Goal: Information Seeking & Learning: Learn about a topic

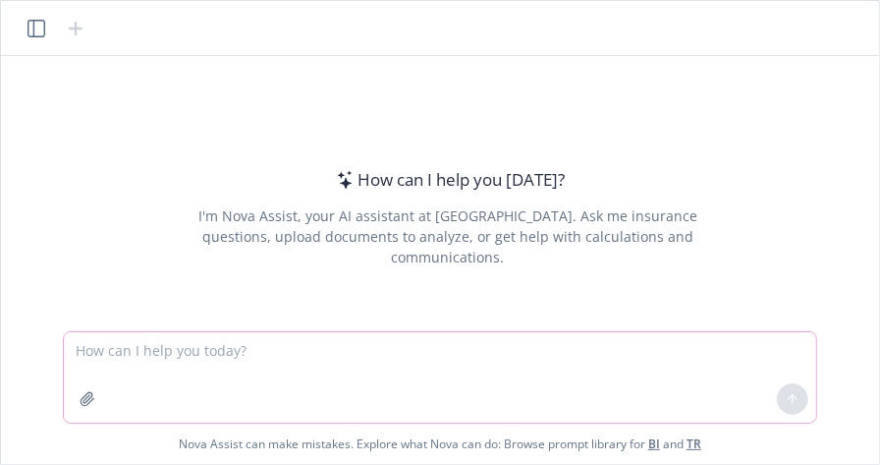
click at [435, 395] on textarea at bounding box center [440, 377] width 752 height 90
click at [744, 132] on div "How can I help you today? I'm Nova Assist, your AI assistant at Newfront. Ask m…" at bounding box center [440, 193] width 863 height 275
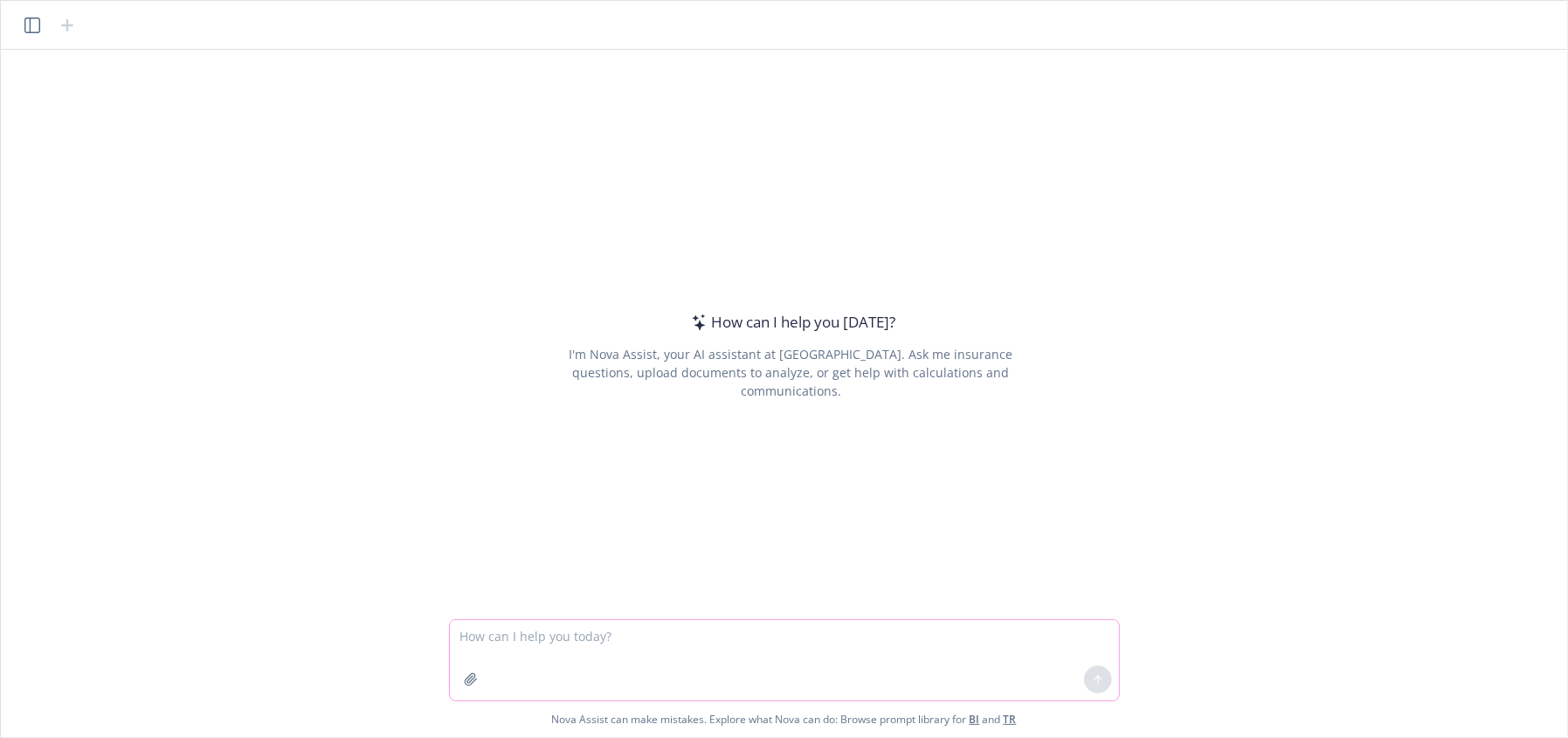
click at [574, 413] on textarea at bounding box center [784, 660] width 669 height 80
paste textarea "Act as a seasoned benefits advisor. I need talking points for discussing [SCENA…"
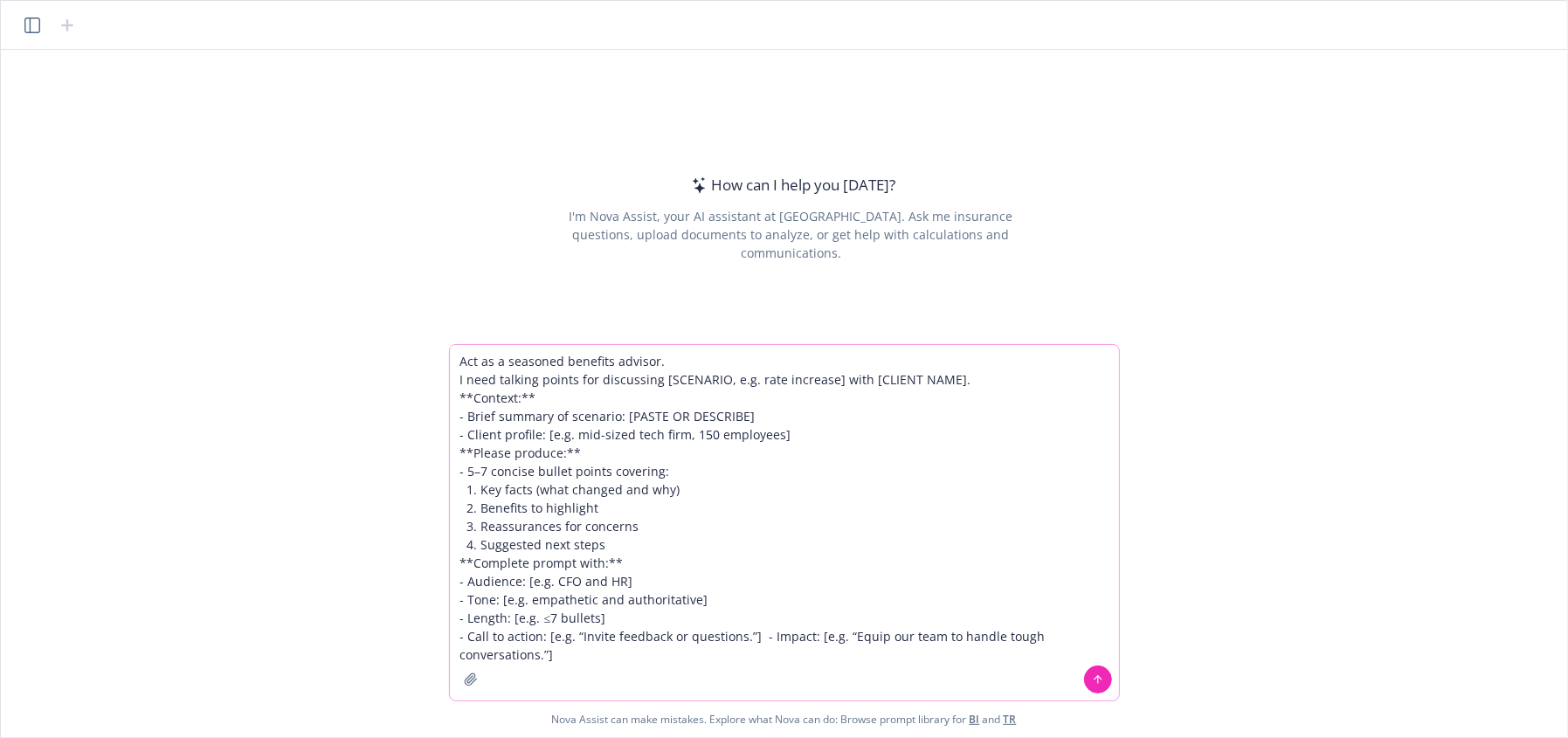
drag, startPoint x: 551, startPoint y: 387, endPoint x: 605, endPoint y: 428, distance: 67.8
click at [570, 413] on textarea "Act as a seasoned benefits advisor. I need talking points for discussing [SCENA…" at bounding box center [784, 523] width 669 height 356
click at [782, 410] on textarea "Act as a seasoned benefits advisor. I need talking points for discussing [SCENA…" at bounding box center [784, 523] width 669 height 356
drag, startPoint x: 825, startPoint y: 375, endPoint x: 663, endPoint y: 380, distance: 162.1
click at [663, 380] on textarea "Act as a seasoned benefits advisor. I need talking points for discussing [SCENA…" at bounding box center [784, 523] width 669 height 356
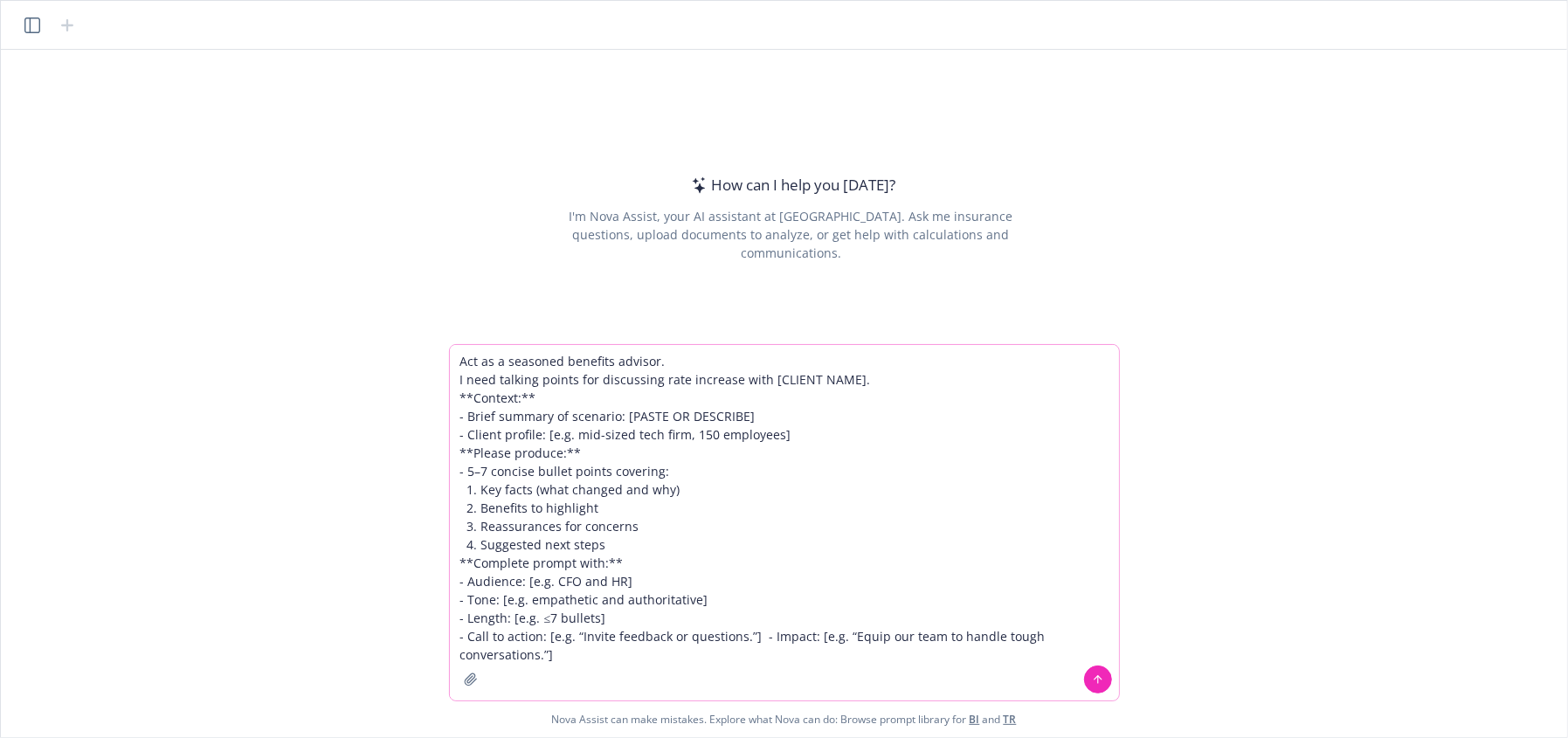
drag, startPoint x: 853, startPoint y: 381, endPoint x: 762, endPoint y: 381, distance: 91.0
click at [762, 381] on textarea "Act as a seasoned benefits advisor. I need talking points for discussing rate i…" at bounding box center [784, 523] width 669 height 356
click at [551, 398] on textarea "Act as a seasoned benefits advisor. I need talking points for discussing rate i…" at bounding box center [784, 523] width 669 height 356
drag, startPoint x: 531, startPoint y: 397, endPoint x: 438, endPoint y: 392, distance: 93.1
click at [438, 392] on div "How can I help you today? I'm Nova Assist, your AI assistant at Newfront. Ask m…" at bounding box center [784, 393] width 1566 height 687
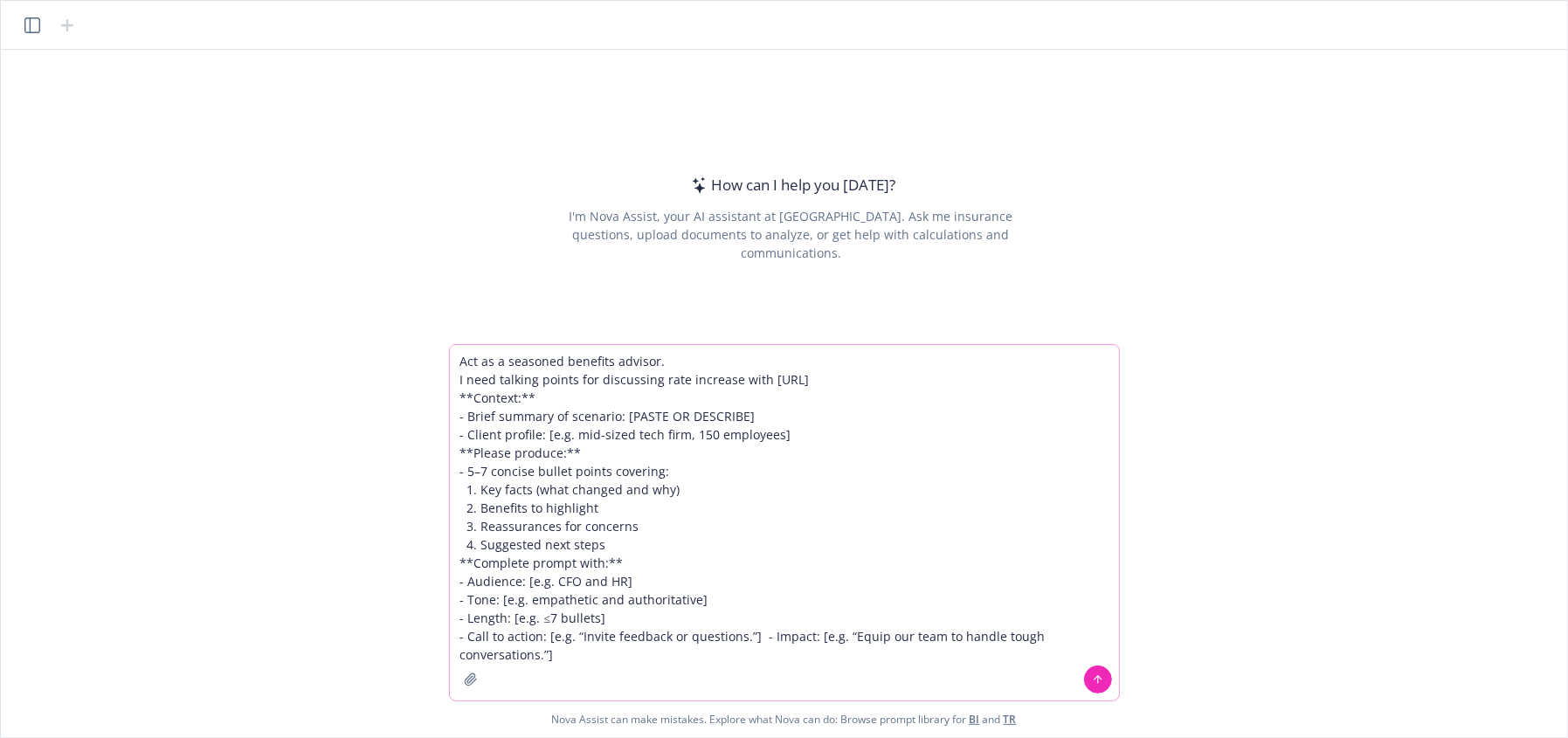
click at [699, 413] on textarea "Act as a seasoned benefits advisor. I need talking points for discussing rate i…" at bounding box center [784, 523] width 669 height 356
drag, startPoint x: 789, startPoint y: 415, endPoint x: 639, endPoint y: 413, distance: 150.0
click at [639, 413] on textarea "Act as a seasoned benefits advisor. I need talking points for discussing rate i…" at bounding box center [784, 523] width 669 height 356
click at [642, 413] on textarea "Act as a seasoned benefits advisor. I need talking points for discussing rate i…" at bounding box center [784, 523] width 669 height 356
drag, startPoint x: 802, startPoint y: 431, endPoint x: 563, endPoint y: 433, distance: 239.0
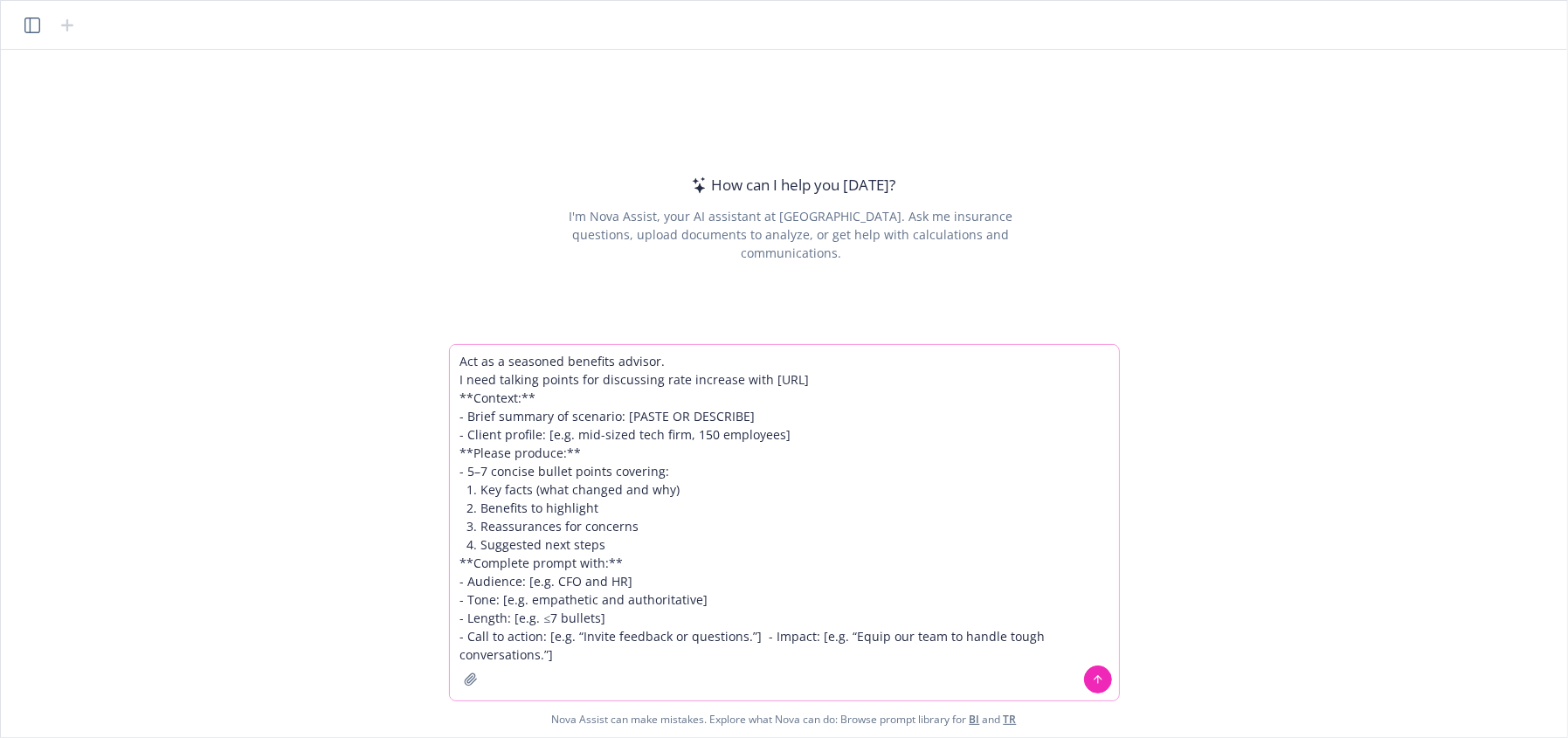
click at [561, 413] on textarea "Act as a seasoned benefits advisor. I need talking points for discussing rate i…" at bounding box center [784, 523] width 669 height 356
click at [598, 413] on textarea "Act as a seasoned benefits advisor. I need talking points for discussing rate i…" at bounding box center [784, 523] width 669 height 356
drag, startPoint x: 571, startPoint y: 433, endPoint x: 545, endPoint y: 432, distance: 26.0
click at [545, 413] on textarea "Act as a seasoned benefits advisor. I need talking points for discussing rate i…" at bounding box center [784, 523] width 669 height 356
click at [782, 413] on textarea "Act as a seasoned benefits advisor. I need talking points for discussing rate i…" at bounding box center [784, 523] width 669 height 356
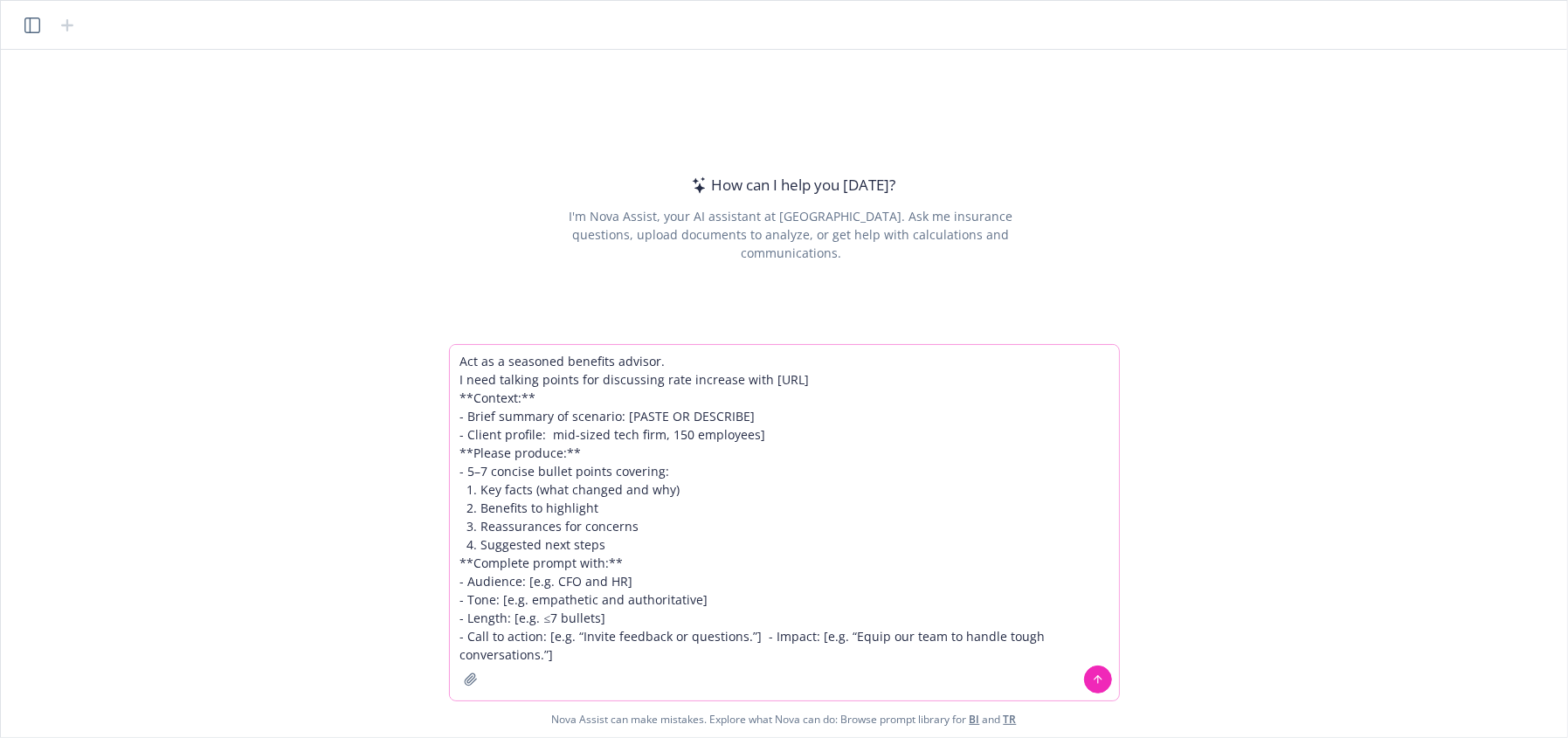
drag, startPoint x: 760, startPoint y: 436, endPoint x: 760, endPoint y: 445, distance: 9.0
click at [760, 413] on textarea "Act as a seasoned benefits advisor. I need talking points for discussing rate i…" at bounding box center [784, 523] width 669 height 356
click at [603, 413] on textarea "Act as a seasoned benefits advisor. I need talking points for discussing rate i…" at bounding box center [784, 523] width 669 height 356
click at [715, 413] on textarea "Act as a seasoned benefits advisor. I need talking points for discussing rate i…" at bounding box center [784, 523] width 669 height 356
drag, startPoint x: 678, startPoint y: 481, endPoint x: 534, endPoint y: 493, distance: 144.5
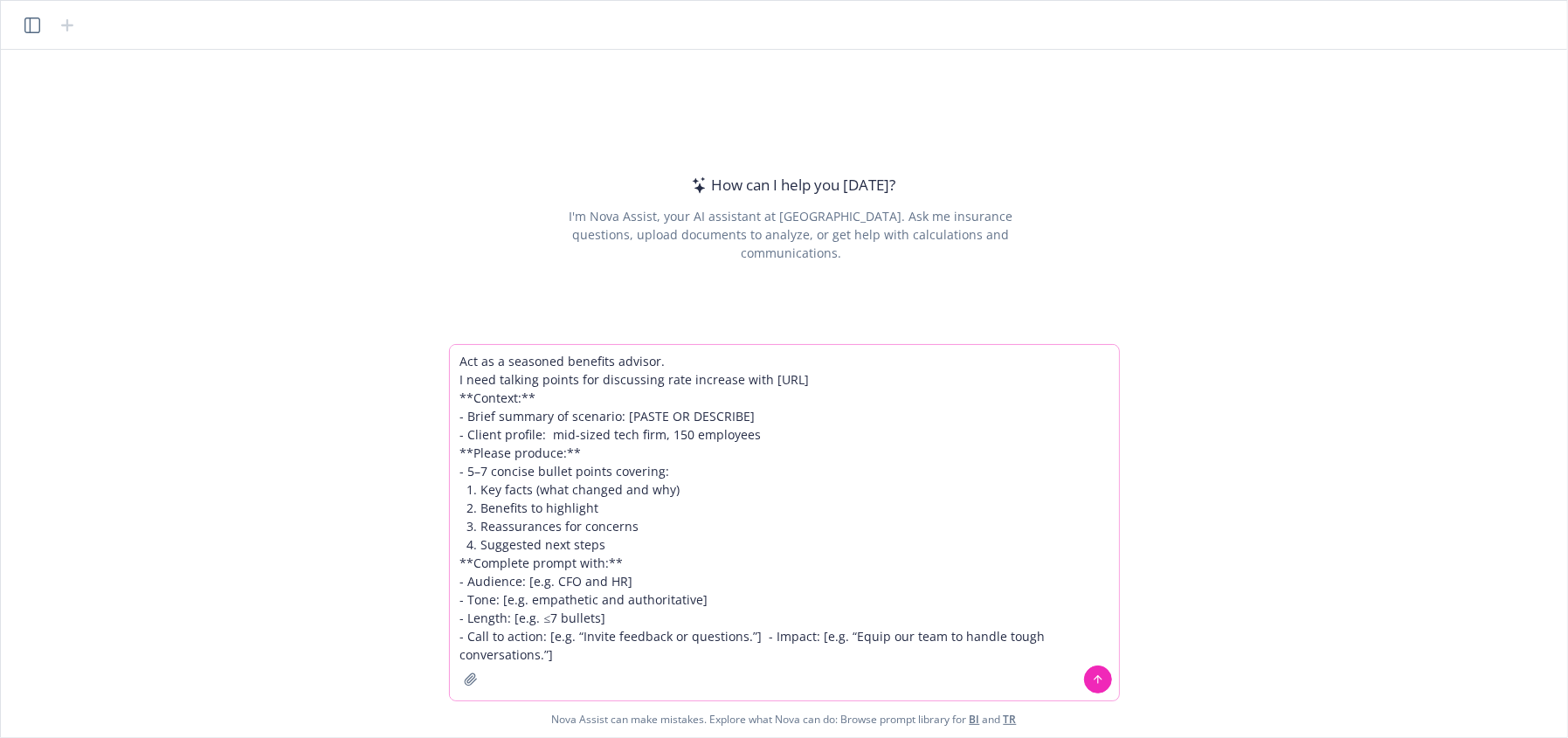
click at [534, 413] on textarea "Act as a seasoned benefits advisor. I need talking points for discussing rate i…" at bounding box center [784, 523] width 669 height 356
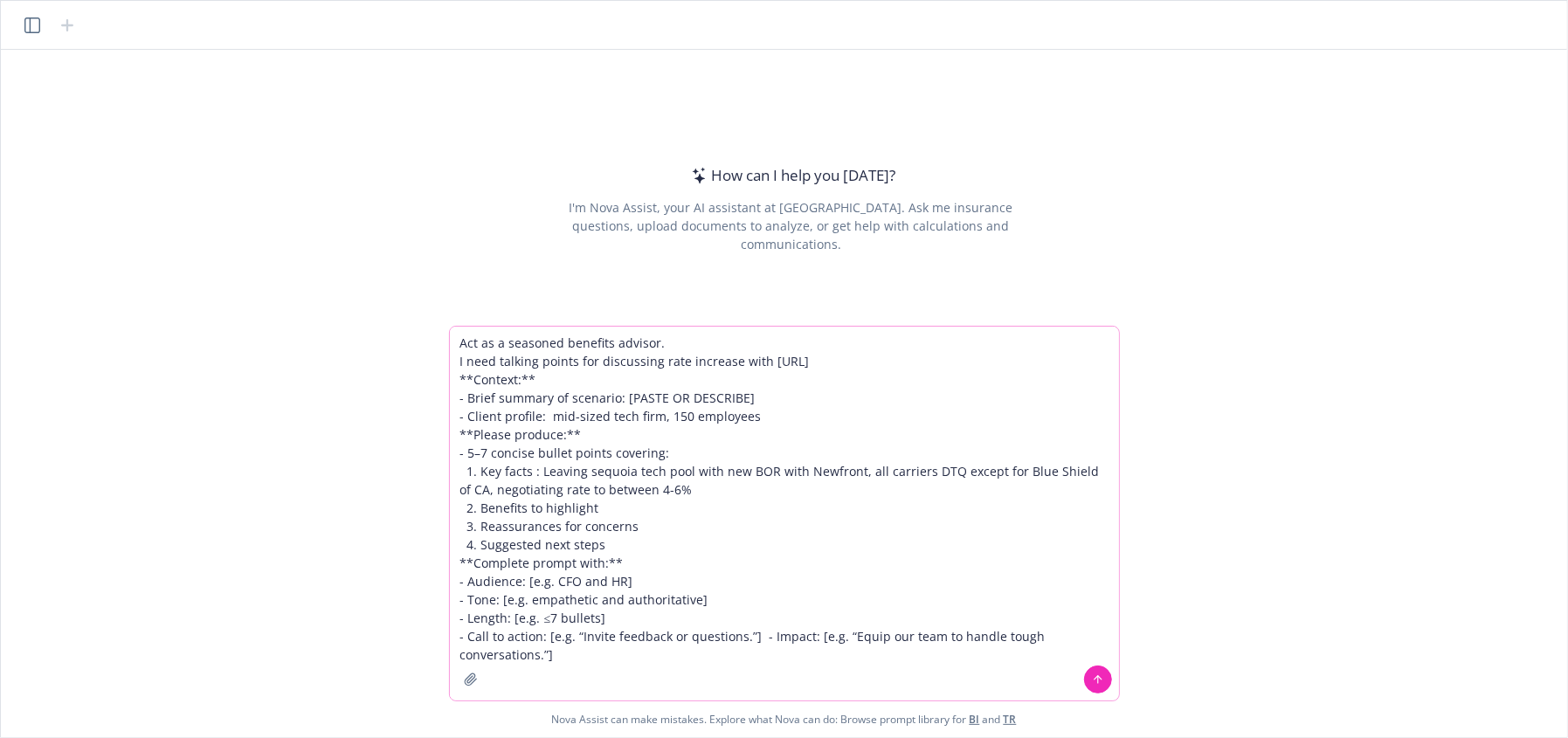
click at [636, 413] on textarea "Act as a seasoned benefits advisor. I need talking points for discussing rate i…" at bounding box center [784, 513] width 669 height 373
drag, startPoint x: 731, startPoint y: 611, endPoint x: 543, endPoint y: 593, distance: 188.9
click at [543, 413] on textarea "Act as a seasoned benefits advisor. I need talking points for discussing rate i…" at bounding box center [784, 513] width 669 height 373
click at [745, 413] on textarea "Act as a seasoned benefits advisor. I need talking points for discussing rate i…" at bounding box center [784, 513] width 669 height 373
drag, startPoint x: 633, startPoint y: 579, endPoint x: 521, endPoint y: 575, distance: 112.1
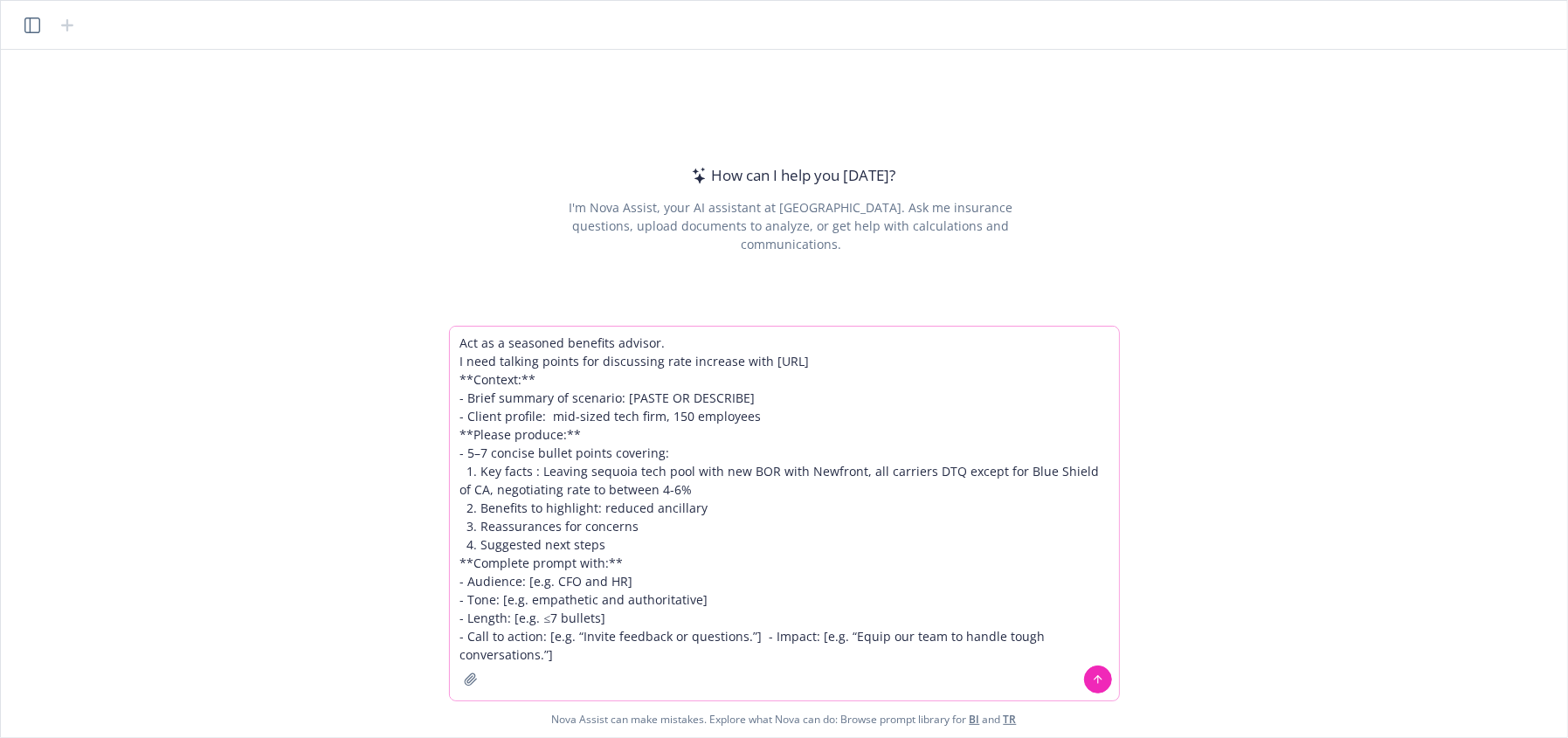
click at [521, 413] on textarea "Act as a seasoned benefits advisor. I need talking points for discussing rate i…" at bounding box center [784, 513] width 669 height 373
drag, startPoint x: 706, startPoint y: 598, endPoint x: 499, endPoint y: 604, distance: 207.1
click at [499, 413] on textarea "Act as a seasoned benefits advisor. I need talking points for discussing rate i…" at bounding box center [784, 513] width 669 height 373
drag, startPoint x: 628, startPoint y: 622, endPoint x: 452, endPoint y: 614, distance: 176.2
click at [452, 413] on textarea "Act as a seasoned benefits advisor. I need talking points for discussing rate i…" at bounding box center [784, 513] width 669 height 373
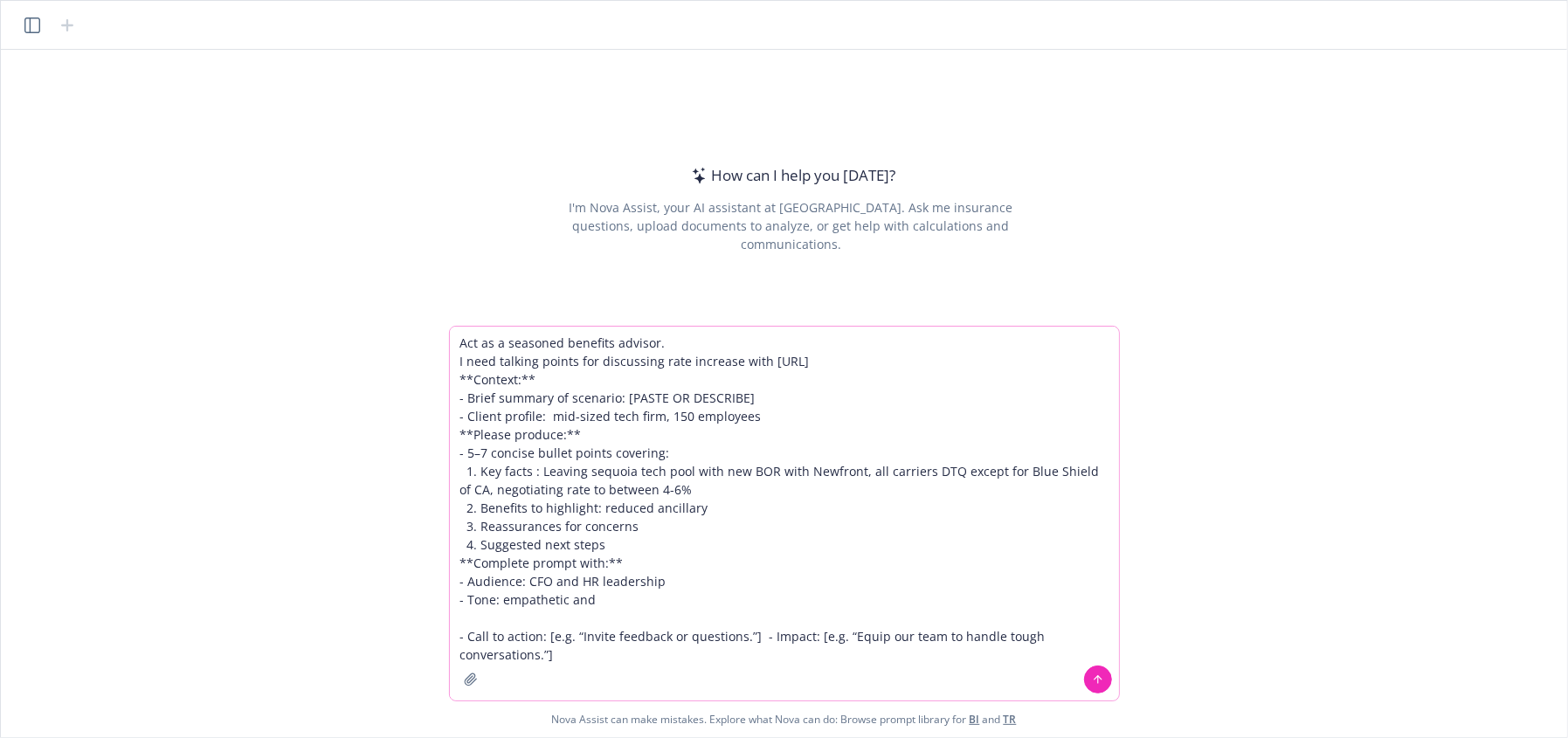
click at [691, 413] on textarea "Act as a seasoned benefits advisor. I need talking points for discussing rate i…" at bounding box center [784, 513] width 669 height 373
type textarea "Act as a seasoned benefits advisor. I need talking points for discussing rate i…"
click at [782, 413] on icon at bounding box center [1098, 679] width 12 height 12
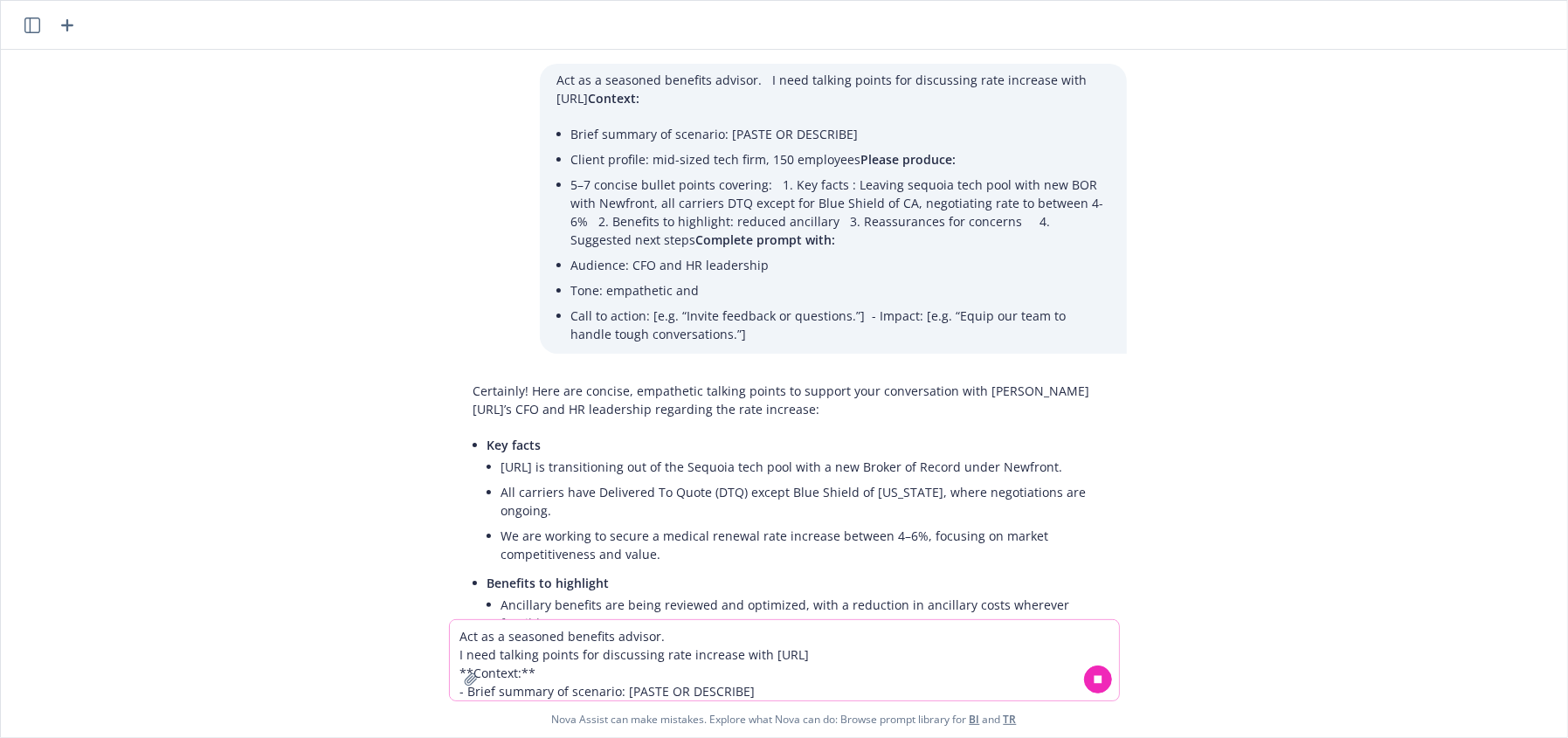
click at [752, 413] on textarea "Act as a seasoned benefits advisor. I need talking points for discussing rate i…" at bounding box center [784, 660] width 669 height 80
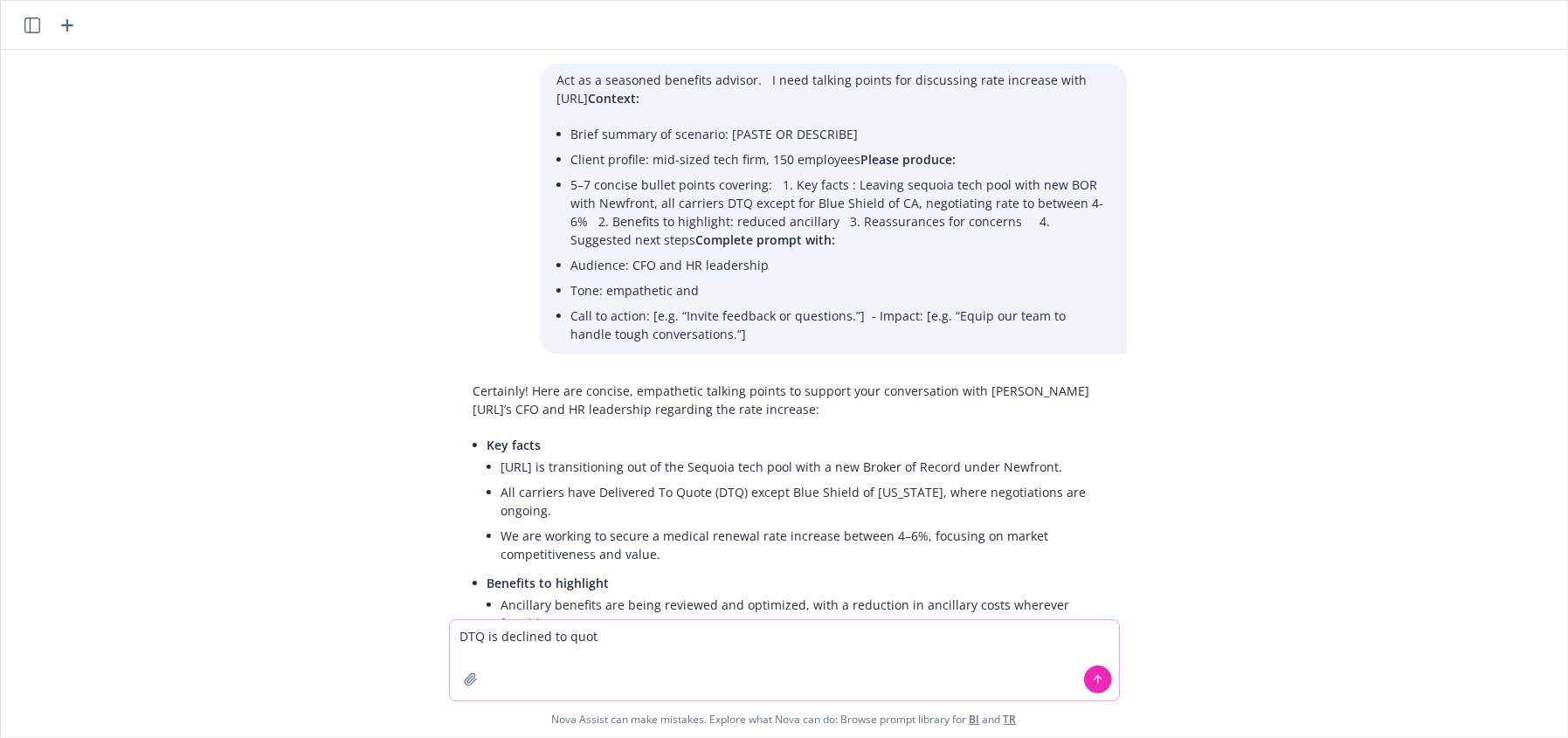
type textarea "DTQ is declined to quote"
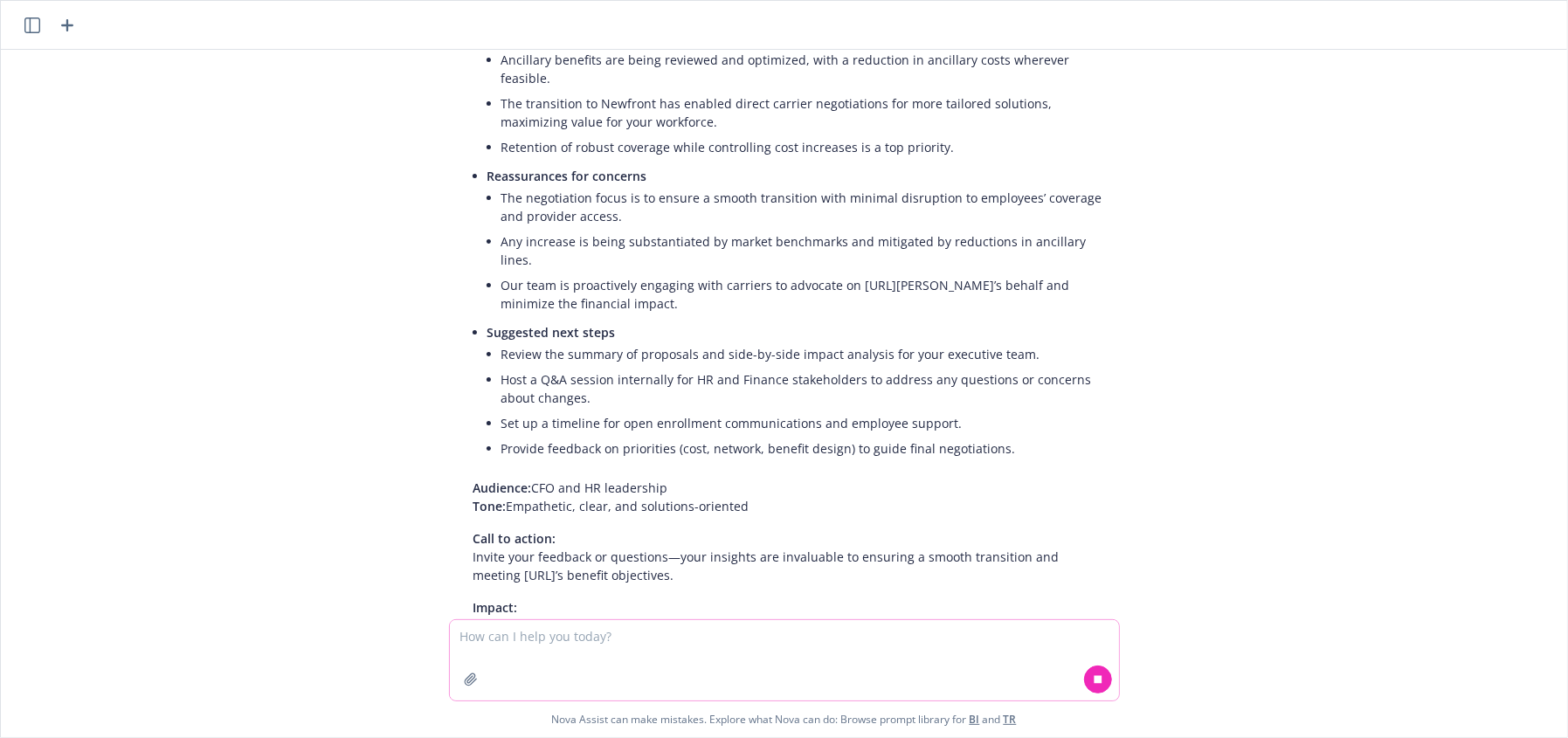
scroll to position [751, 0]
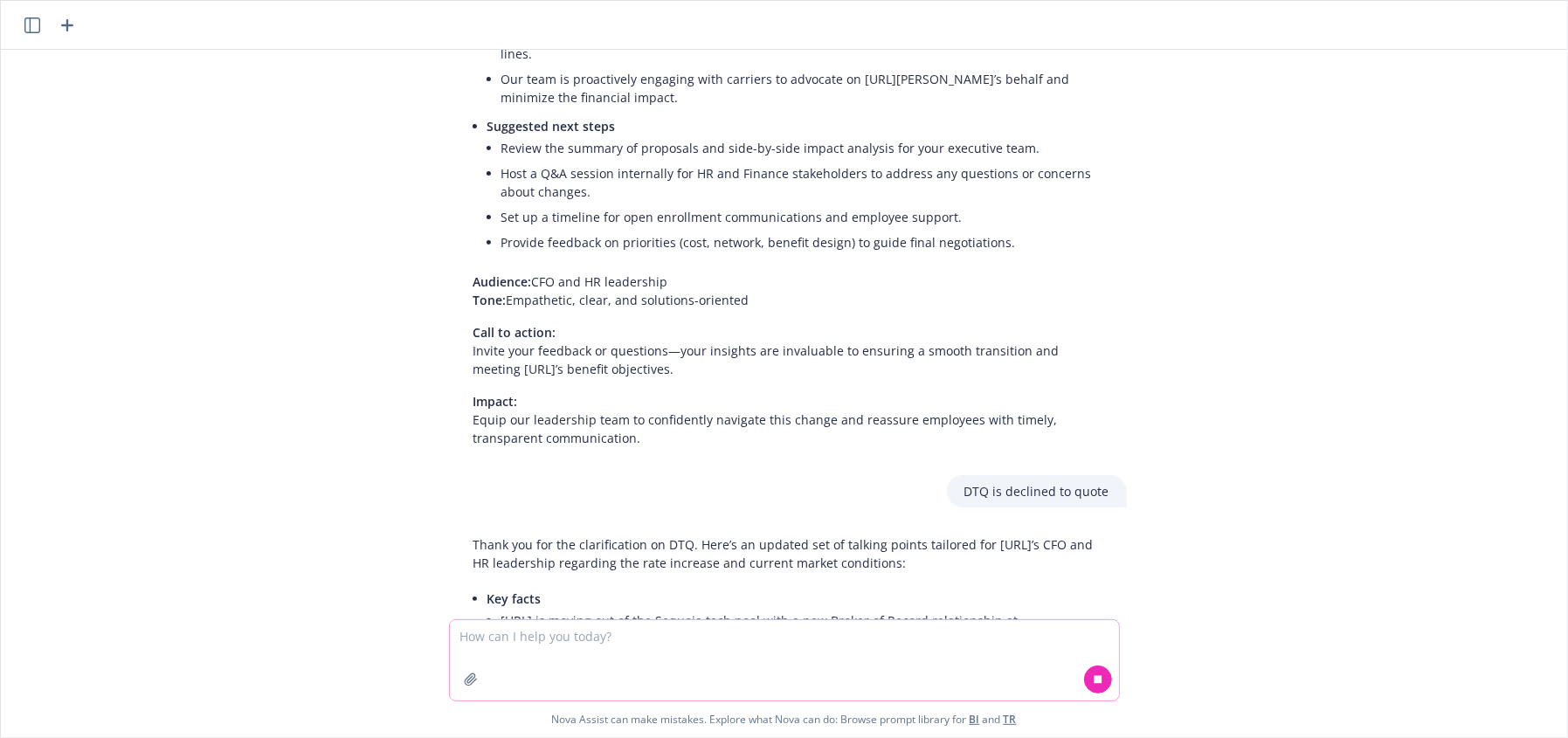
click at [782, 413] on textarea at bounding box center [784, 660] width 669 height 80
drag, startPoint x: 1349, startPoint y: 596, endPoint x: 1411, endPoint y: 587, distance: 62.6
click at [782, 413] on div "Act as a seasoned benefits advisor. I need talking points for discussing rate i…" at bounding box center [784, 334] width 1553 height 570
click at [782, 413] on p "Thank you for the clarification on DTQ. Here’s an updated set of talking points…" at bounding box center [791, 553] width 636 height 36
drag, startPoint x: 1563, startPoint y: 373, endPoint x: 1558, endPoint y: 381, distance: 9.4
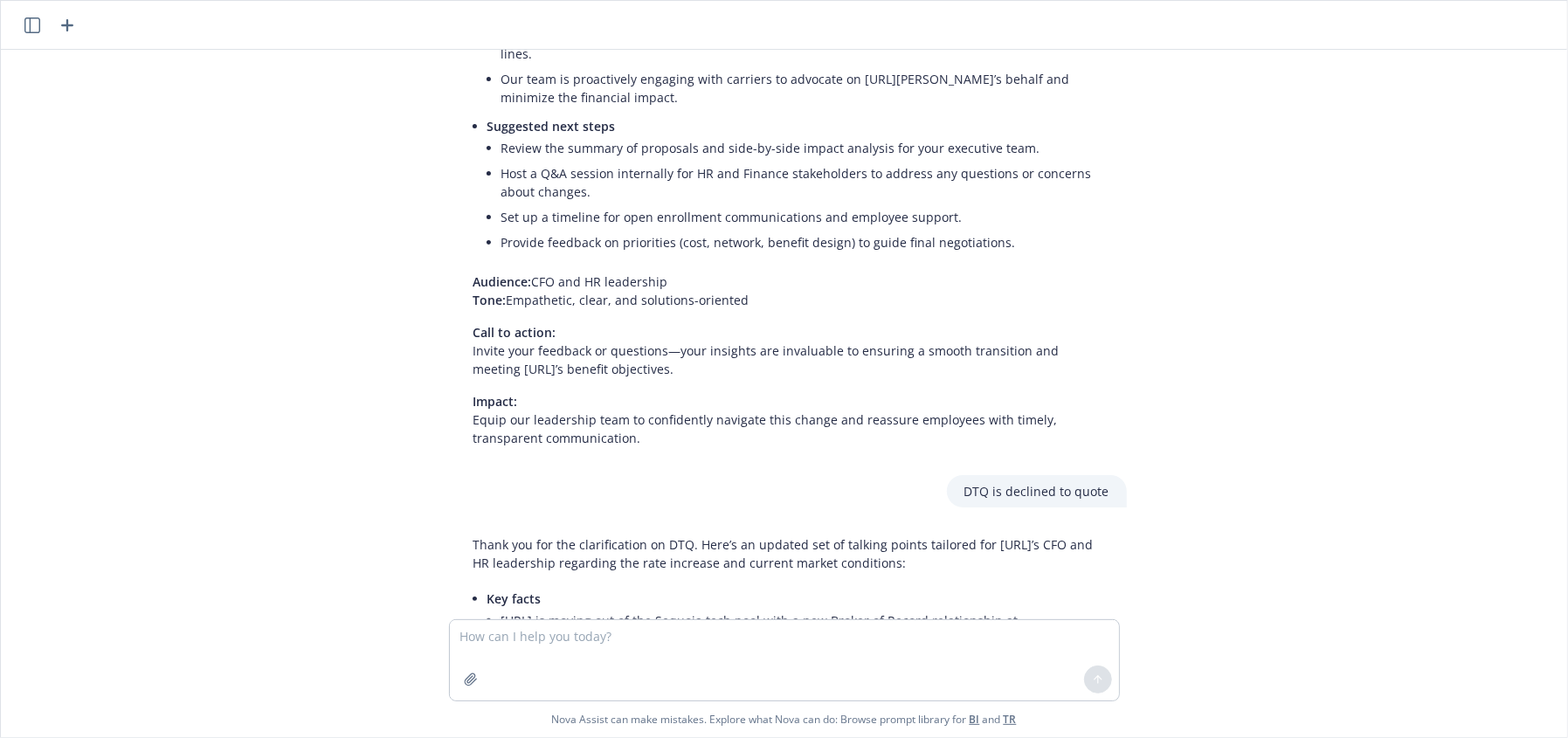
click at [782, 381] on div "Act as a seasoned benefits advisor. I need talking points for discussing rate i…" at bounding box center [784, 393] width 1566 height 687
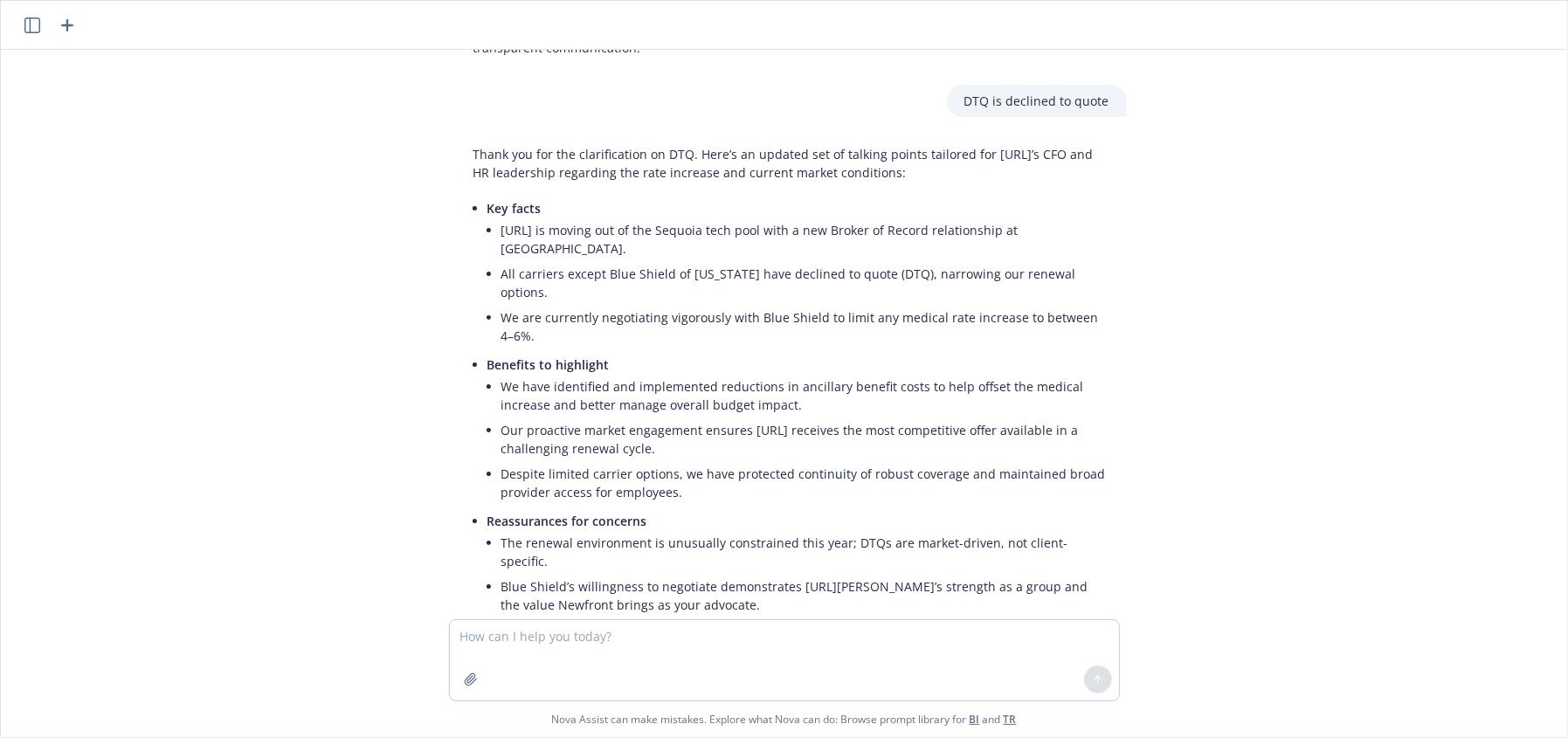
scroll to position [1451, 0]
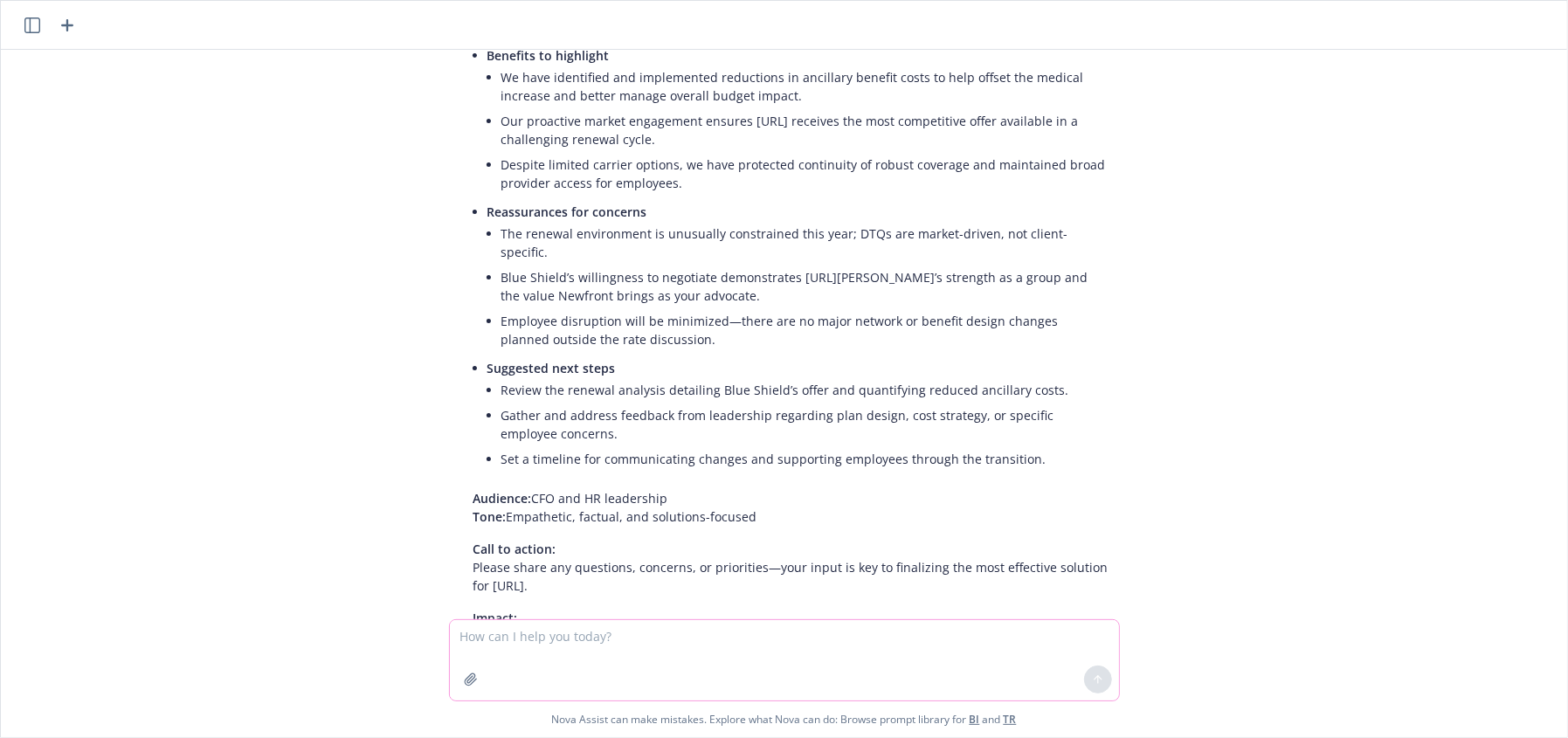
click at [620, 413] on textarea at bounding box center [784, 660] width 669 height 80
click at [643, 413] on textarea at bounding box center [784, 660] width 669 height 80
click at [667, 413] on textarea at bounding box center [784, 660] width 669 height 80
type textarea "w"
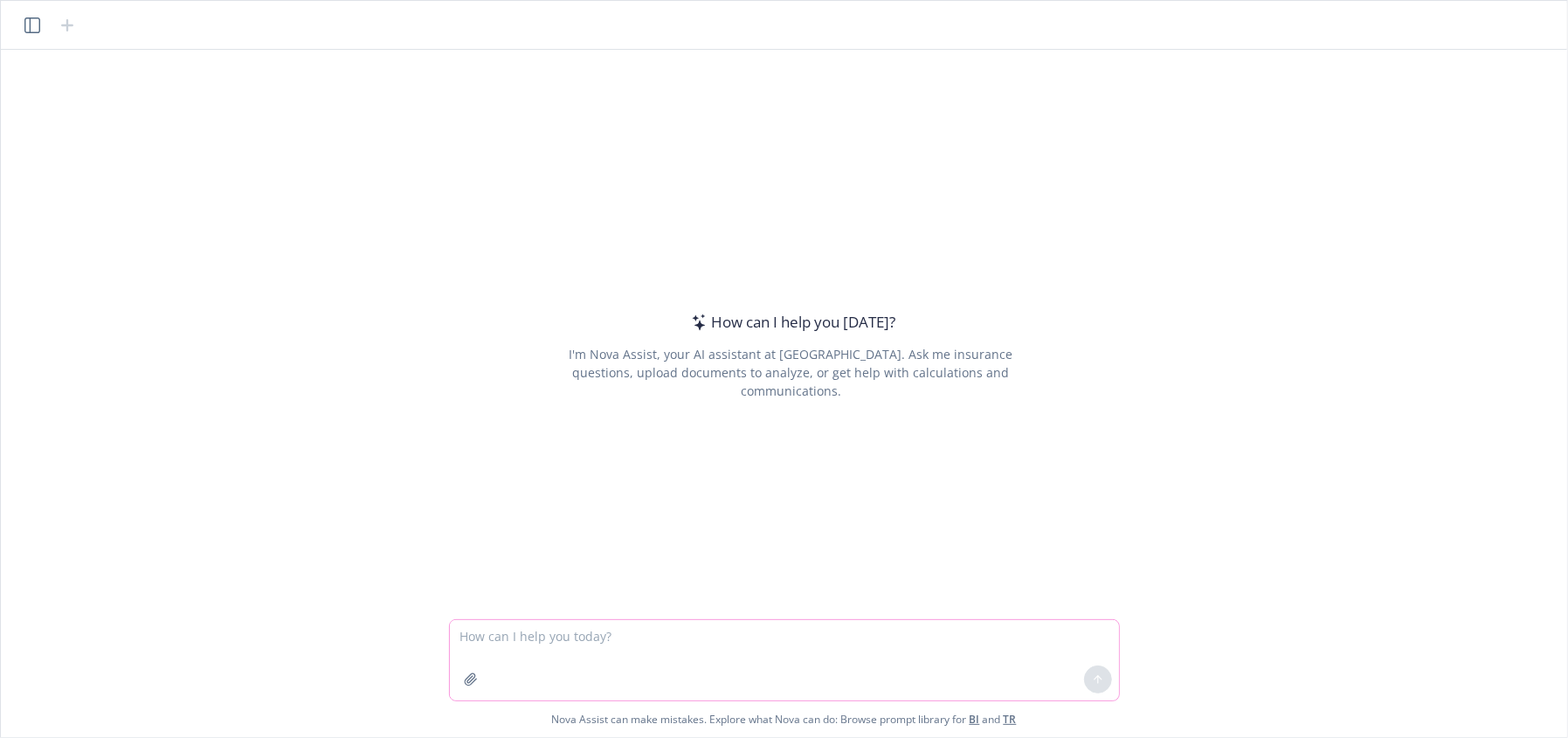
click at [727, 657] on textarea at bounding box center [784, 660] width 669 height 80
click at [727, 660] on textarea at bounding box center [784, 660] width 669 height 80
click at [1016, 719] on link "TR" at bounding box center [1010, 719] width 13 height 15
click at [650, 641] on textarea at bounding box center [784, 660] width 669 height 80
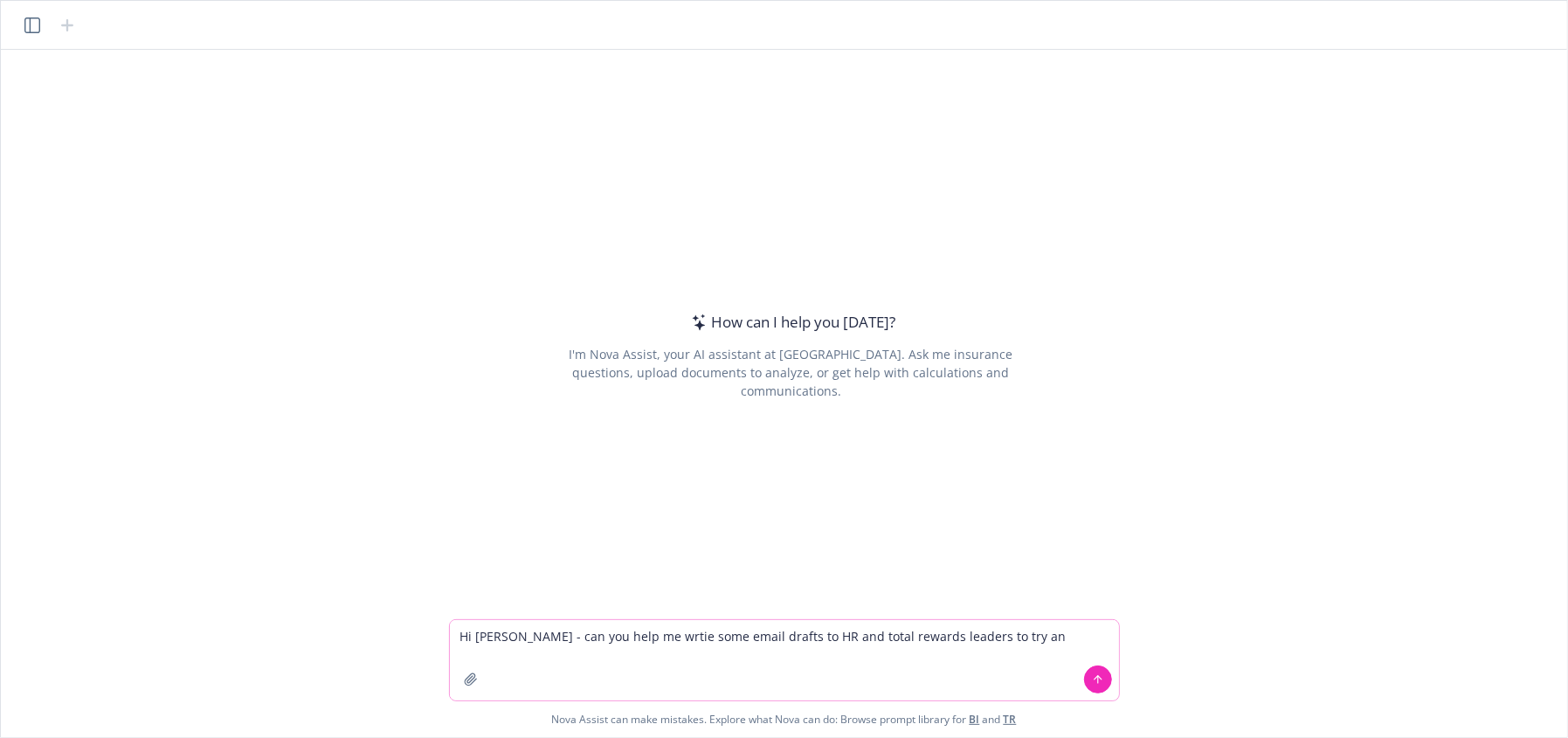
drag, startPoint x: 1004, startPoint y: 637, endPoint x: 614, endPoint y: 638, distance: 390.0
click at [614, 638] on textarea "Hi Nova - can you help me wrtie some email drafts to HR and total rewards leade…" at bounding box center [784, 660] width 669 height 80
drag, startPoint x: 635, startPoint y: 670, endPoint x: 885, endPoint y: 628, distance: 253.5
click at [720, 670] on textarea "Hi Nova - can you help me write a follow up email to a CFO" at bounding box center [784, 660] width 669 height 80
drag, startPoint x: 885, startPoint y: 628, endPoint x: 875, endPoint y: 630, distance: 10.2
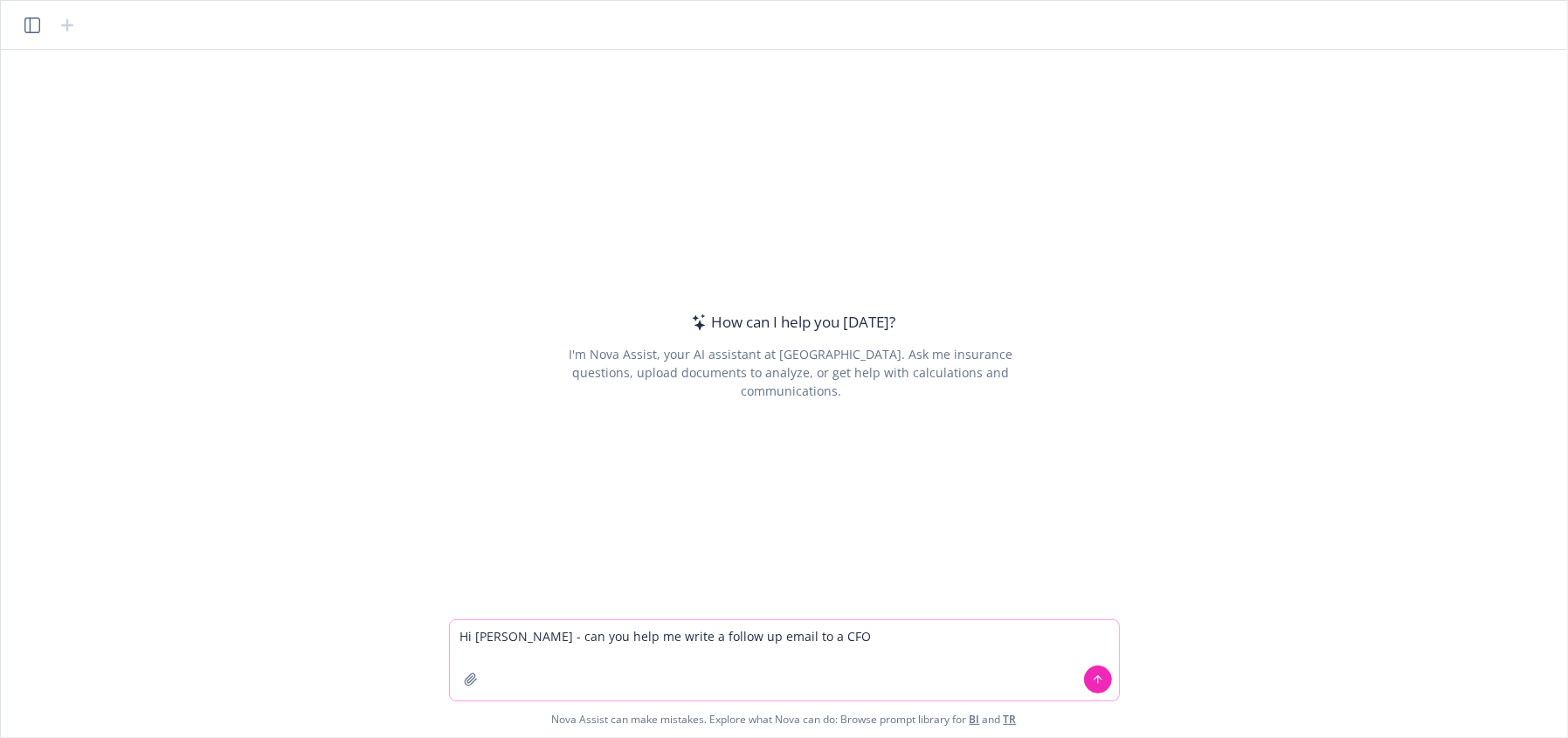
click at [876, 630] on textarea "Hi Nova - can you help me write a follow up email to a CFO" at bounding box center [784, 660] width 669 height 80
paste textarea "Hi Dusty, I'm reaching out because I specialize in helping companies transition…"
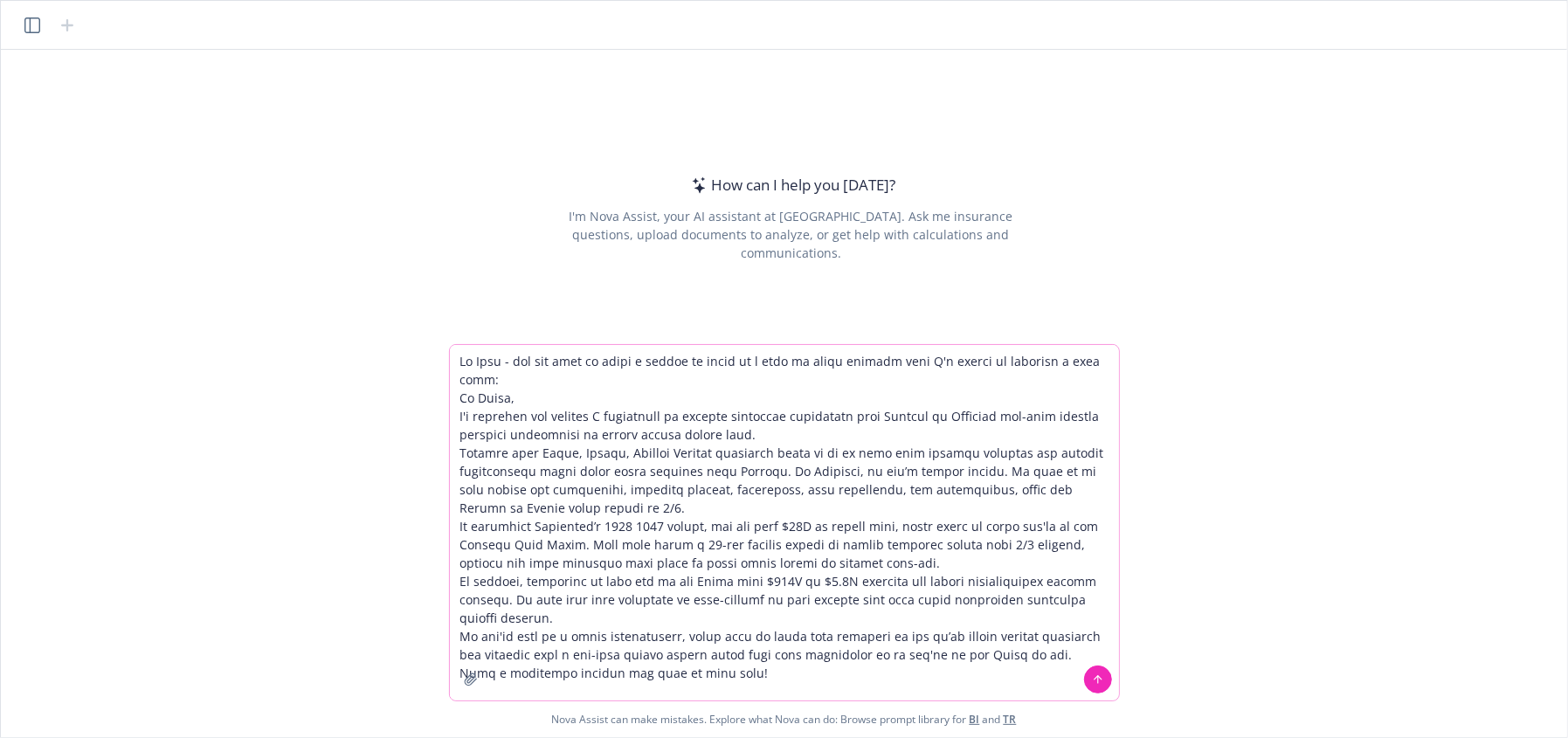
drag, startPoint x: 945, startPoint y: 364, endPoint x: 848, endPoint y: 381, distance: 98.5
click at [945, 365] on textarea at bounding box center [784, 523] width 669 height 356
click at [788, 377] on textarea at bounding box center [784, 523] width 669 height 356
click at [742, 359] on textarea at bounding box center [784, 523] width 669 height 356
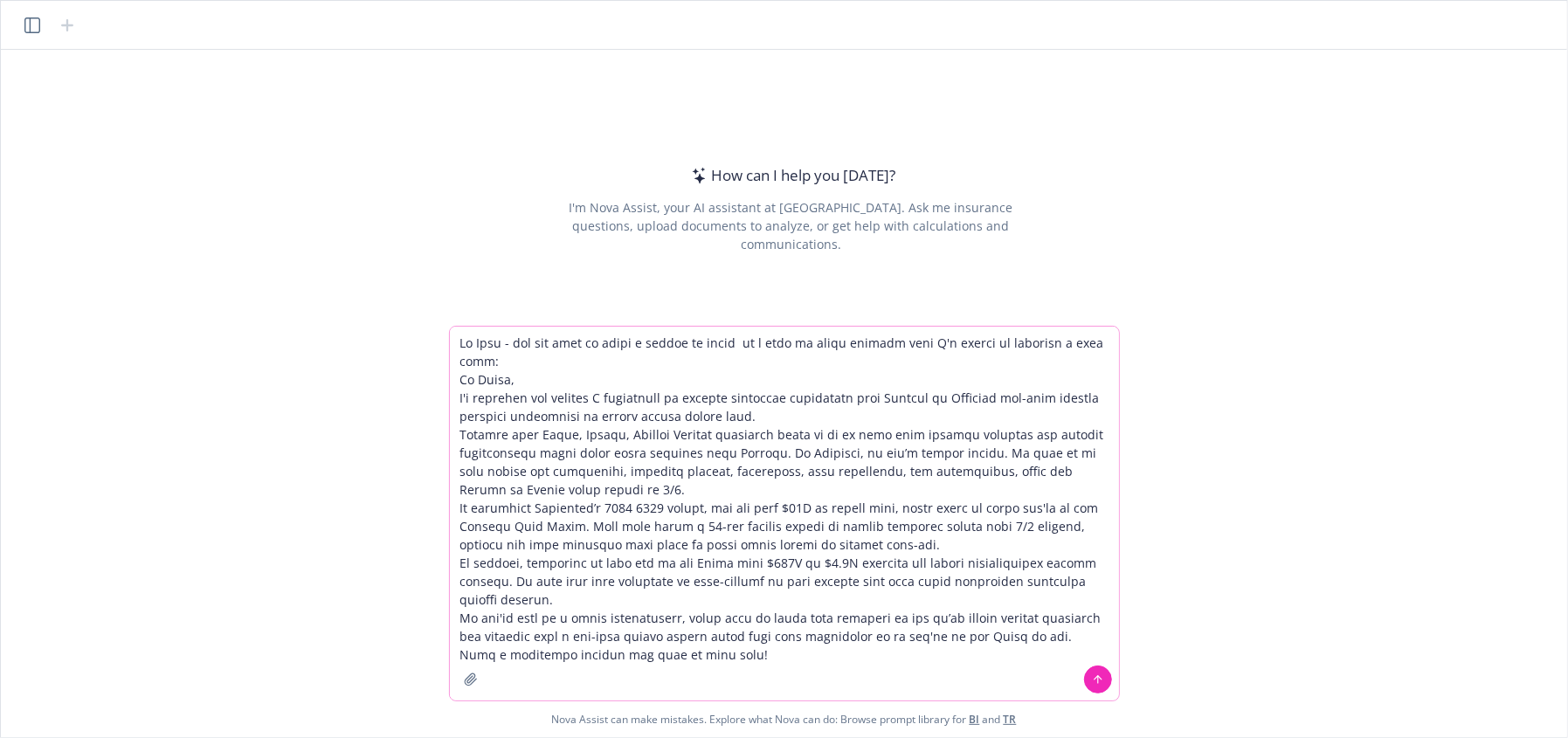
click at [507, 355] on textarea at bounding box center [784, 513] width 669 height 373
type textarea "Hi Nova - can you help me write a follow up email to a head of total rewards th…"
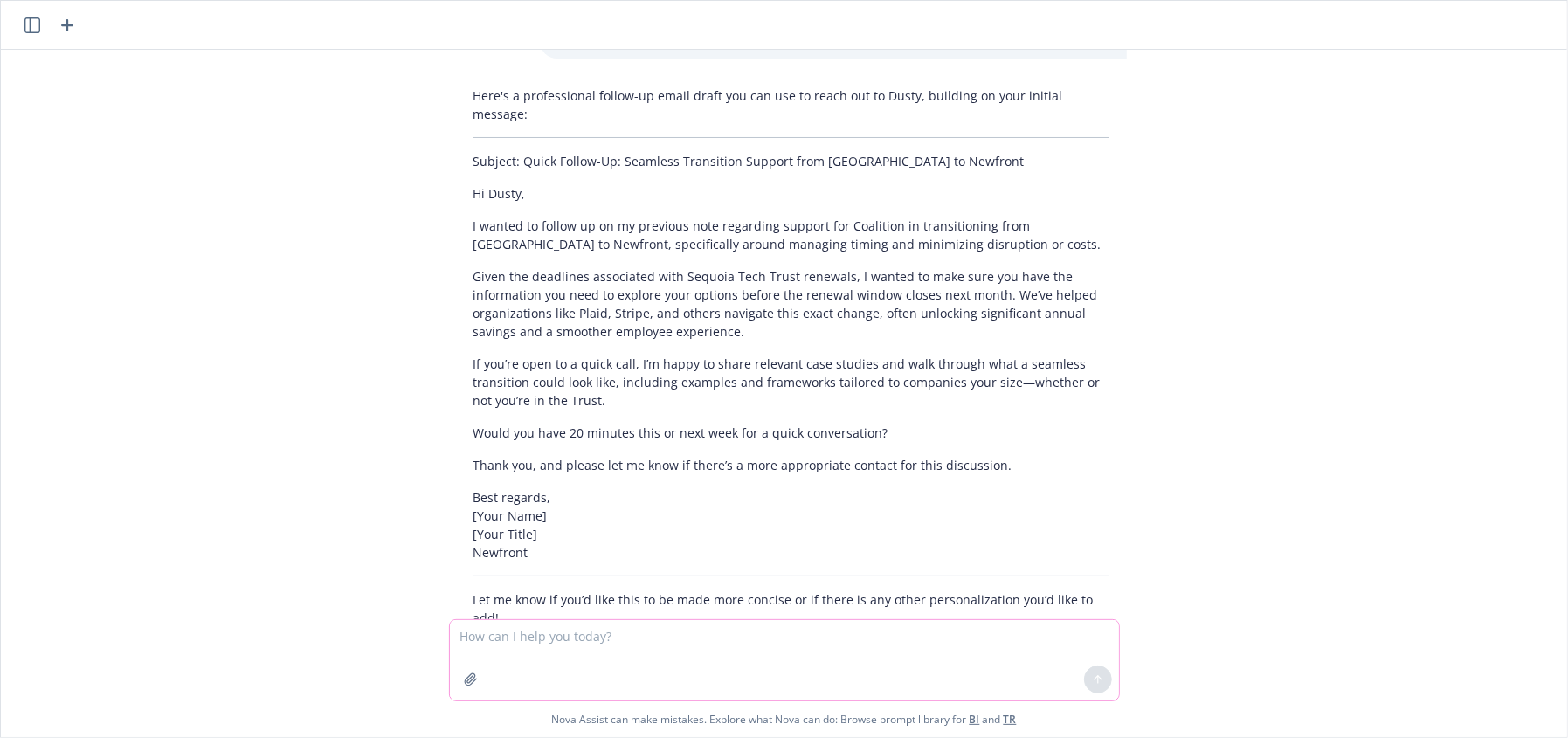
scroll to position [332, 0]
click at [858, 358] on p "If you’re open to a quick call, I’m happy to share relevant case studies and wa…" at bounding box center [791, 381] width 636 height 55
click at [711, 405] on div "Here's a professional follow-up email draft you can use to reach out to Dusty, …" at bounding box center [792, 356] width 671 height 555
click at [782, 661] on textarea at bounding box center [784, 660] width 669 height 80
click at [780, 670] on textarea at bounding box center [784, 660] width 669 height 80
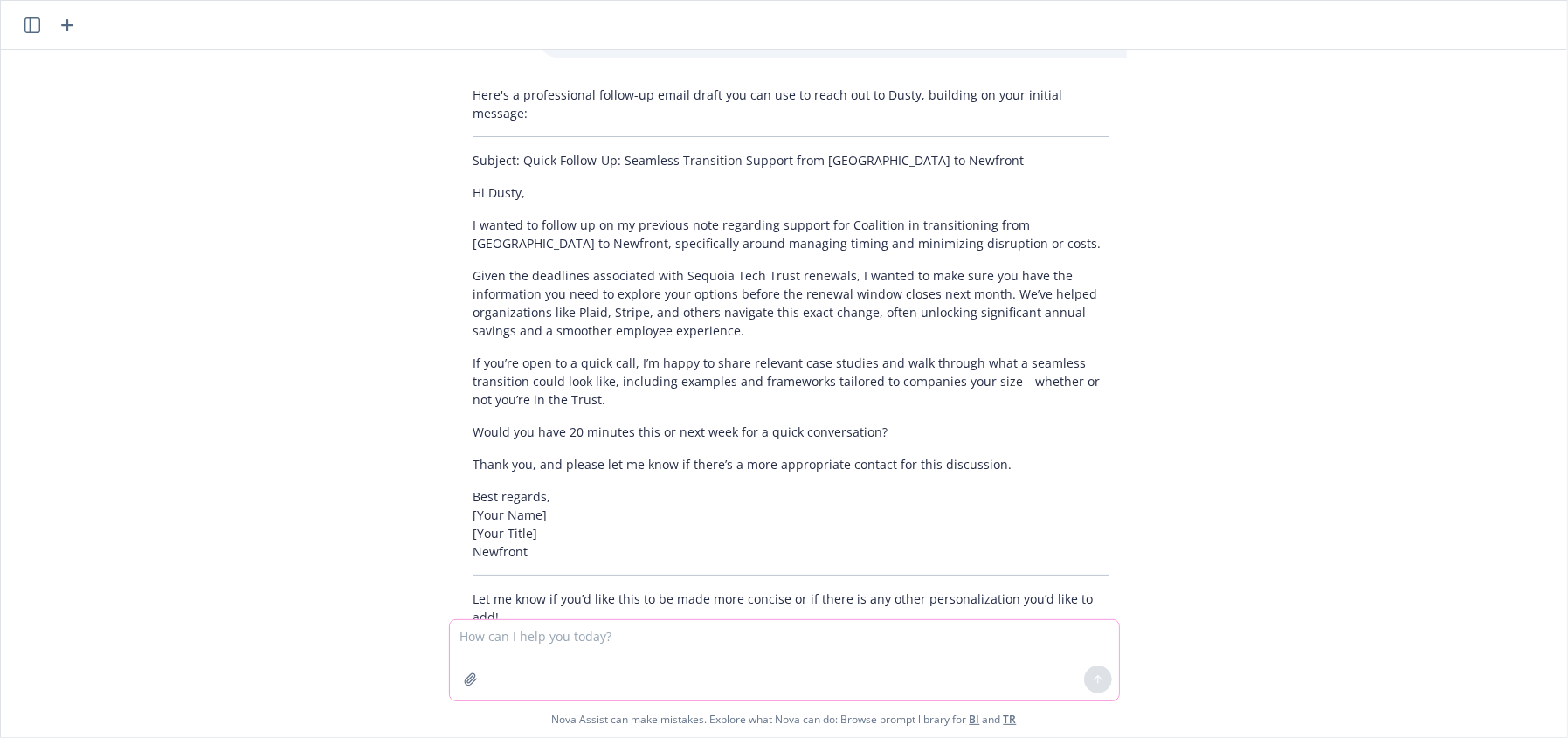
click at [782, 663] on textarea at bounding box center [784, 660] width 669 height 80
click at [787, 641] on textarea at bounding box center [784, 660] width 669 height 80
type textarea "what is different about newfront?"
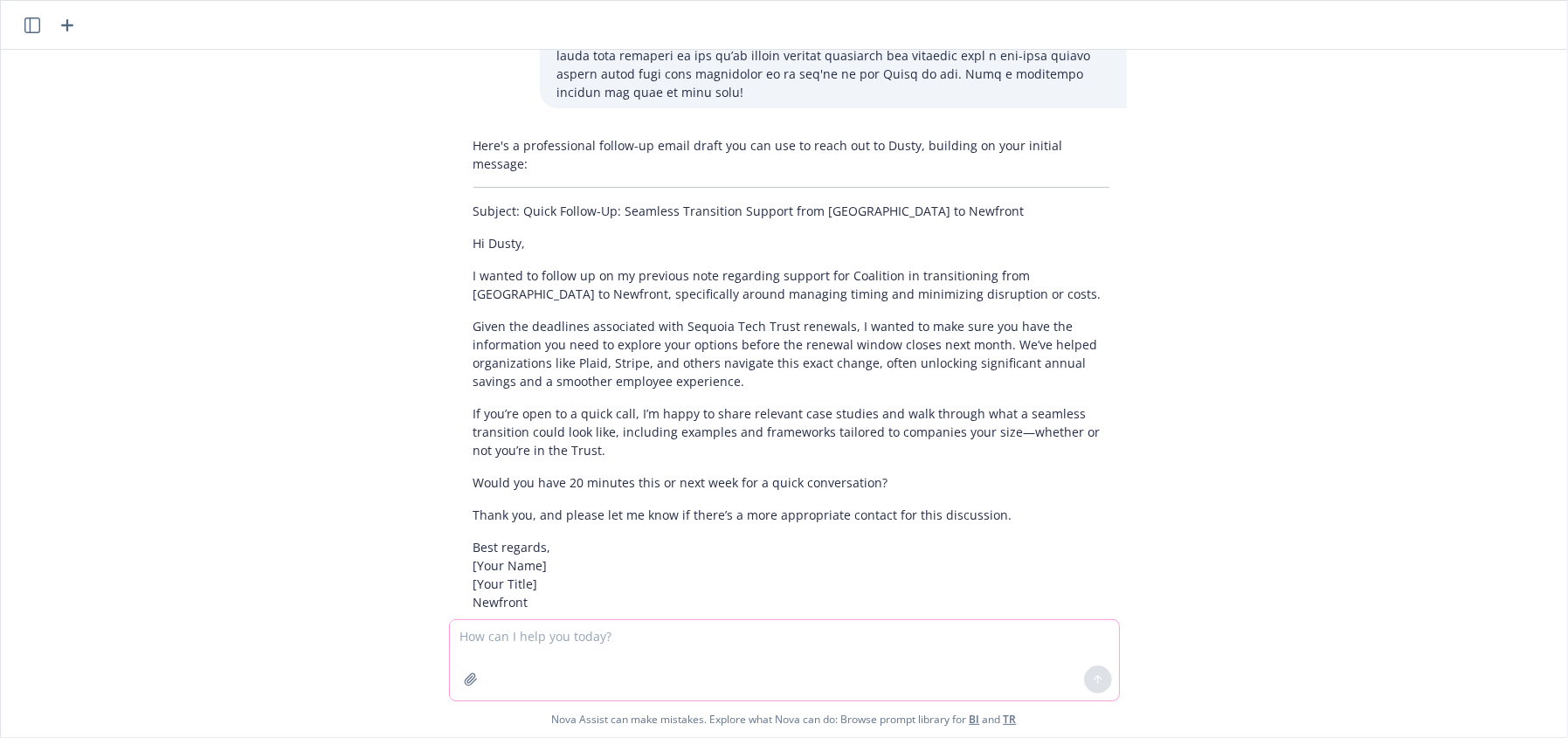
scroll to position [0, 0]
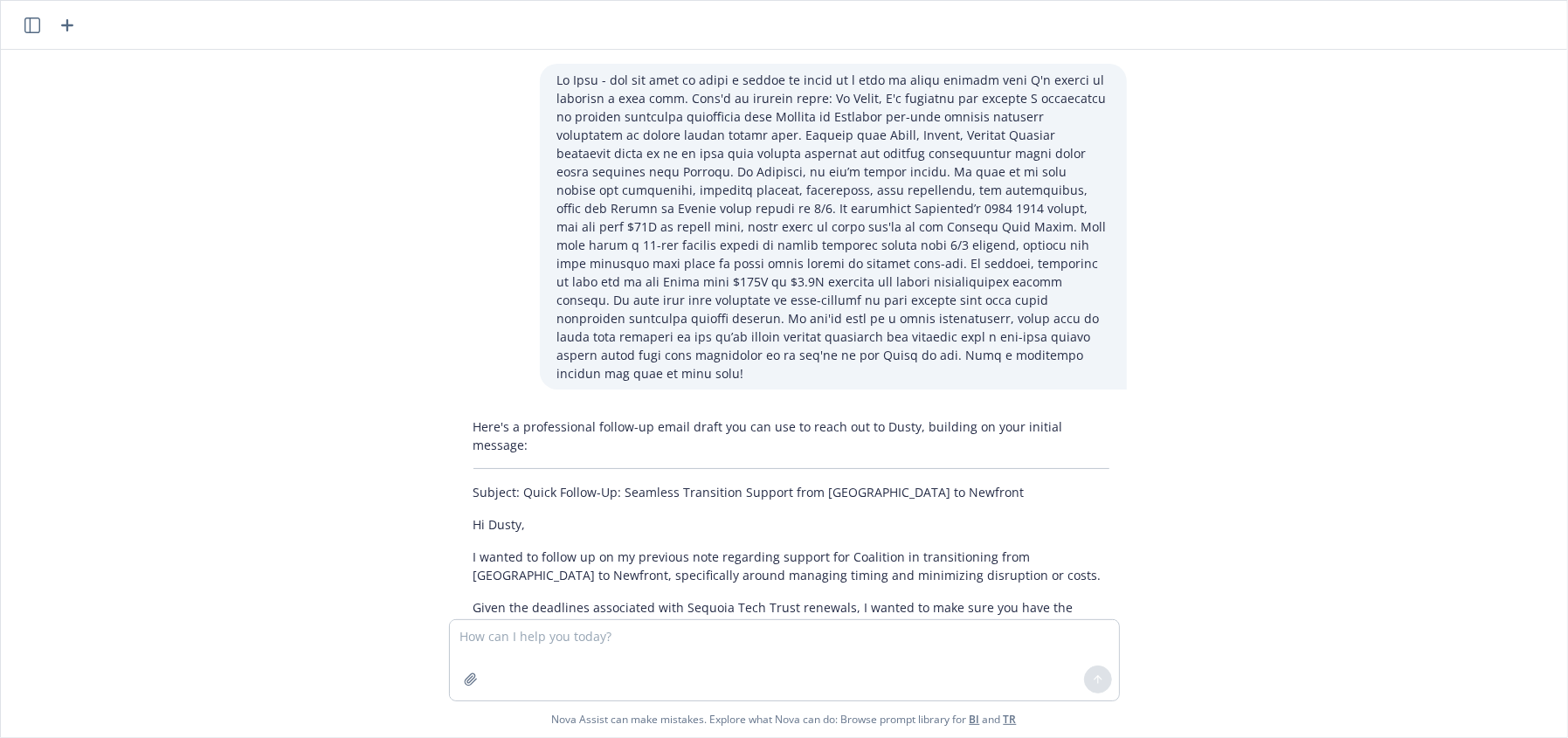
click at [67, 26] on icon "button" at bounding box center [68, 26] width 12 height 12
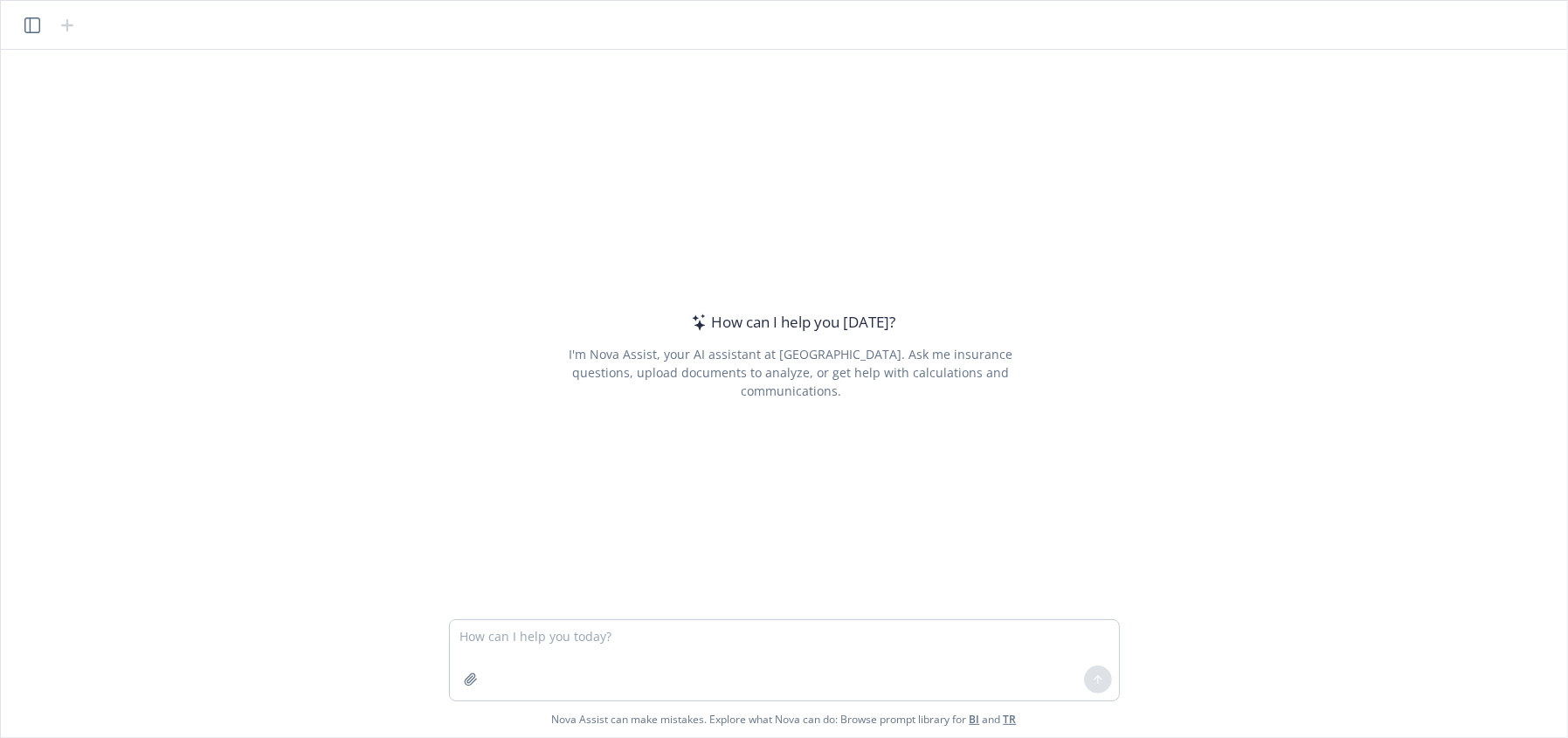
click at [644, 655] on textarea at bounding box center [784, 660] width 669 height 80
click at [25, 20] on icon "button" at bounding box center [33, 26] width 16 height 16
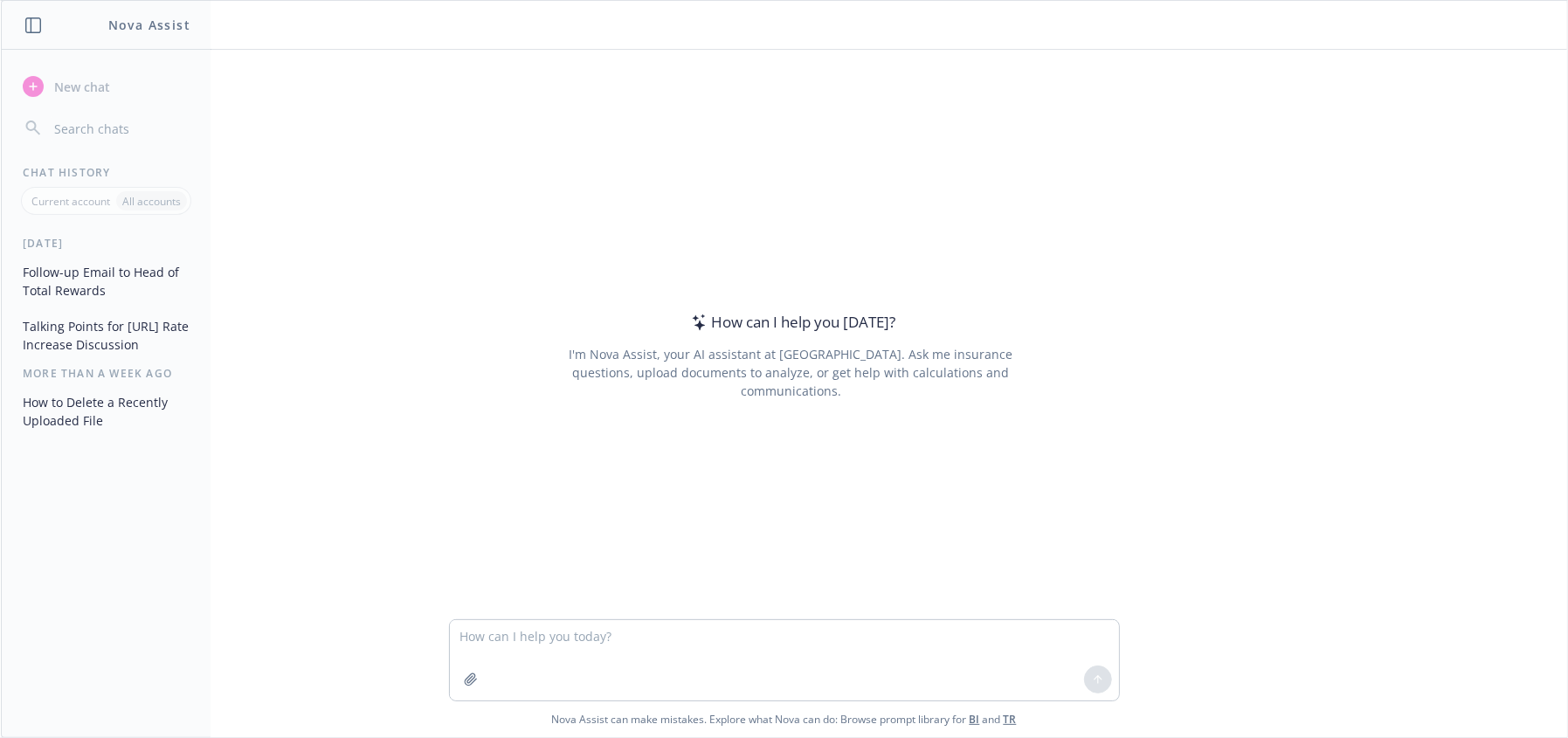
click at [137, 273] on button "Follow-up Email to Head of Total Rewards" at bounding box center [106, 281] width 181 height 47
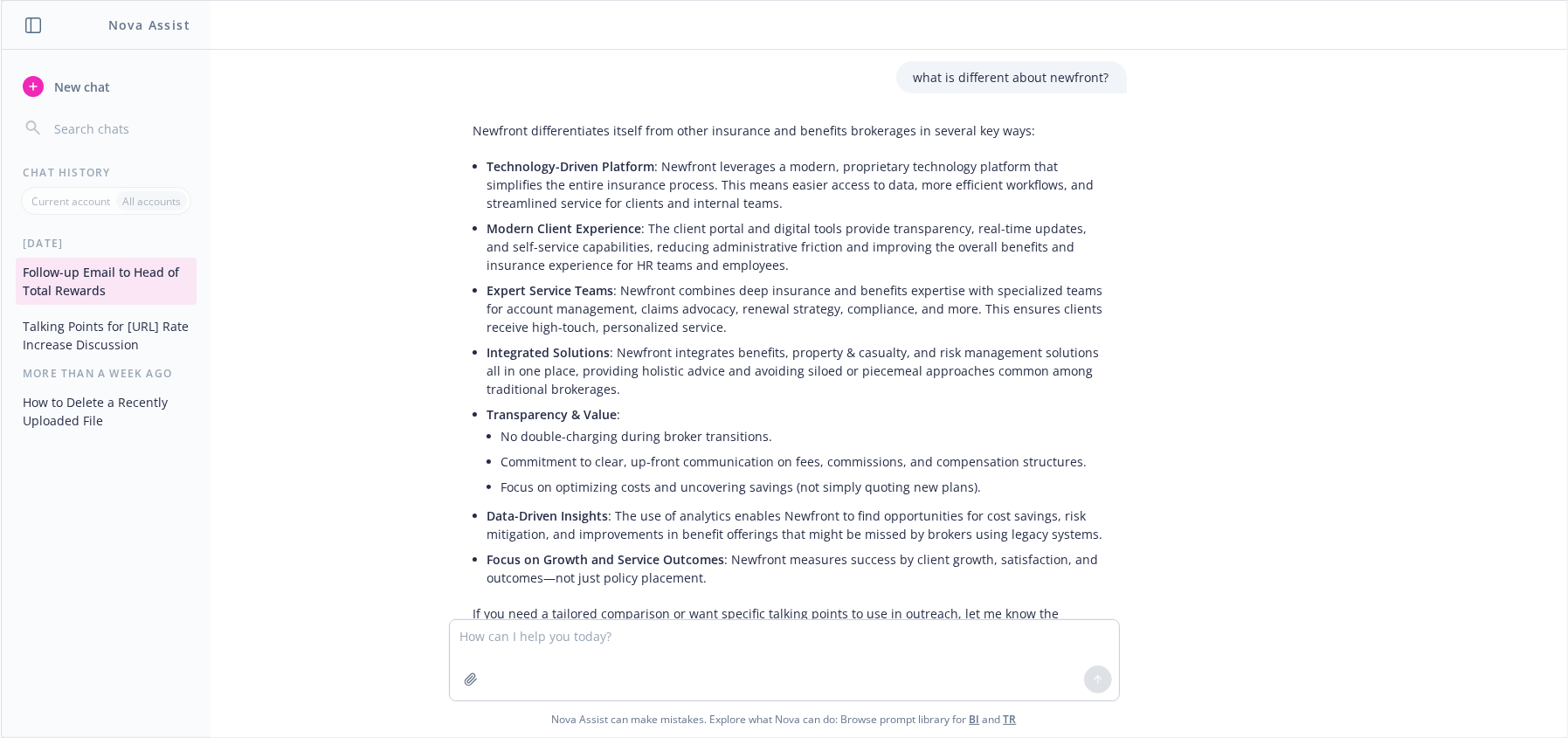
scroll to position [939, 0]
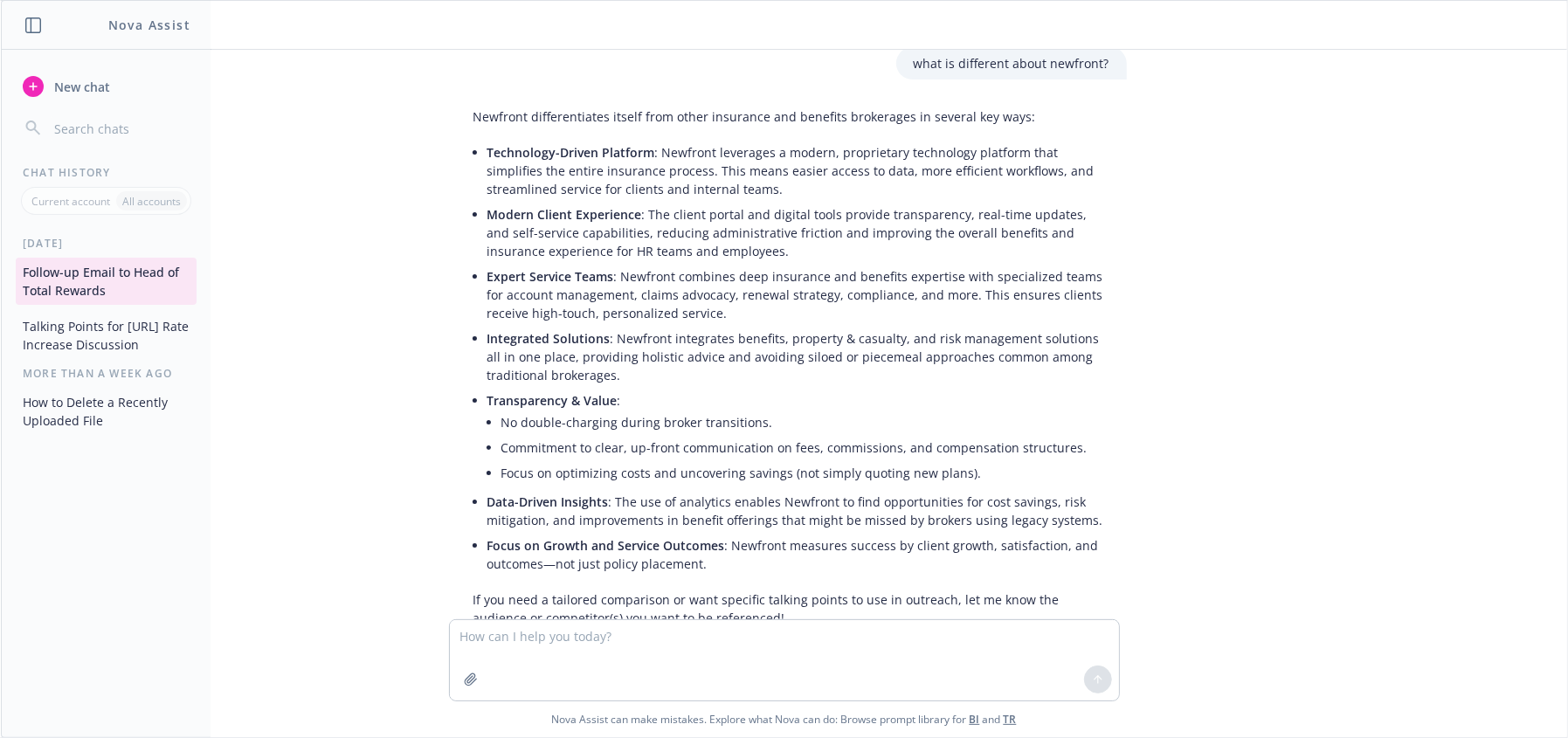
click at [152, 408] on button "How to Delete a Recently Uploaded File" at bounding box center [106, 411] width 181 height 47
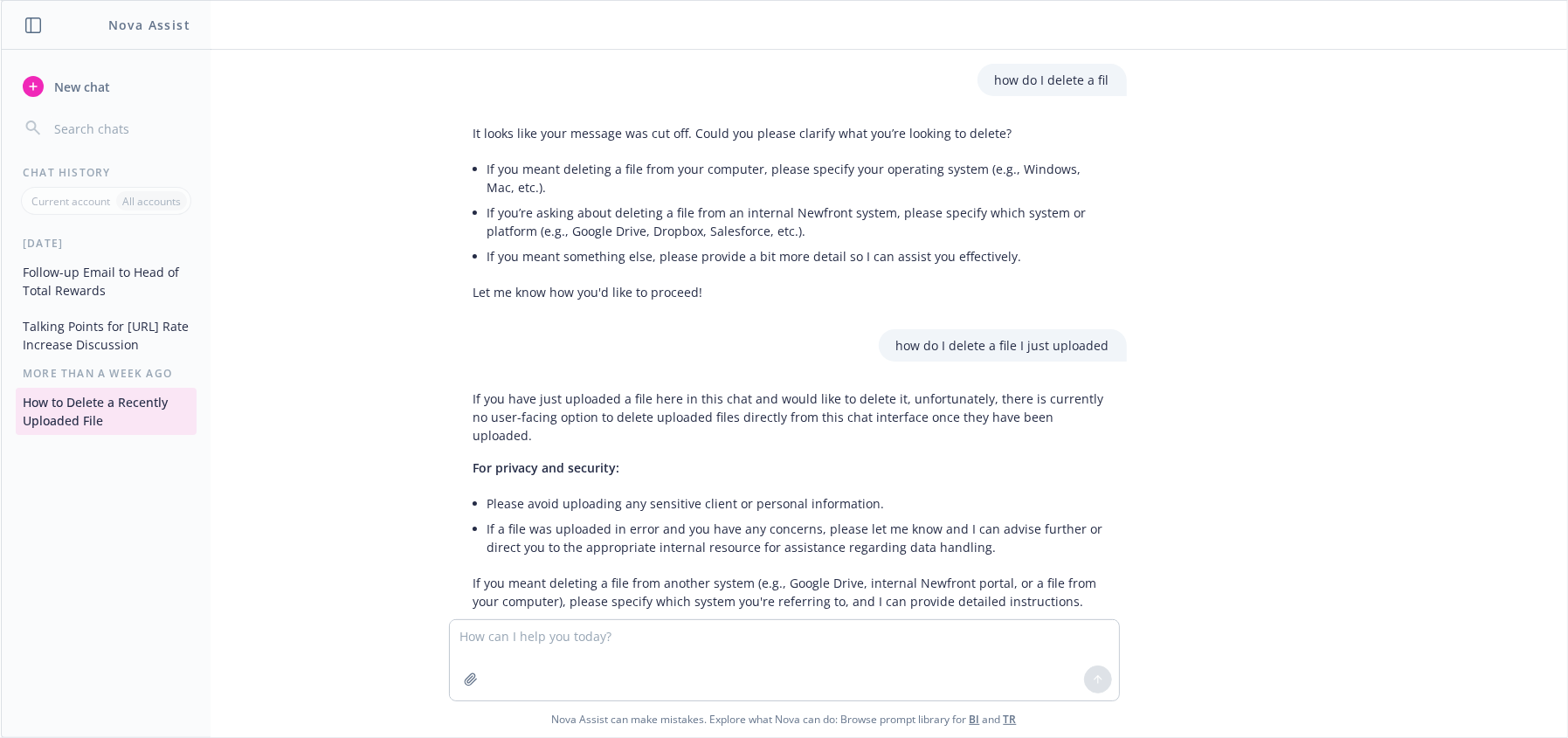
scroll to position [352, 0]
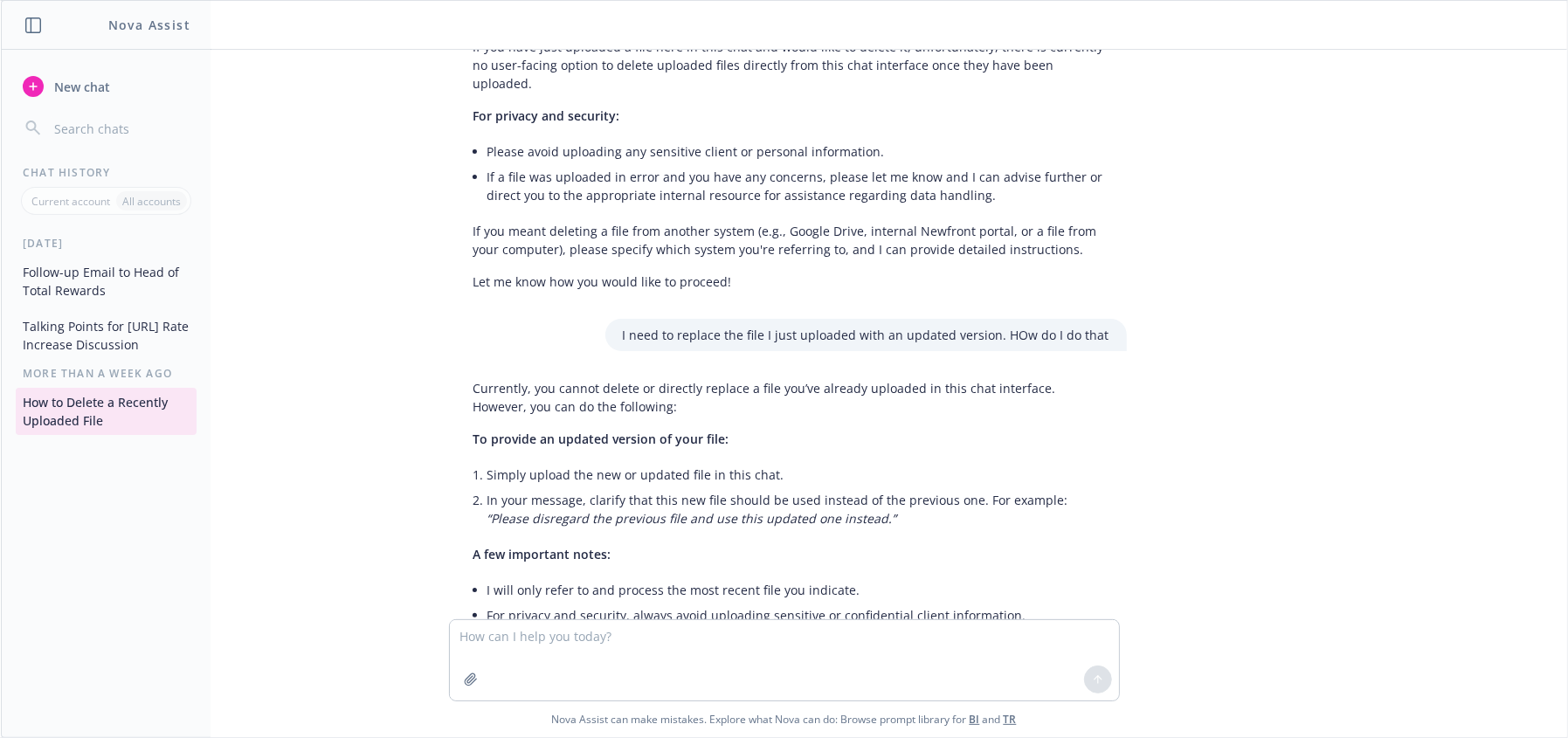
click at [98, 285] on button "Follow-up Email to Head of Total Rewards" at bounding box center [106, 281] width 181 height 47
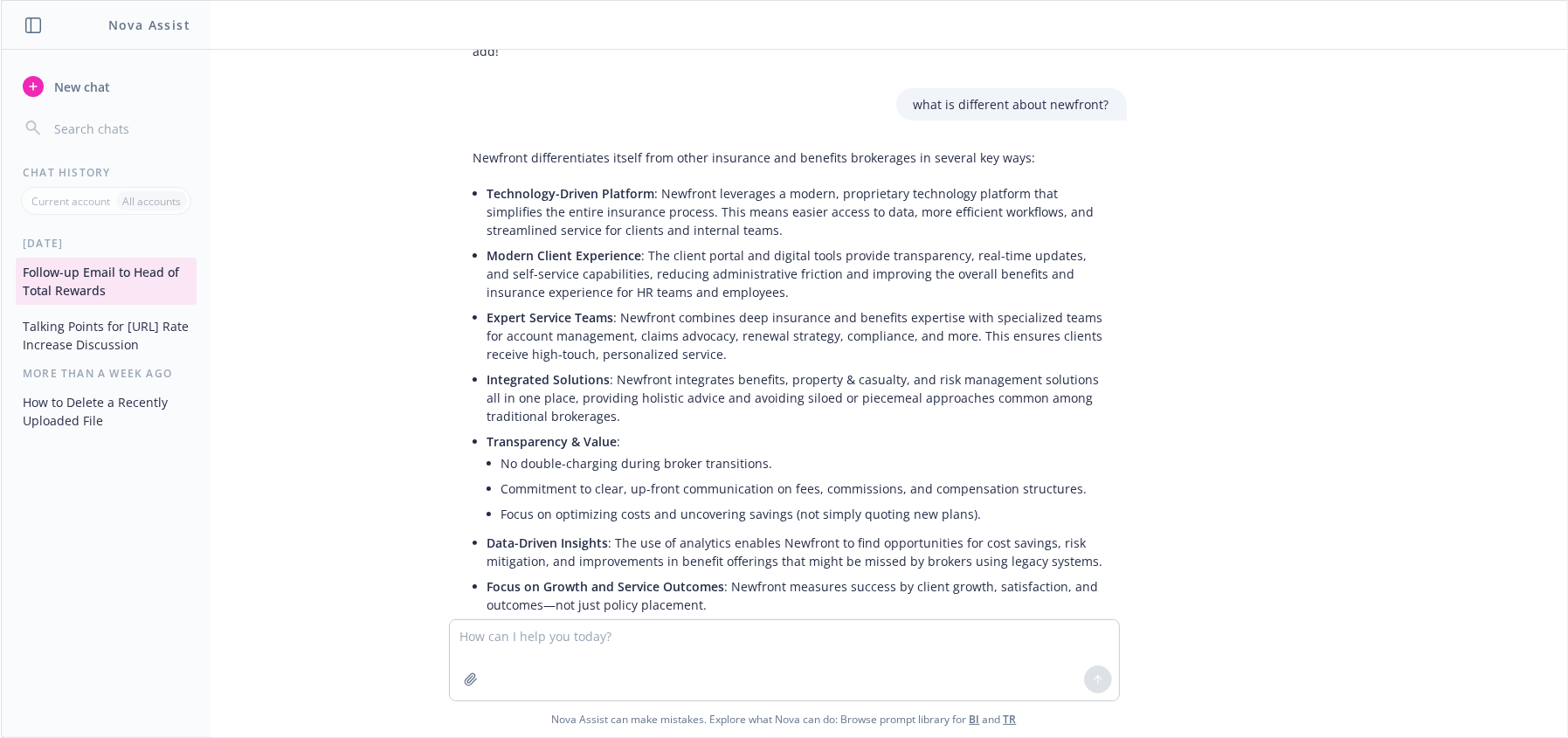
scroll to position [901, 0]
drag, startPoint x: 68, startPoint y: 332, endPoint x: 112, endPoint y: 369, distance: 57.5
click at [68, 332] on button "Talking Points for Viz.ai Rate Increase Discussion" at bounding box center [106, 335] width 181 height 47
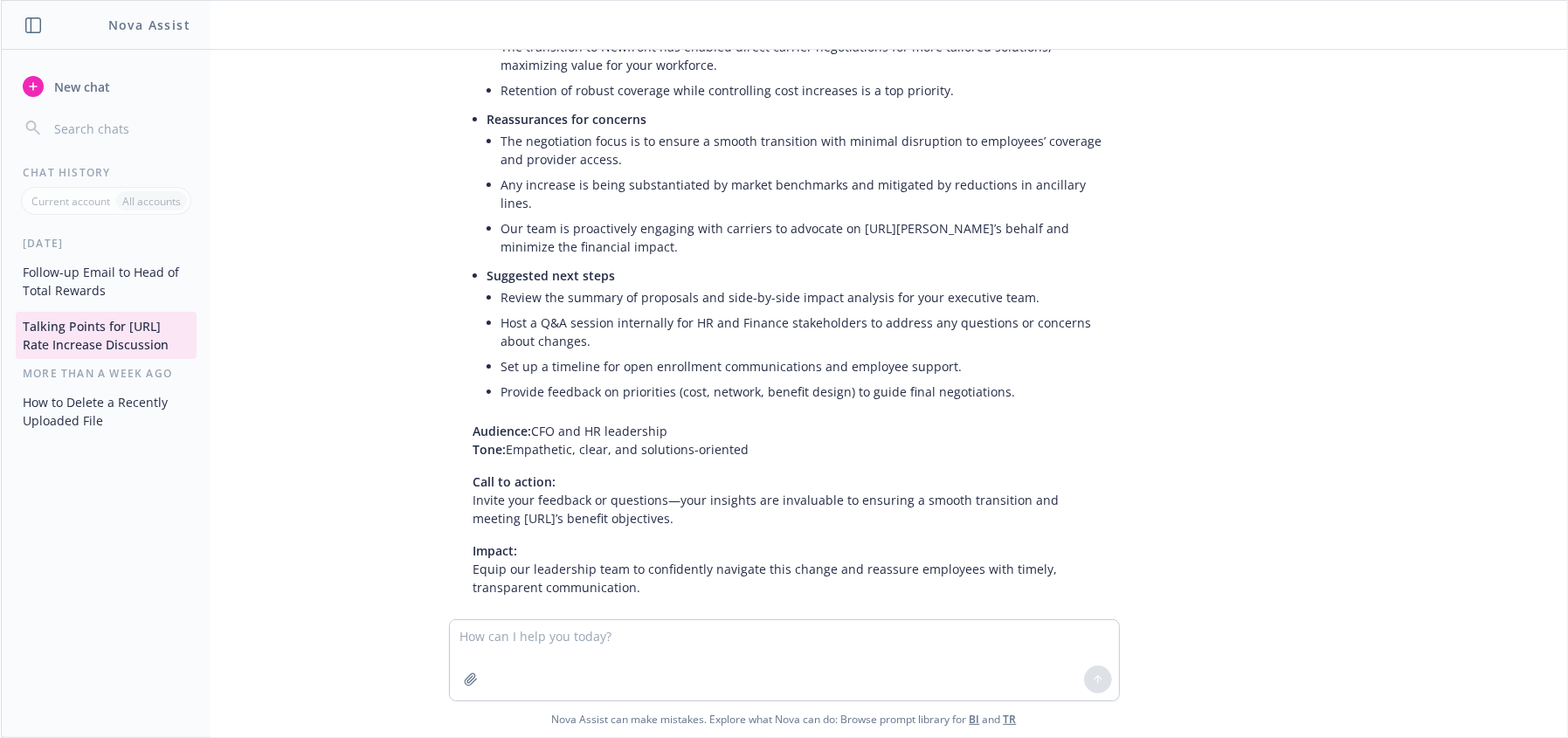
scroll to position [1049, 0]
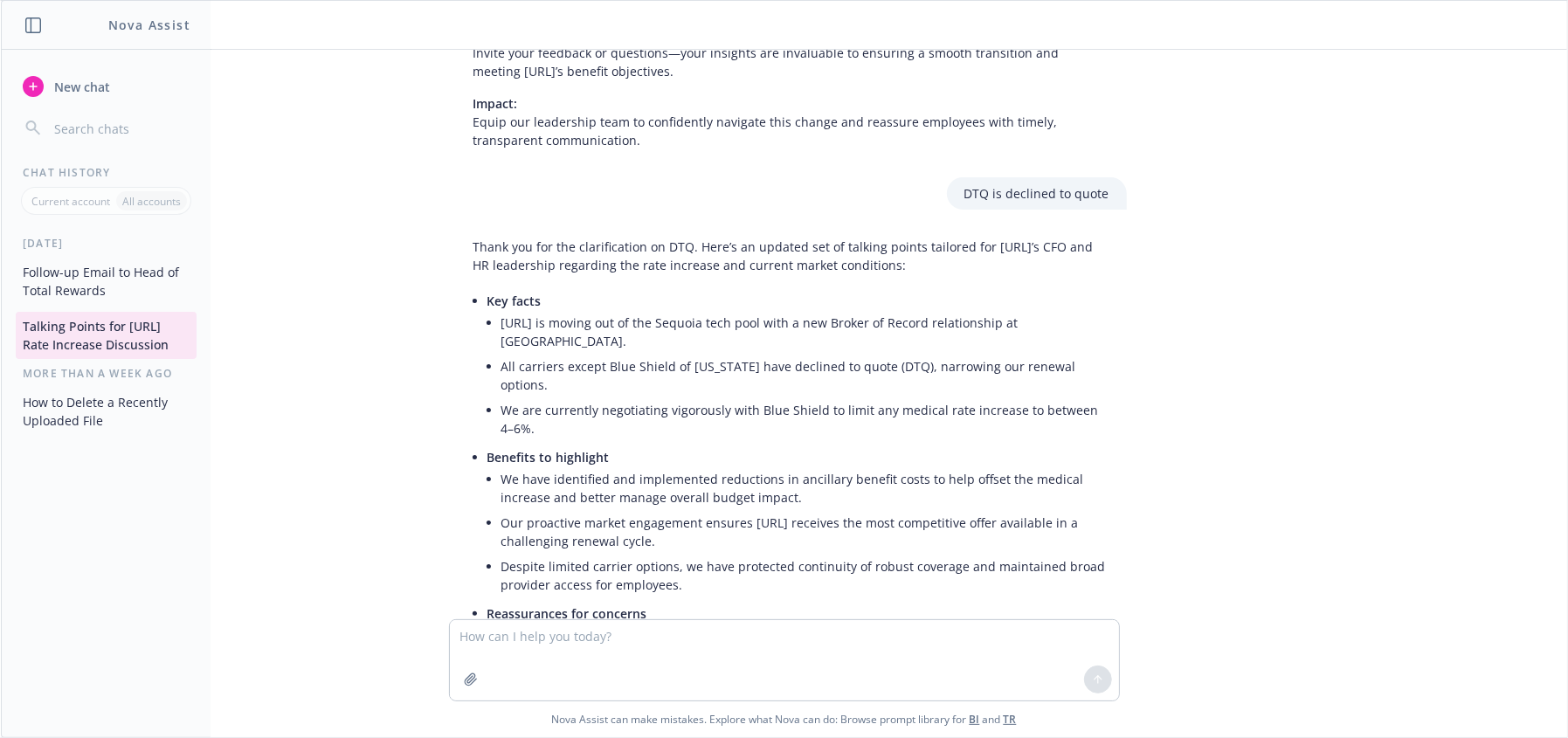
click at [101, 409] on button "How to Delete a Recently Uploaded File" at bounding box center [106, 411] width 181 height 47
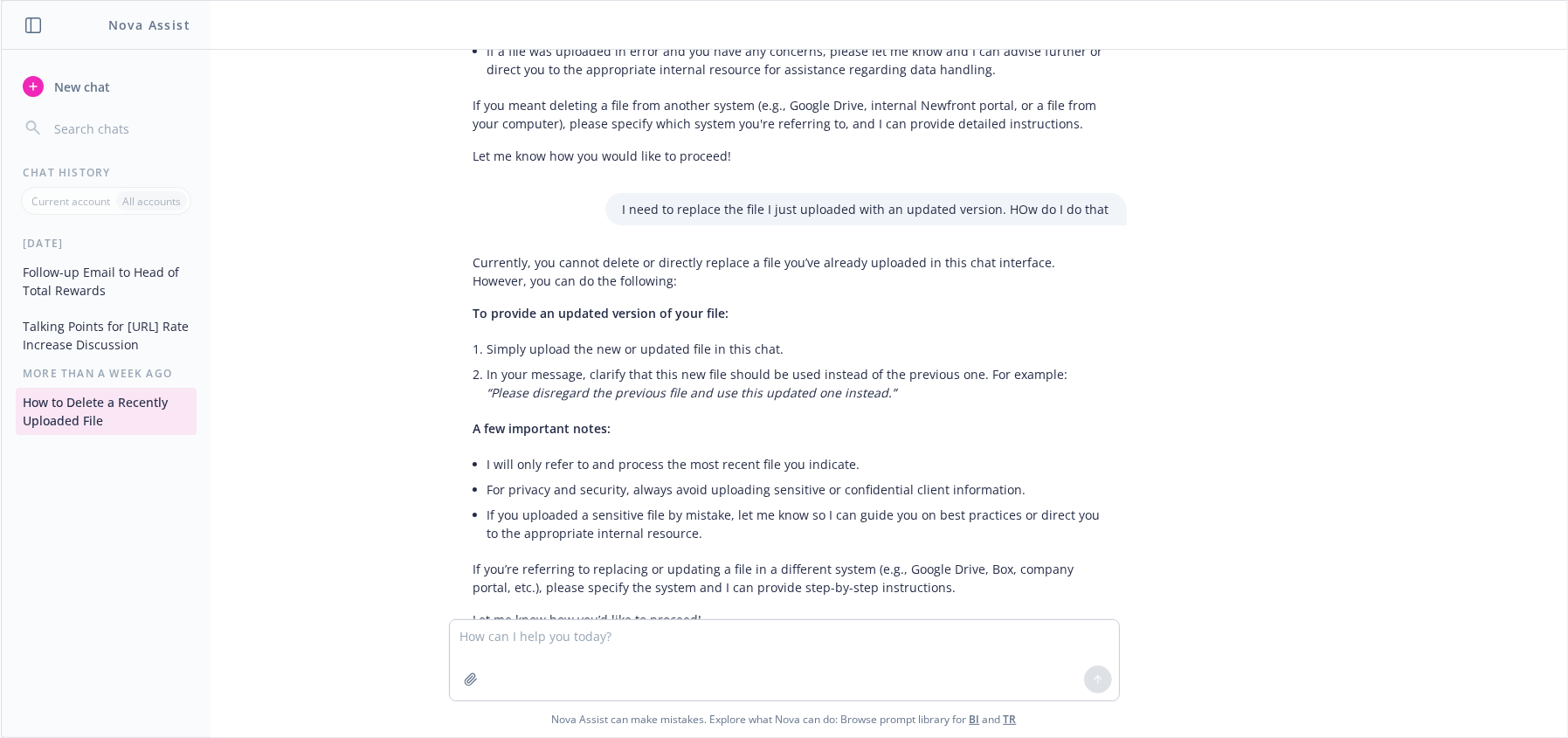
scroll to position [517, 0]
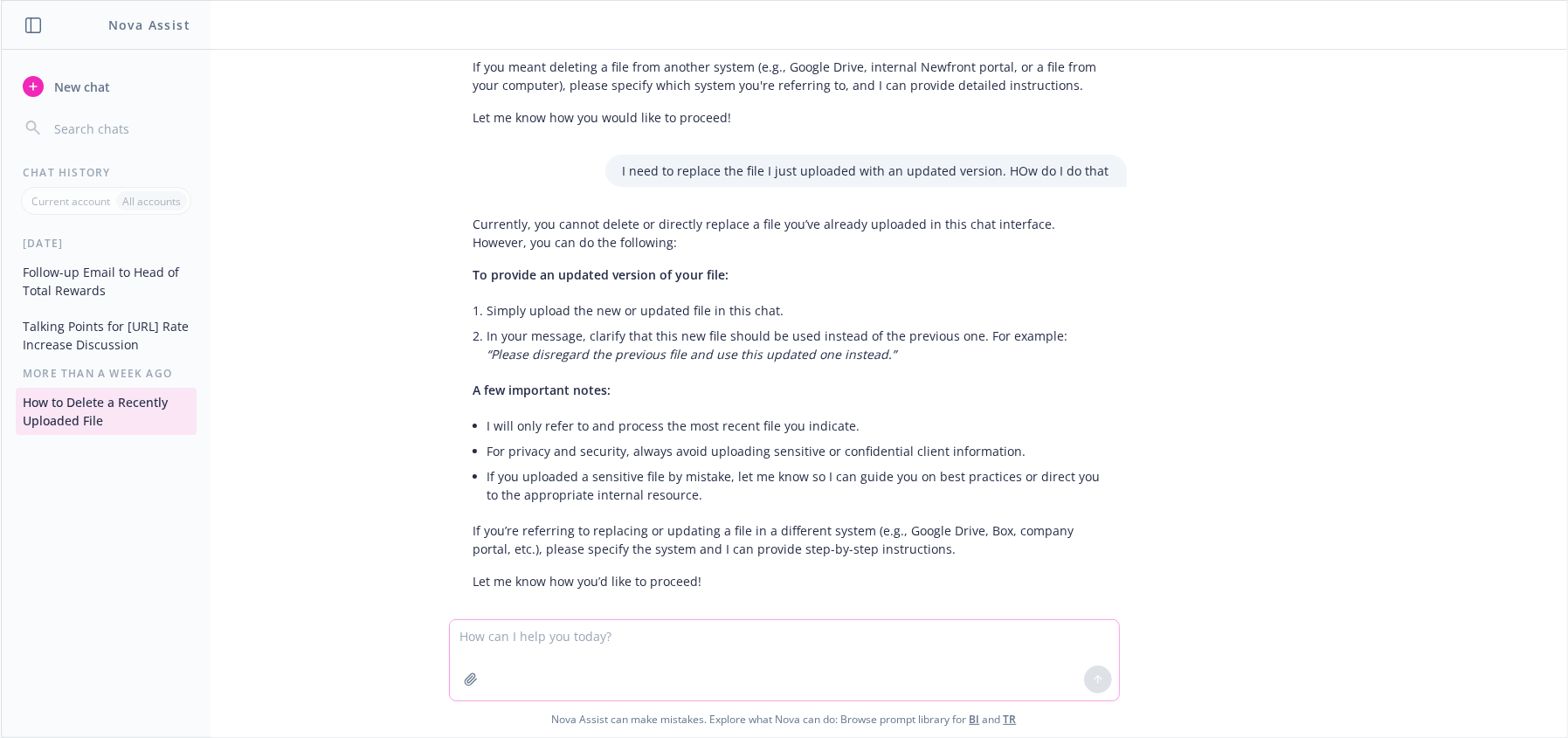
click at [580, 654] on textarea at bounding box center [784, 660] width 669 height 80
click at [546, 641] on textarea at bounding box center [784, 660] width 669 height 80
click at [601, 667] on textarea at bounding box center [784, 660] width 669 height 80
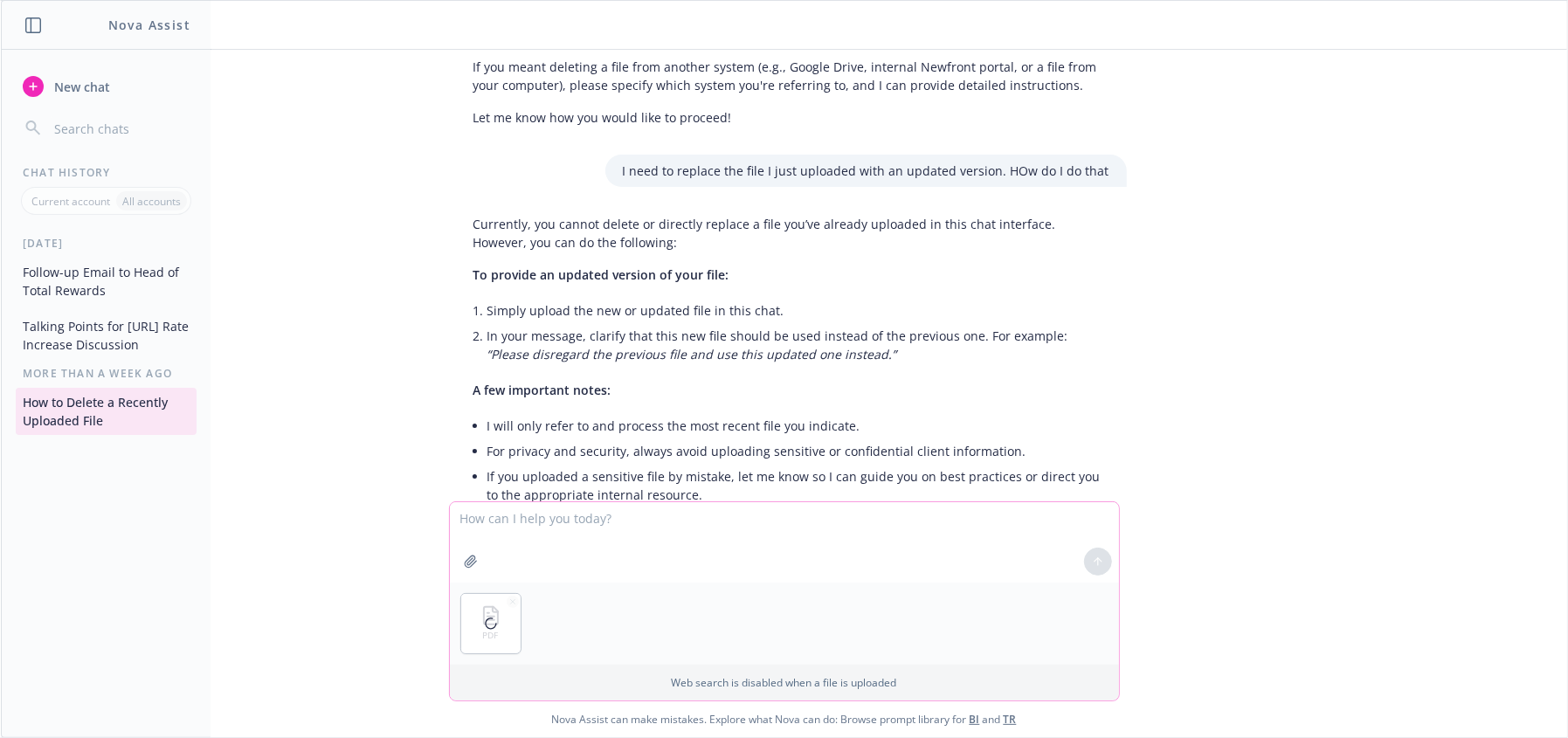
click at [523, 532] on textarea at bounding box center [784, 542] width 669 height 80
click at [523, 522] on textarea at bounding box center [784, 542] width 669 height 80
type textarea "s"
drag, startPoint x: 617, startPoint y: 521, endPoint x: 584, endPoint y: 518, distance: 33.1
click at [584, 518] on textarea "Hi nova, please summarize what" at bounding box center [784, 542] width 669 height 80
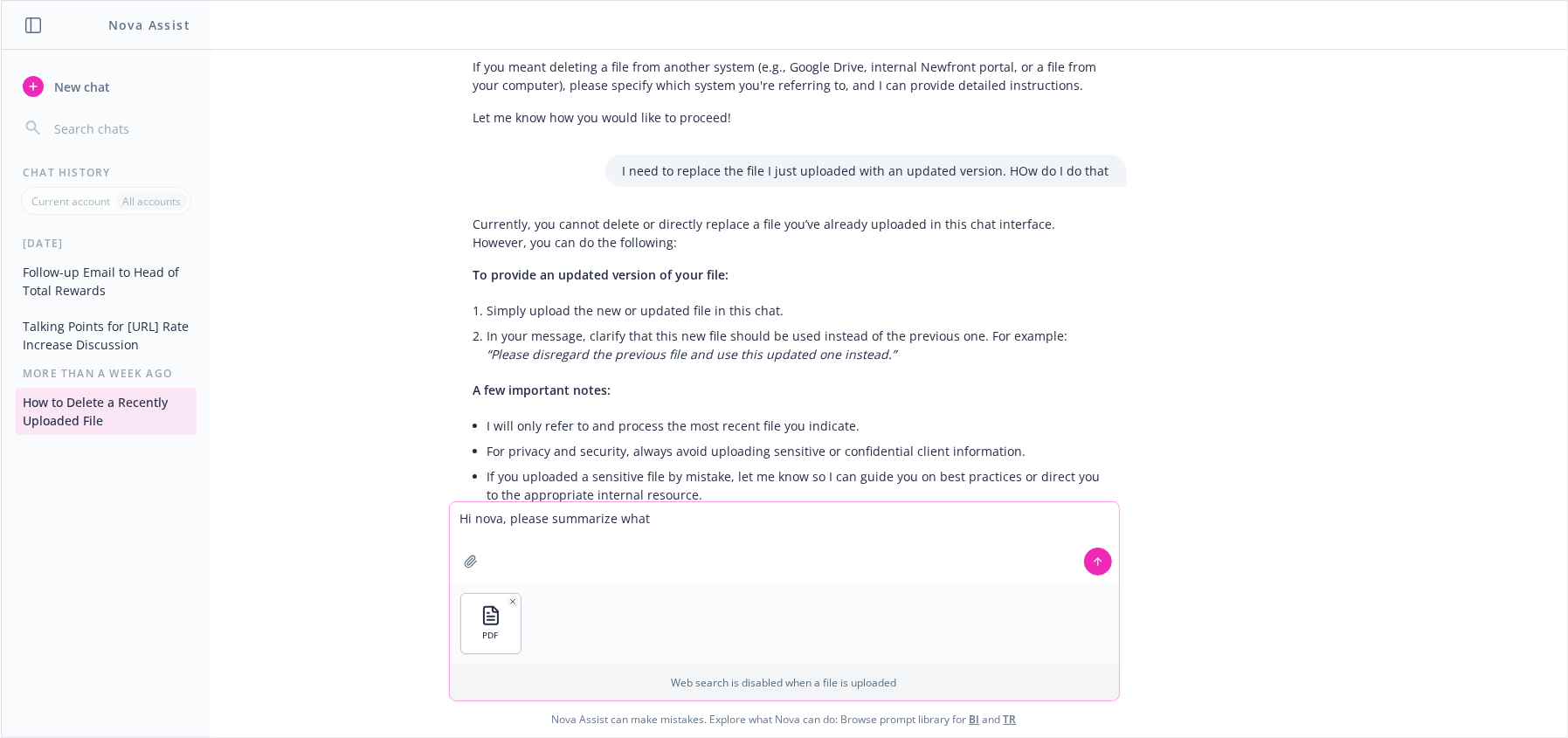
click at [772, 512] on textarea "Hi nova, please summarize what" at bounding box center [784, 542] width 669 height 80
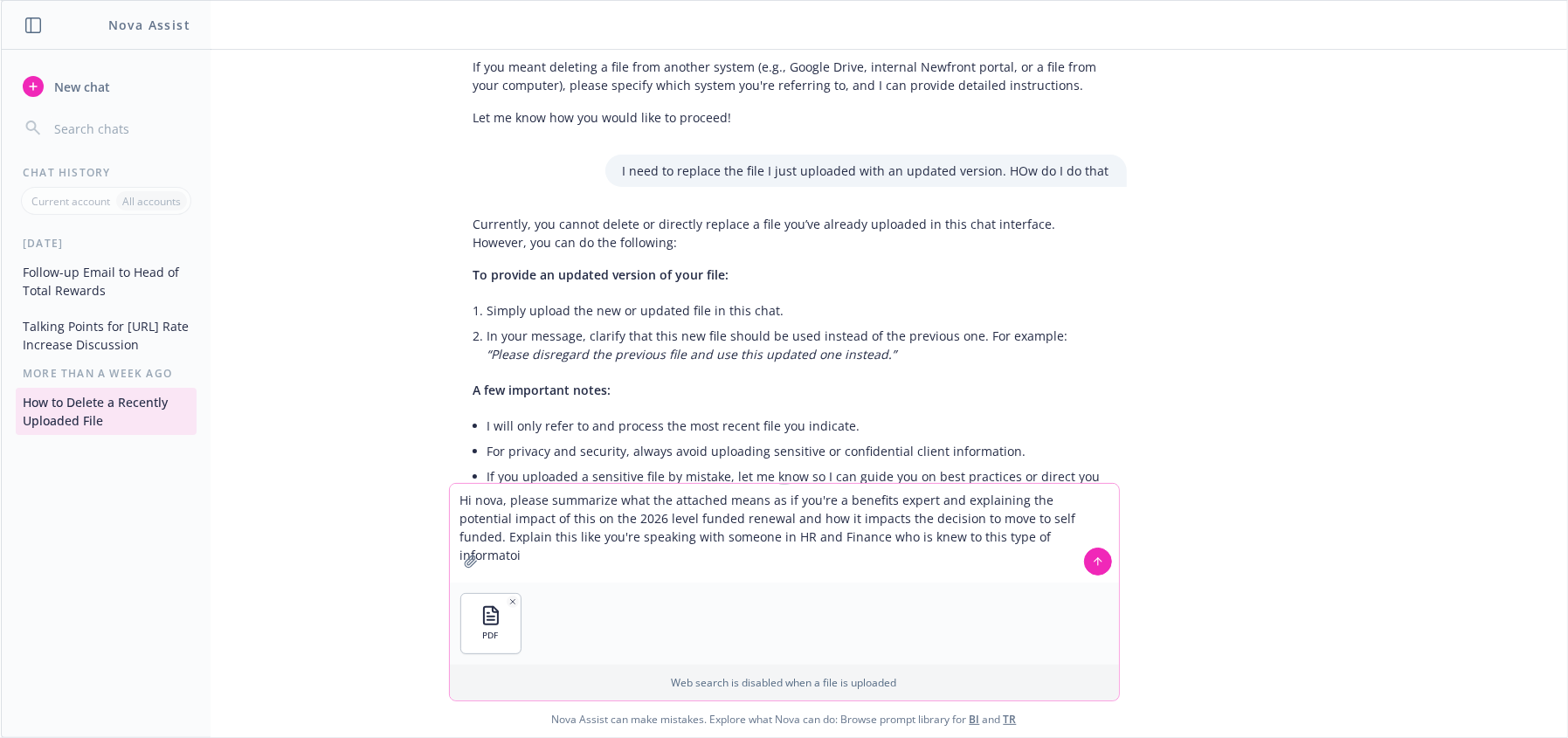
type textarea "Hi nova, please summarize what the attached means as if you're a benefits exper…"
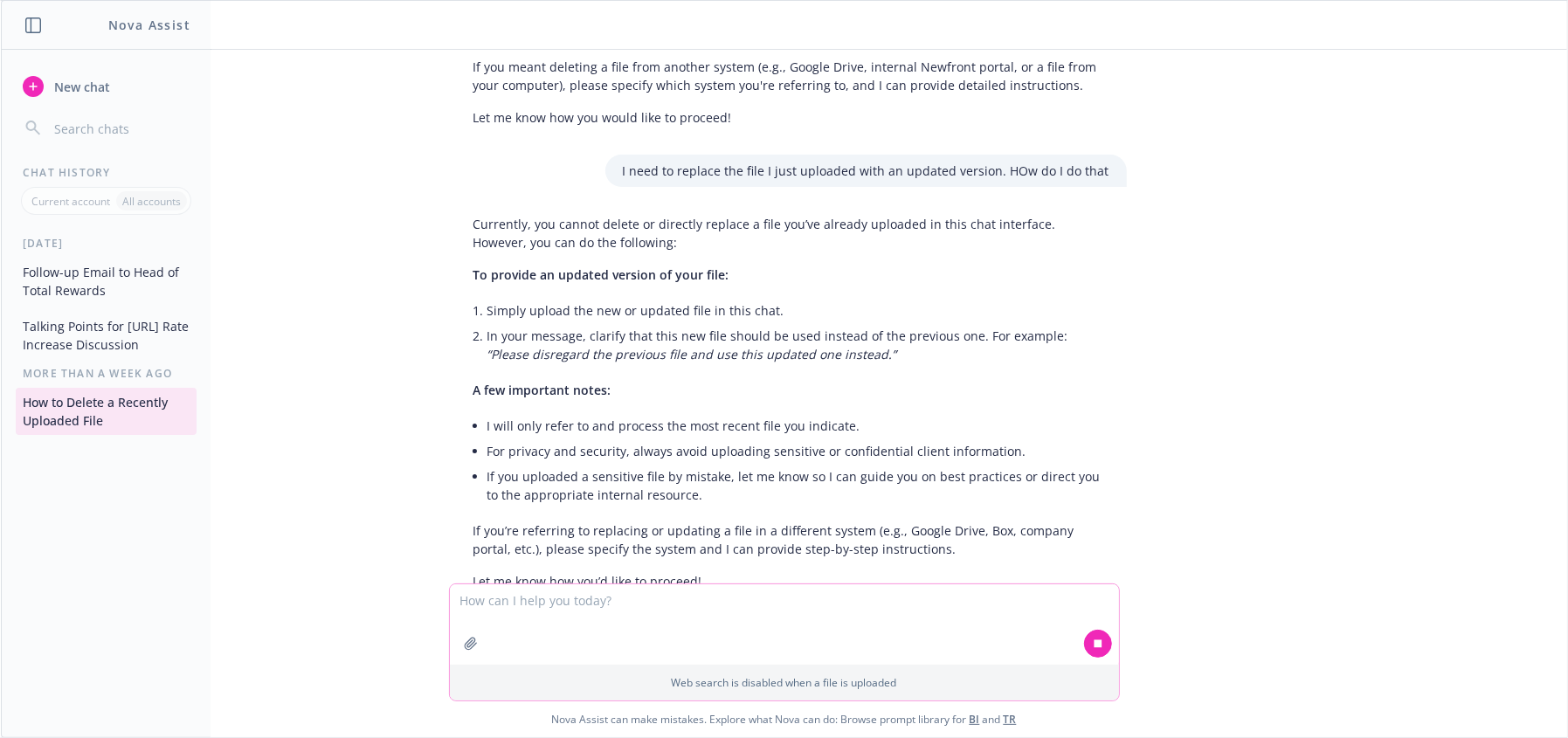
click at [890, 607] on textarea at bounding box center [784, 624] width 669 height 80
click at [883, 613] on textarea at bounding box center [784, 624] width 669 height 80
click at [540, 466] on li "If you uploaded a sensitive file by mistake, let me know so I can guide you on …" at bounding box center [798, 485] width 622 height 44
click at [740, 642] on textarea at bounding box center [784, 624] width 669 height 80
click at [741, 639] on textarea at bounding box center [784, 624] width 669 height 80
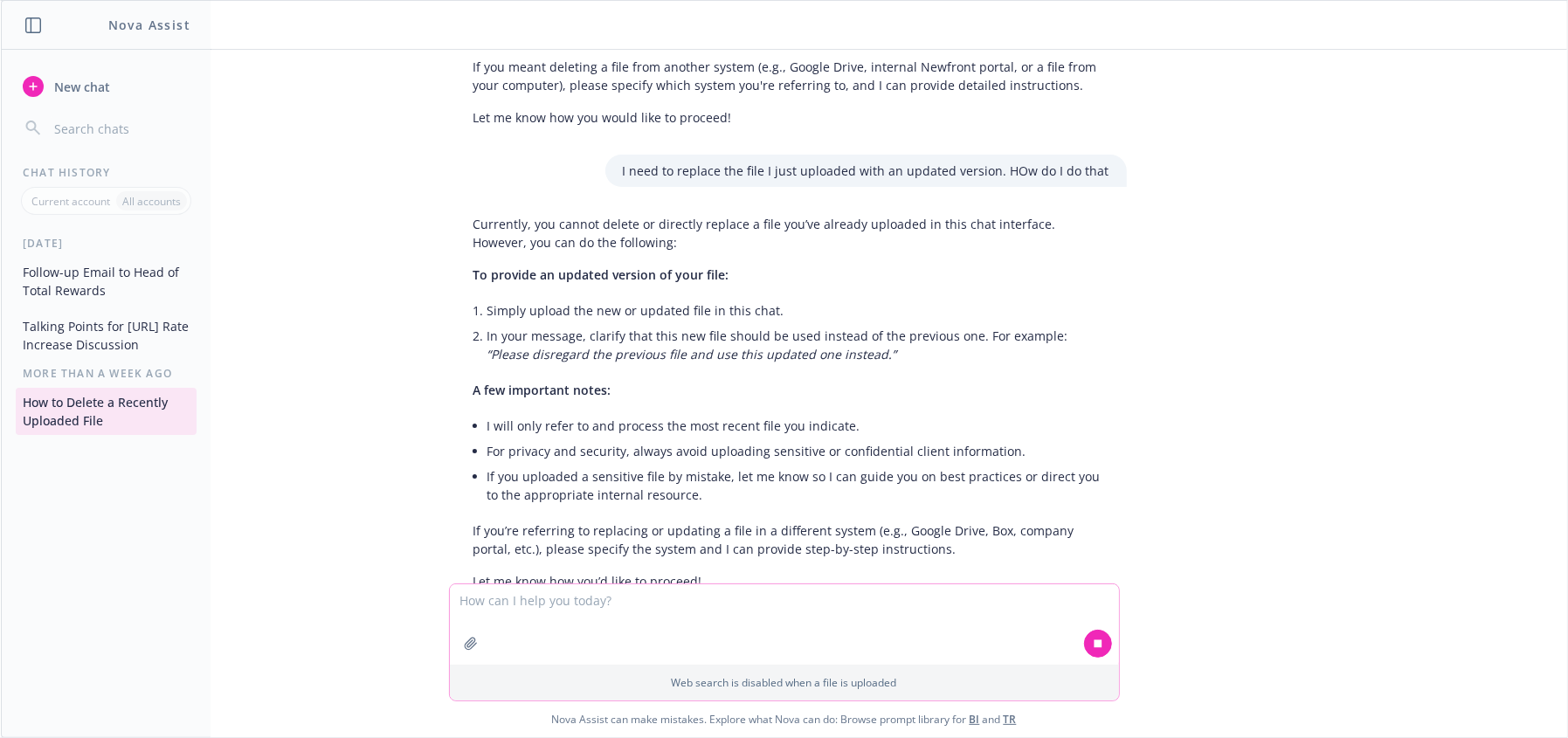
click at [739, 630] on textarea at bounding box center [784, 624] width 669 height 80
click at [741, 628] on textarea at bounding box center [784, 624] width 669 height 80
click at [641, 610] on textarea at bounding box center [784, 624] width 669 height 80
drag, startPoint x: 631, startPoint y: 599, endPoint x: 673, endPoint y: 604, distance: 42.3
click at [647, 599] on textarea at bounding box center [784, 624] width 669 height 80
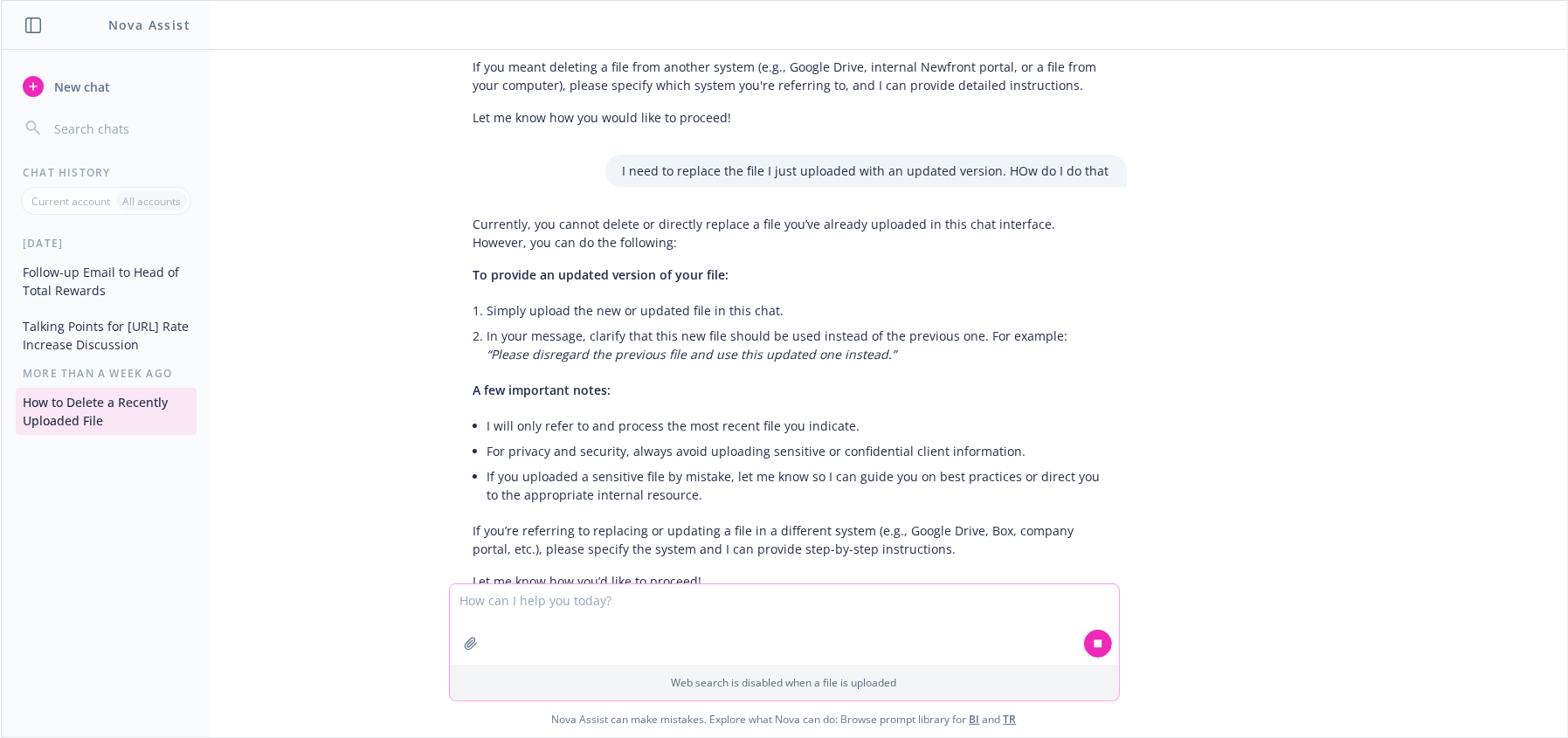
drag, startPoint x: 882, startPoint y: 614, endPoint x: 1294, endPoint y: 614, distance: 412.0
click at [883, 614] on textarea at bounding box center [784, 624] width 669 height 80
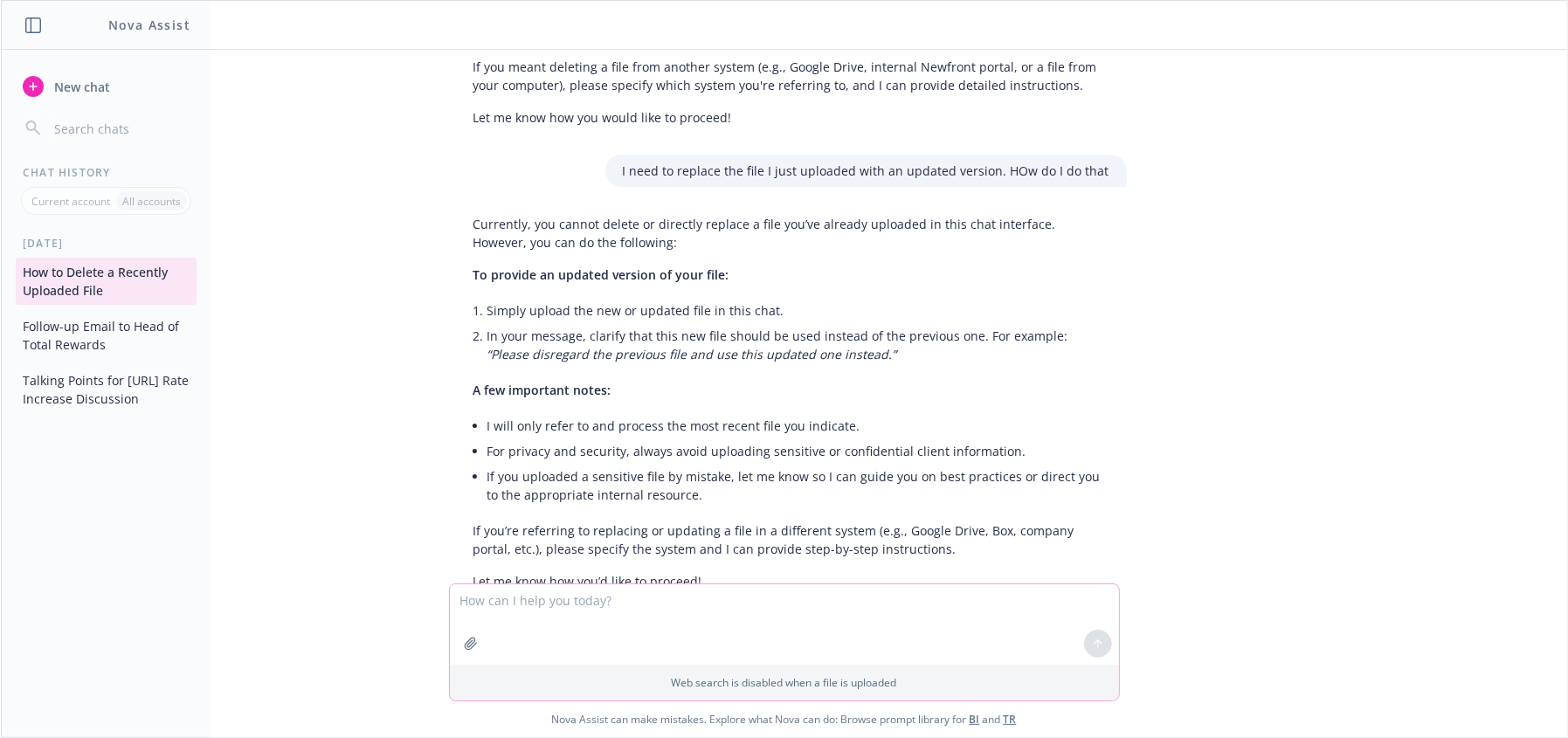
click at [650, 601] on textarea at bounding box center [784, 624] width 669 height 80
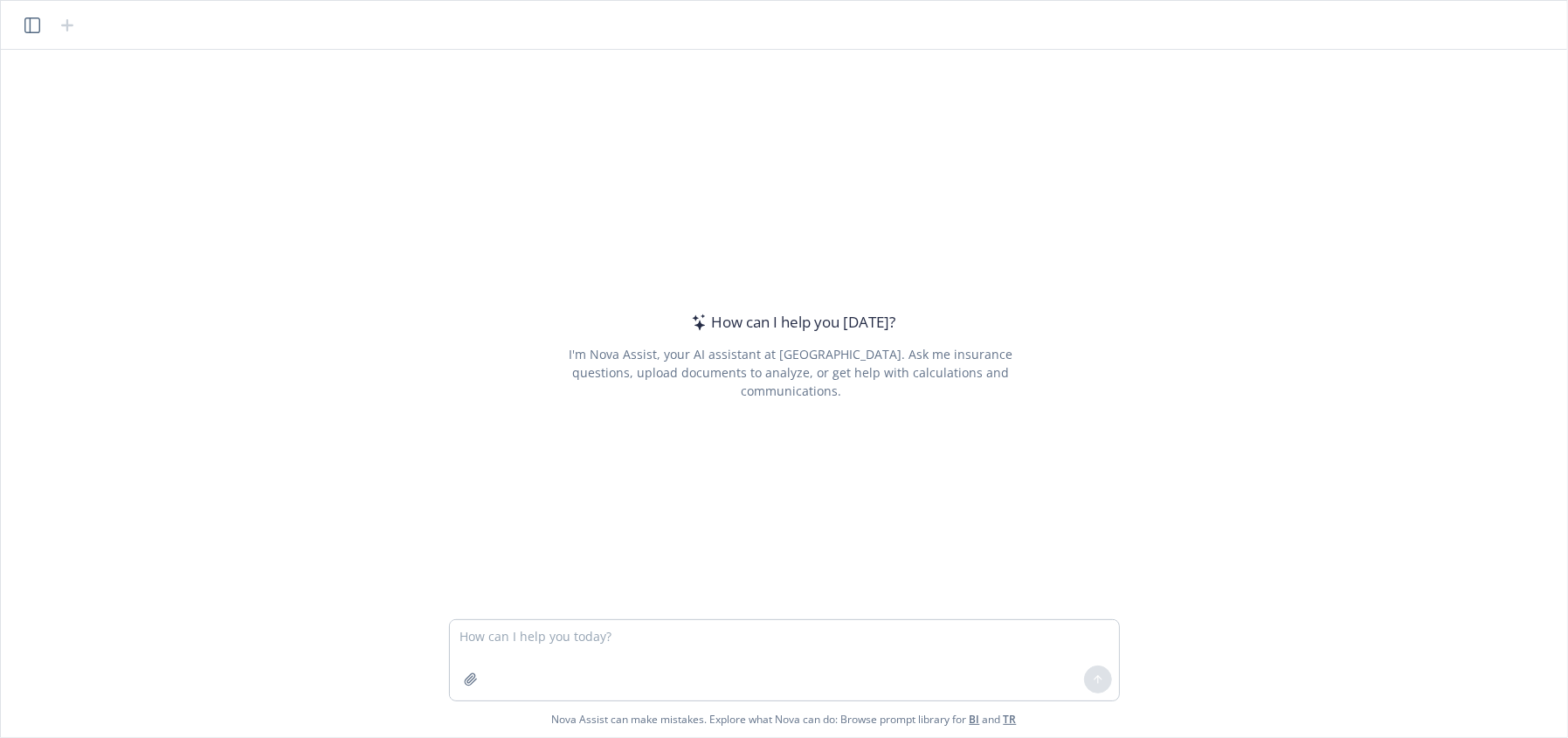
click at [588, 654] on textarea at bounding box center [784, 660] width 669 height 80
type textarea "write an email to someone that's friendly and professional saying no thanks we …"
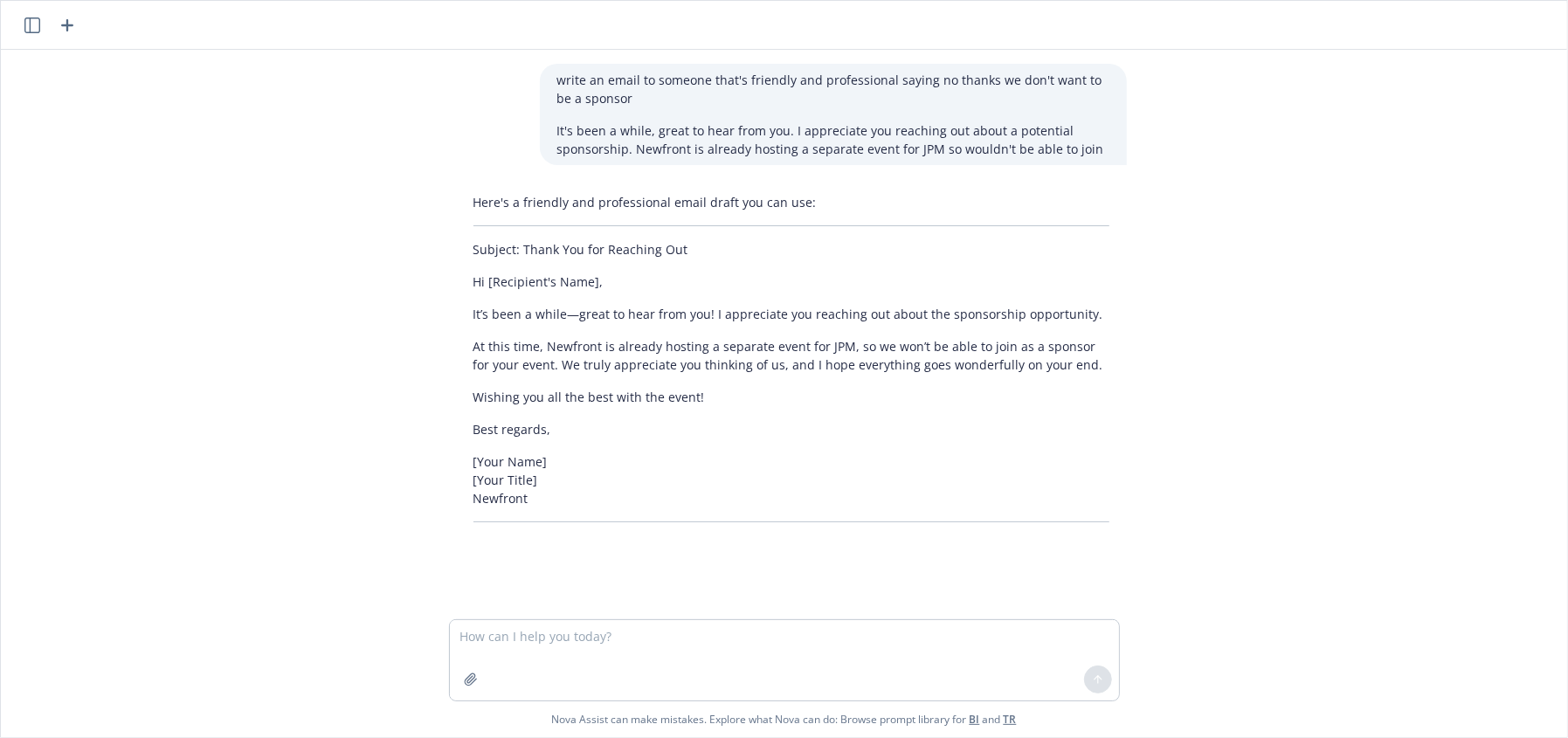
click at [570, 359] on p "At this time, Newfront is already hosting a separate event for JPM, so we won’t…" at bounding box center [791, 355] width 636 height 36
click at [586, 359] on p "At this time, Newfront is already hosting a separate event for JPM, so we won’t…" at bounding box center [791, 355] width 636 height 36
click at [496, 358] on p "At this time, Newfront is already hosting a separate event for JPM, so we won’t…" at bounding box center [791, 355] width 636 height 36
click at [495, 356] on p "At this time, Newfront is already hosting a separate event for JPM, so we won’t…" at bounding box center [791, 355] width 636 height 36
drag, startPoint x: 601, startPoint y: 371, endPoint x: 565, endPoint y: 362, distance: 37.1
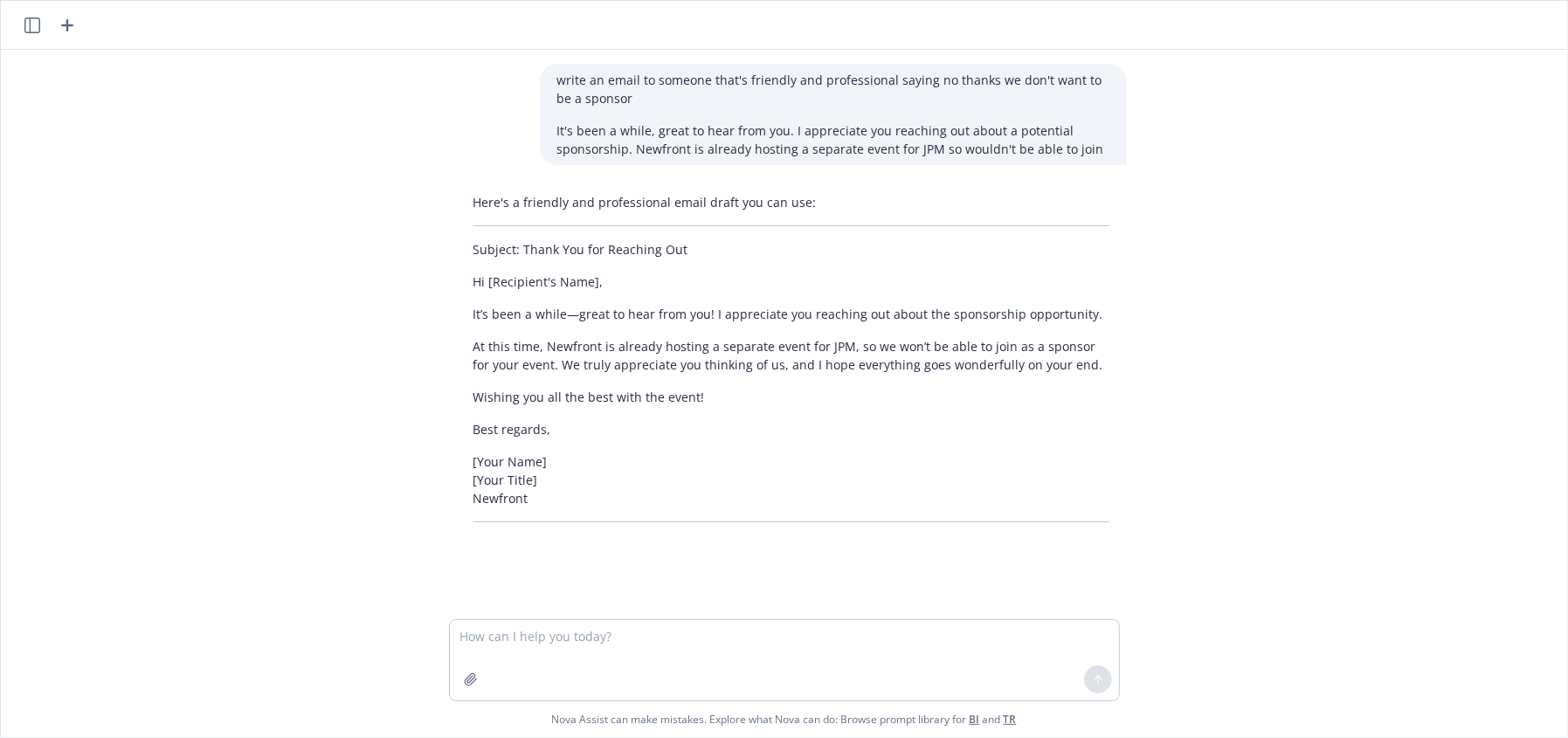
click at [599, 371] on p "At this time, Newfront is already hosting a separate event for JPM, so we won’t…" at bounding box center [791, 355] width 636 height 36
drag, startPoint x: 439, startPoint y: 412, endPoint x: 524, endPoint y: 410, distance: 85.0
click at [443, 411] on div "Here's a friendly and professional email draft you can use: Subject: Thank You …" at bounding box center [792, 357] width 699 height 343
click at [608, 421] on p "Best regards," at bounding box center [791, 429] width 636 height 19
drag, startPoint x: 241, startPoint y: 188, endPoint x: 615, endPoint y: 25, distance: 408.0
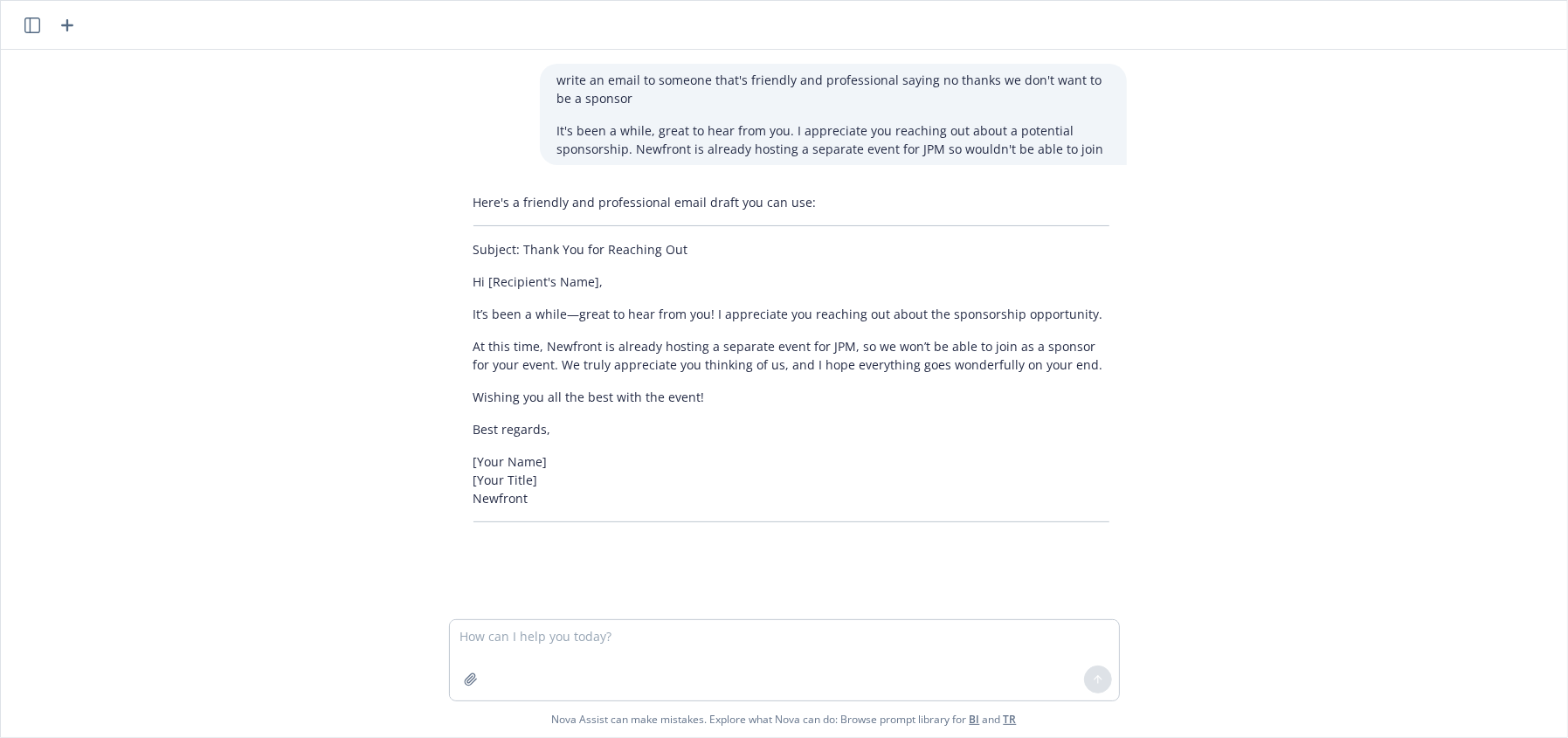
click at [252, 186] on div "write an email to someone that's friendly and professional saying no thanks we …" at bounding box center [784, 334] width 1553 height 570
drag, startPoint x: 213, startPoint y: 349, endPoint x: 234, endPoint y: 299, distance: 54.2
click at [229, 312] on div "write an email to someone that's friendly and professional saying no thanks we …" at bounding box center [784, 334] width 1553 height 570
click at [749, 683] on textarea at bounding box center [784, 660] width 669 height 80
drag, startPoint x: 759, startPoint y: 663, endPoint x: 748, endPoint y: 633, distance: 32.0
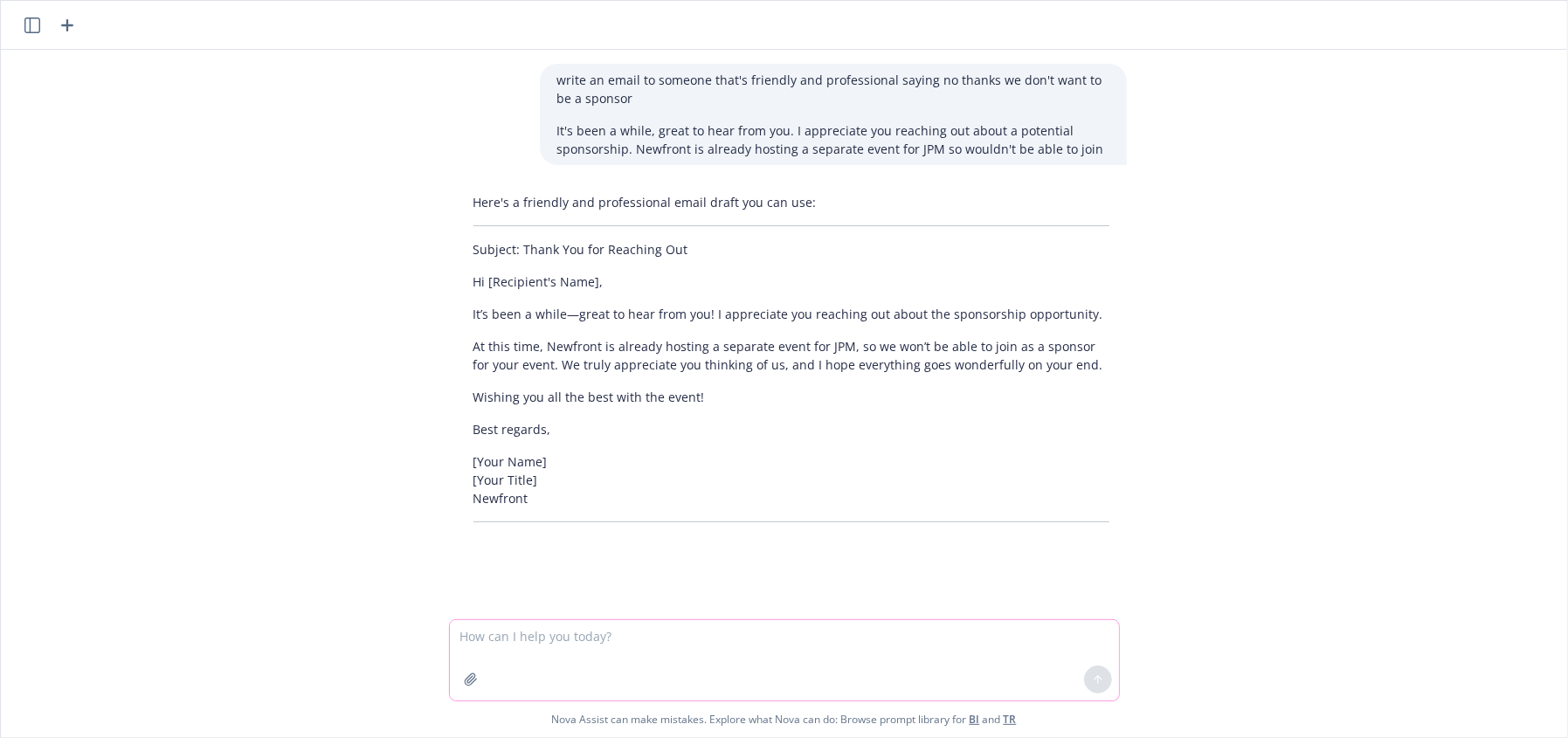
click at [759, 661] on textarea at bounding box center [784, 660] width 669 height 80
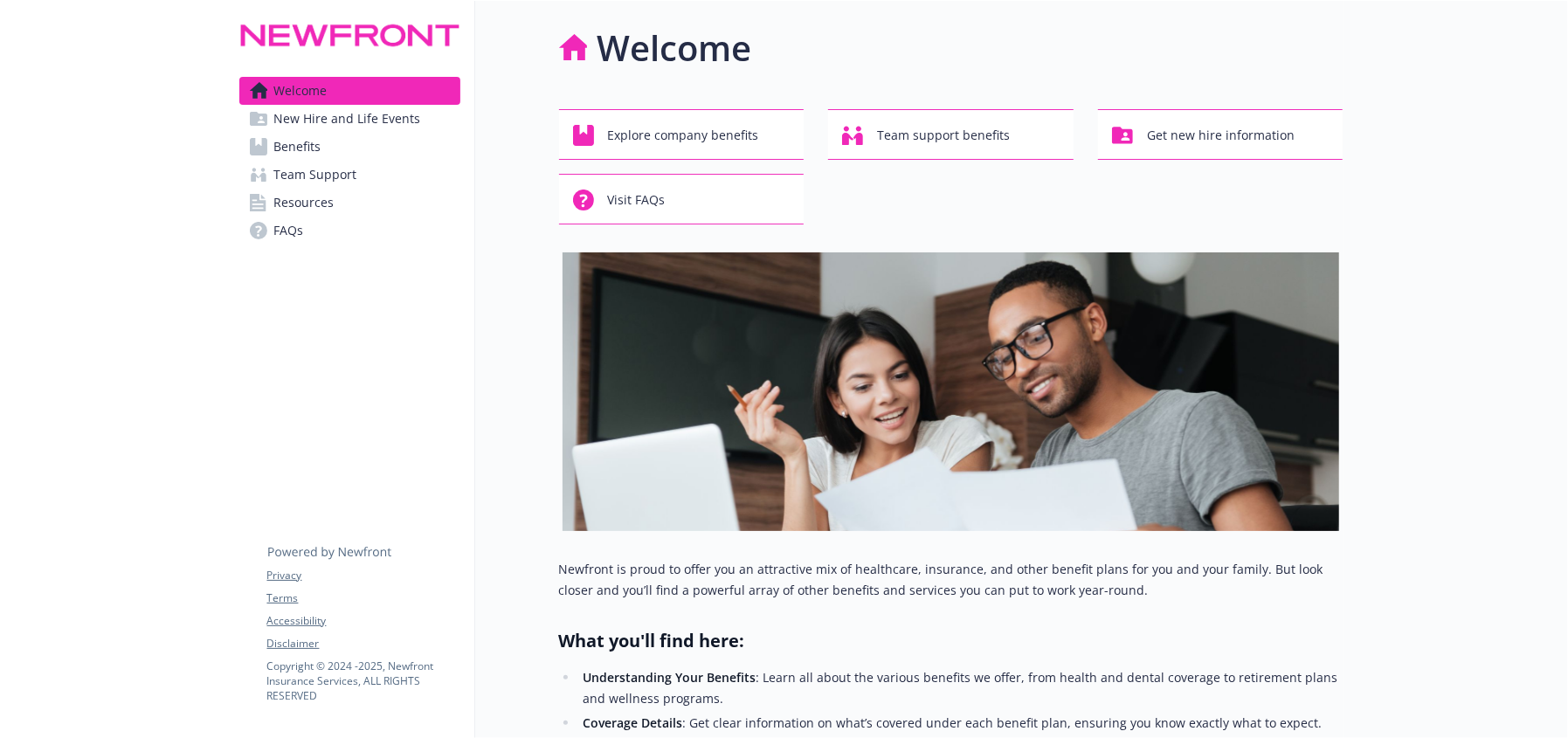
drag, startPoint x: 1553, startPoint y: 77, endPoint x: 1560, endPoint y: 137, distance: 60.4
click at [1560, 137] on div "Skip to main content Welcome New Hire and Life Events Benefits Team Support Res…" at bounding box center [784, 369] width 1568 height 737
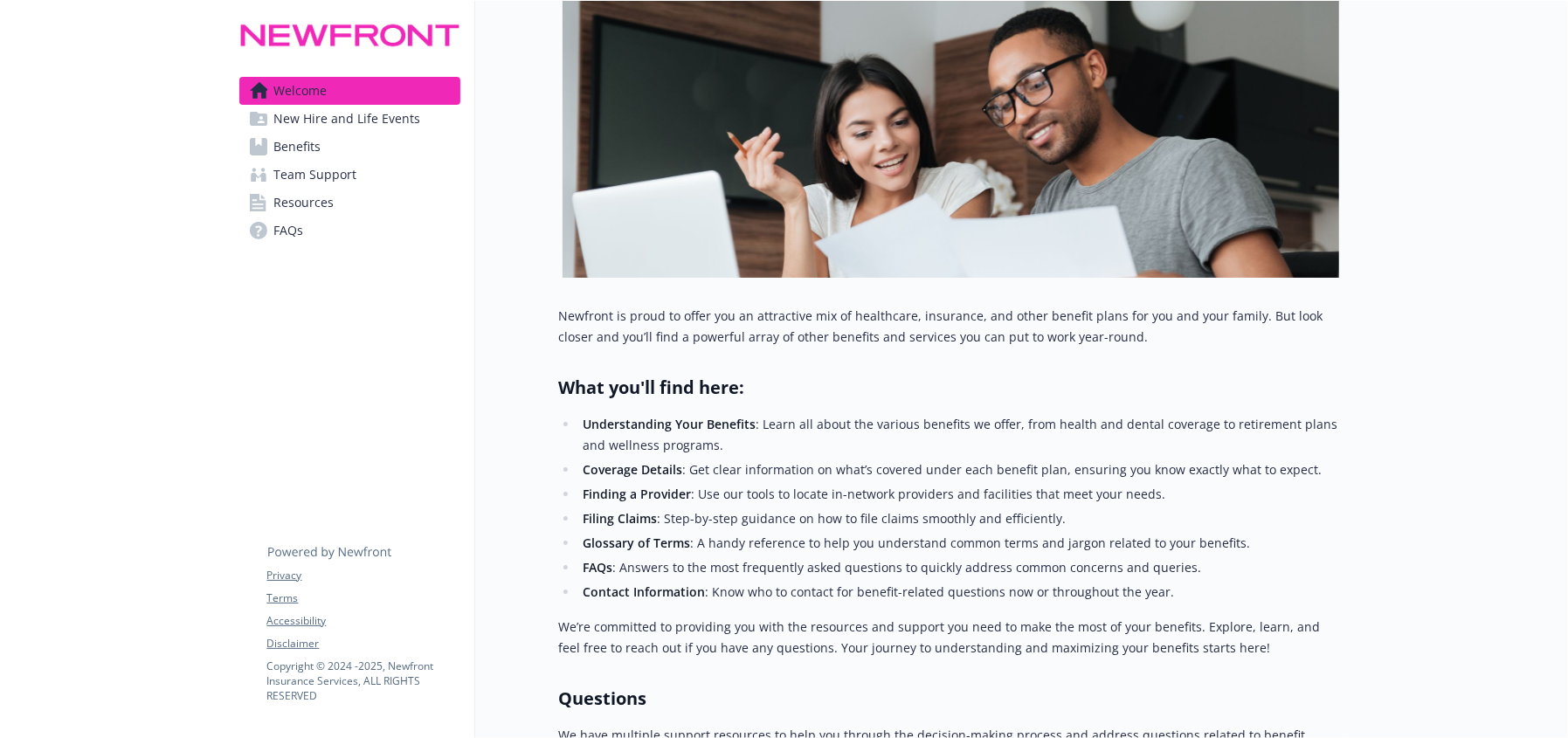
scroll to position [541, 0]
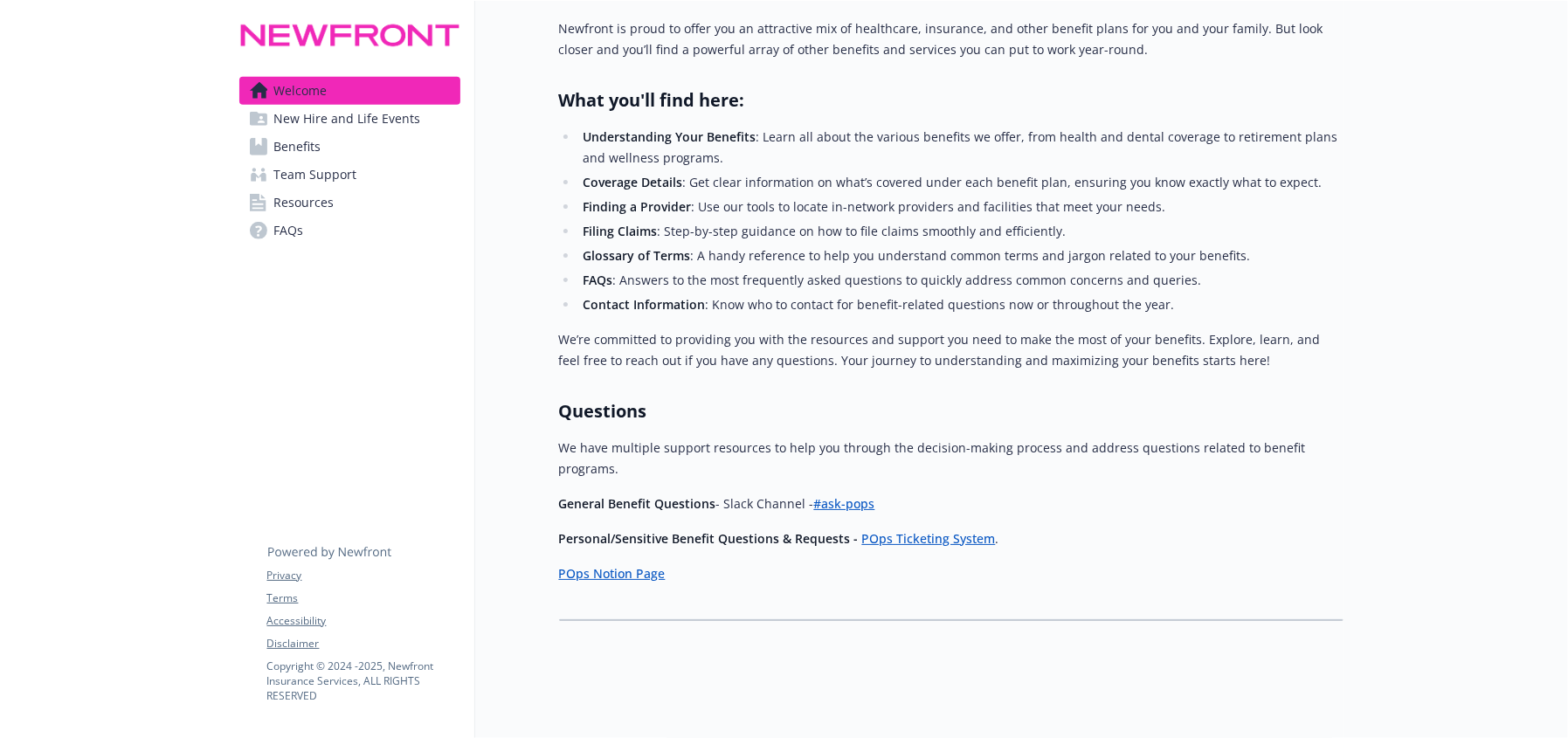
click at [304, 144] on span "Benefits" at bounding box center [297, 146] width 47 height 28
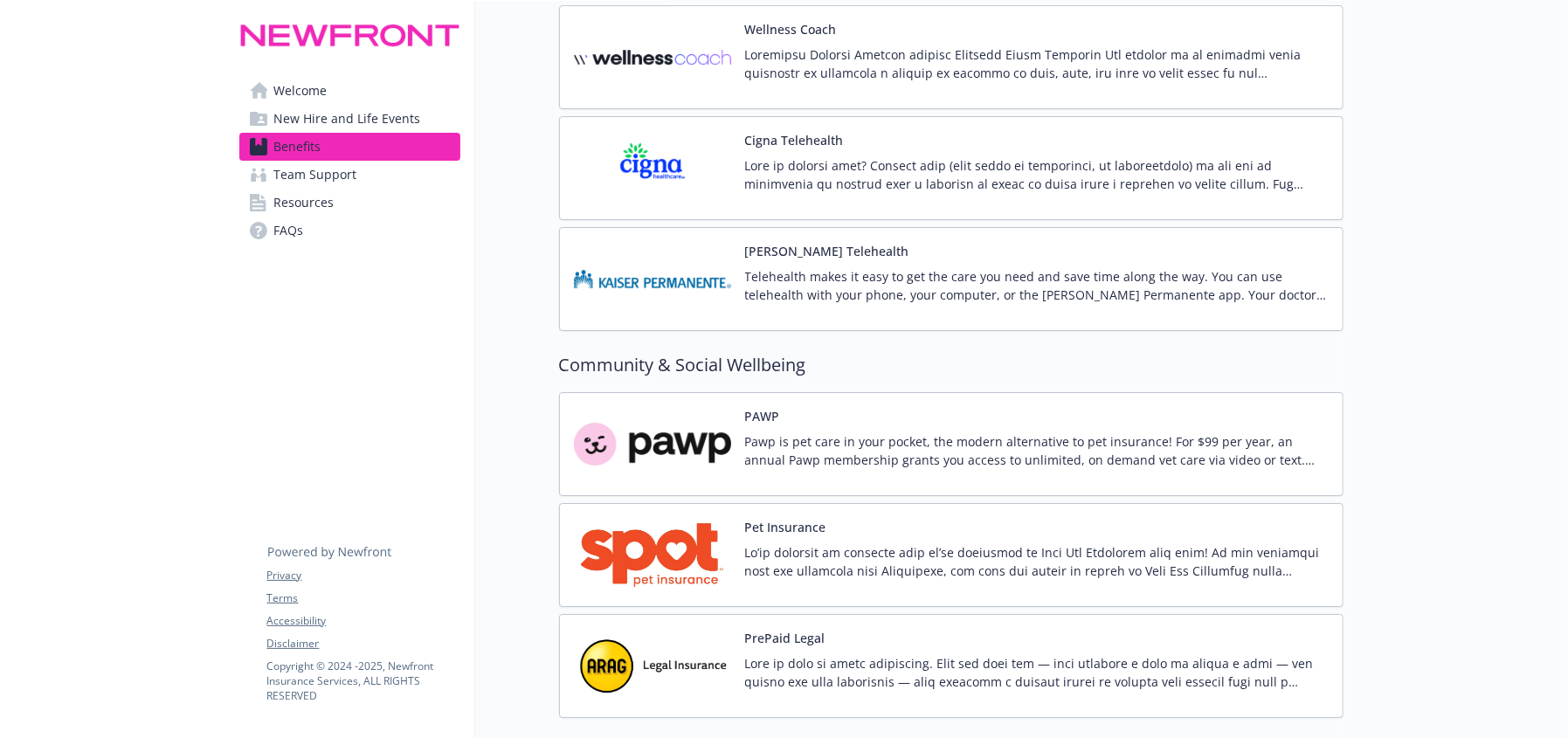
scroll to position [4426, 0]
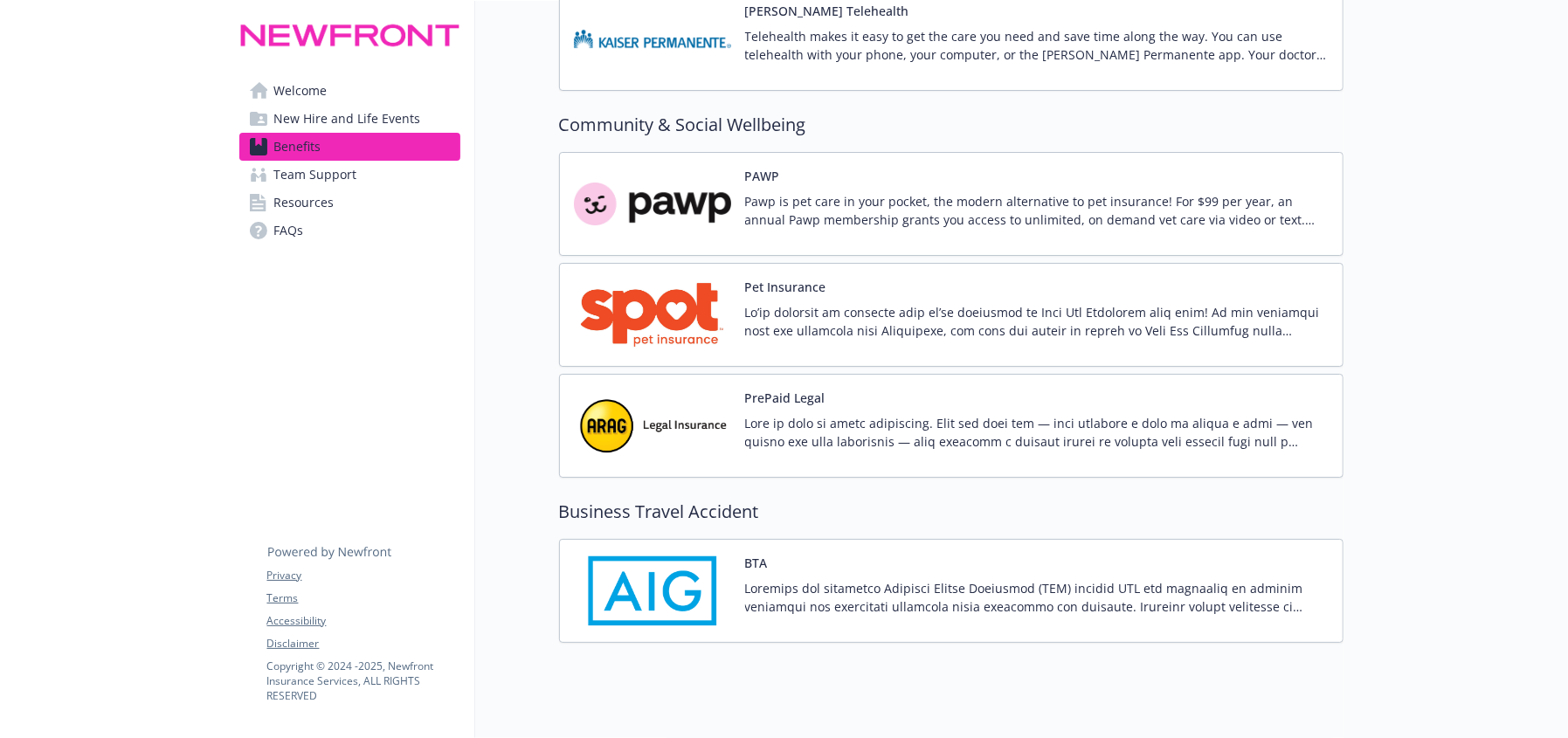
scroll to position [4531, 0]
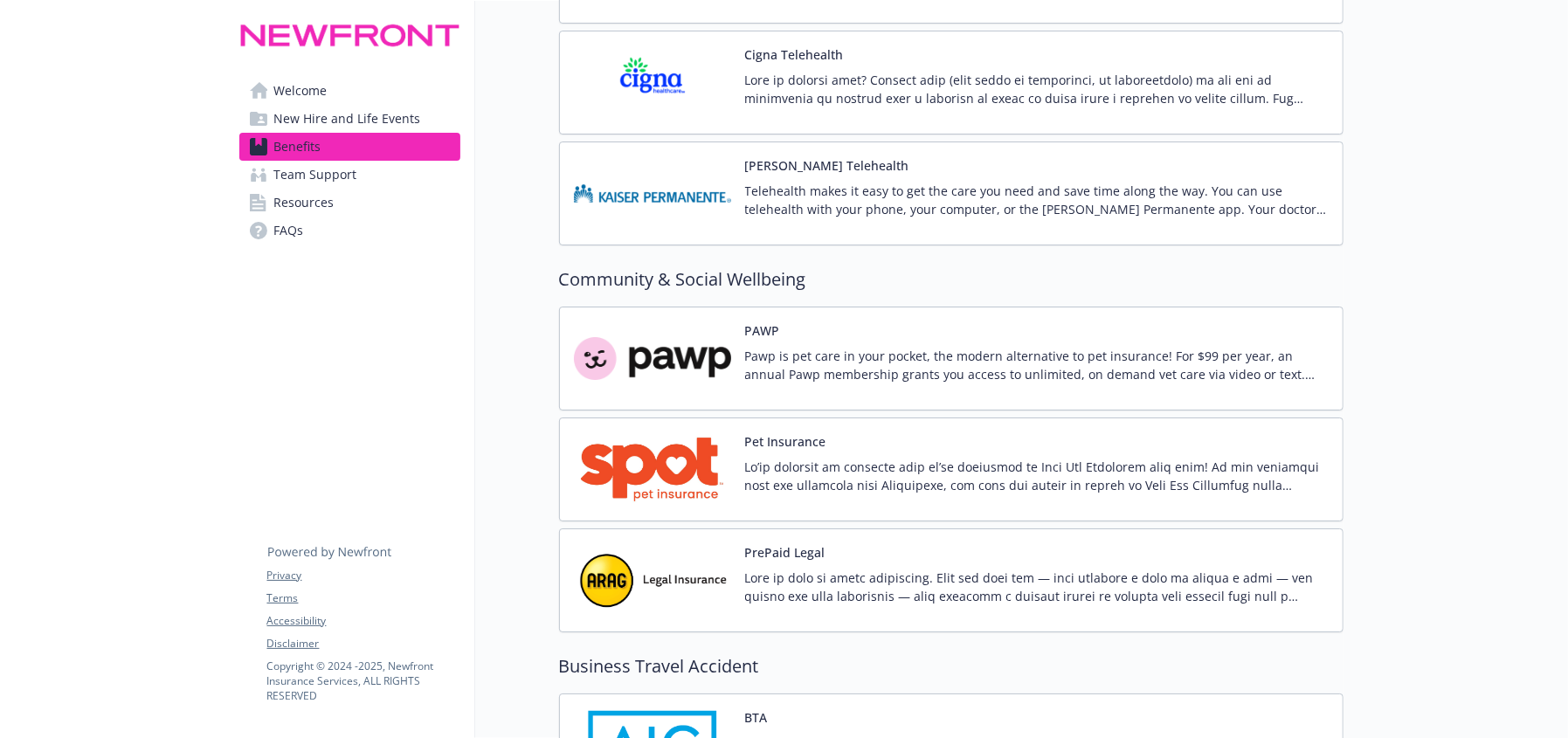
click at [917, 583] on p at bounding box center [1037, 587] width 583 height 36
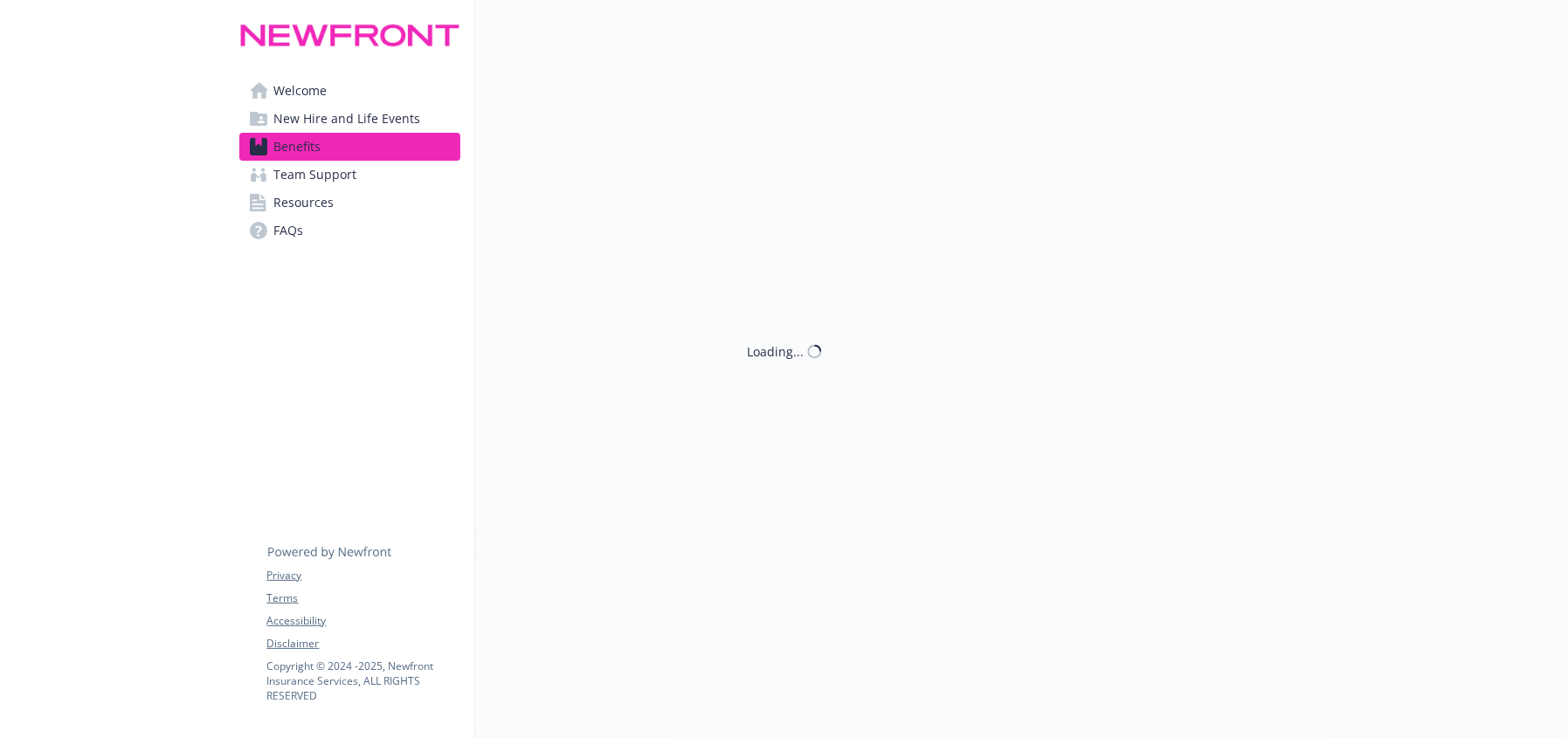
scroll to position [4531, 0]
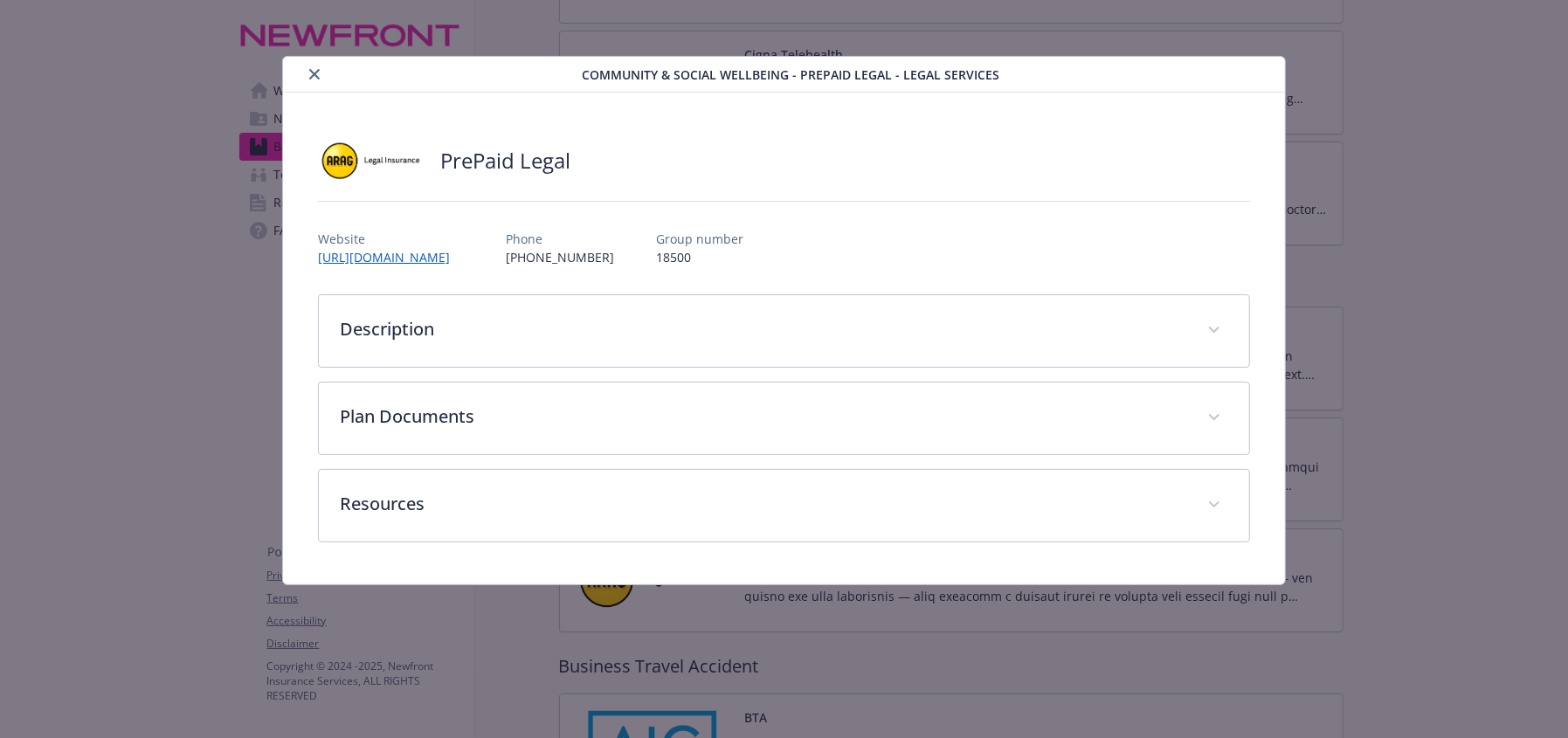
drag, startPoint x: 320, startPoint y: 67, endPoint x: 374, endPoint y: 262, distance: 202.3
click at [362, 254] on div "Community & Social Wellbeing - PrePaid Legal - Legal Services PrePaid Legal Web…" at bounding box center [784, 320] width 1002 height 527
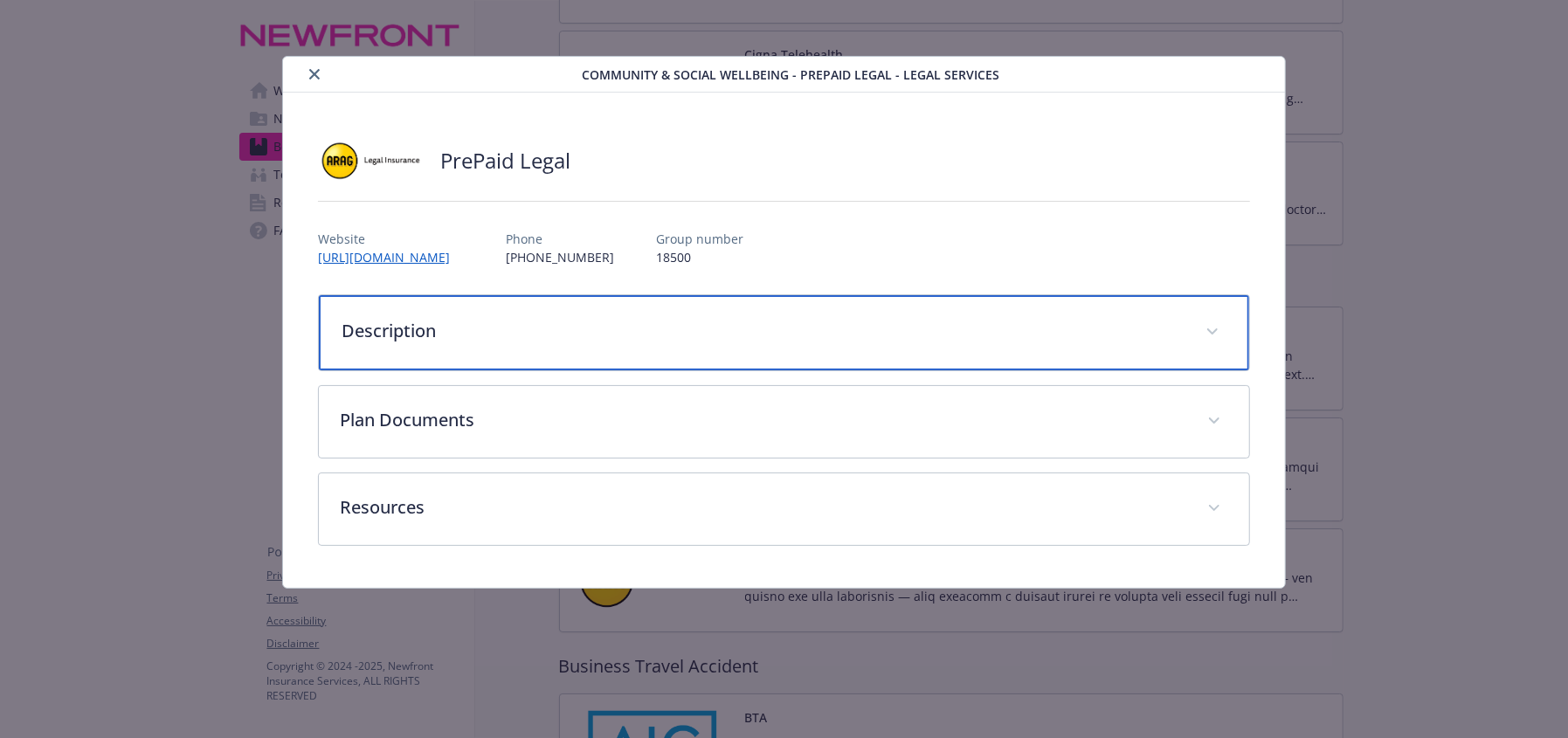
click at [493, 330] on p "Description" at bounding box center [763, 331] width 843 height 26
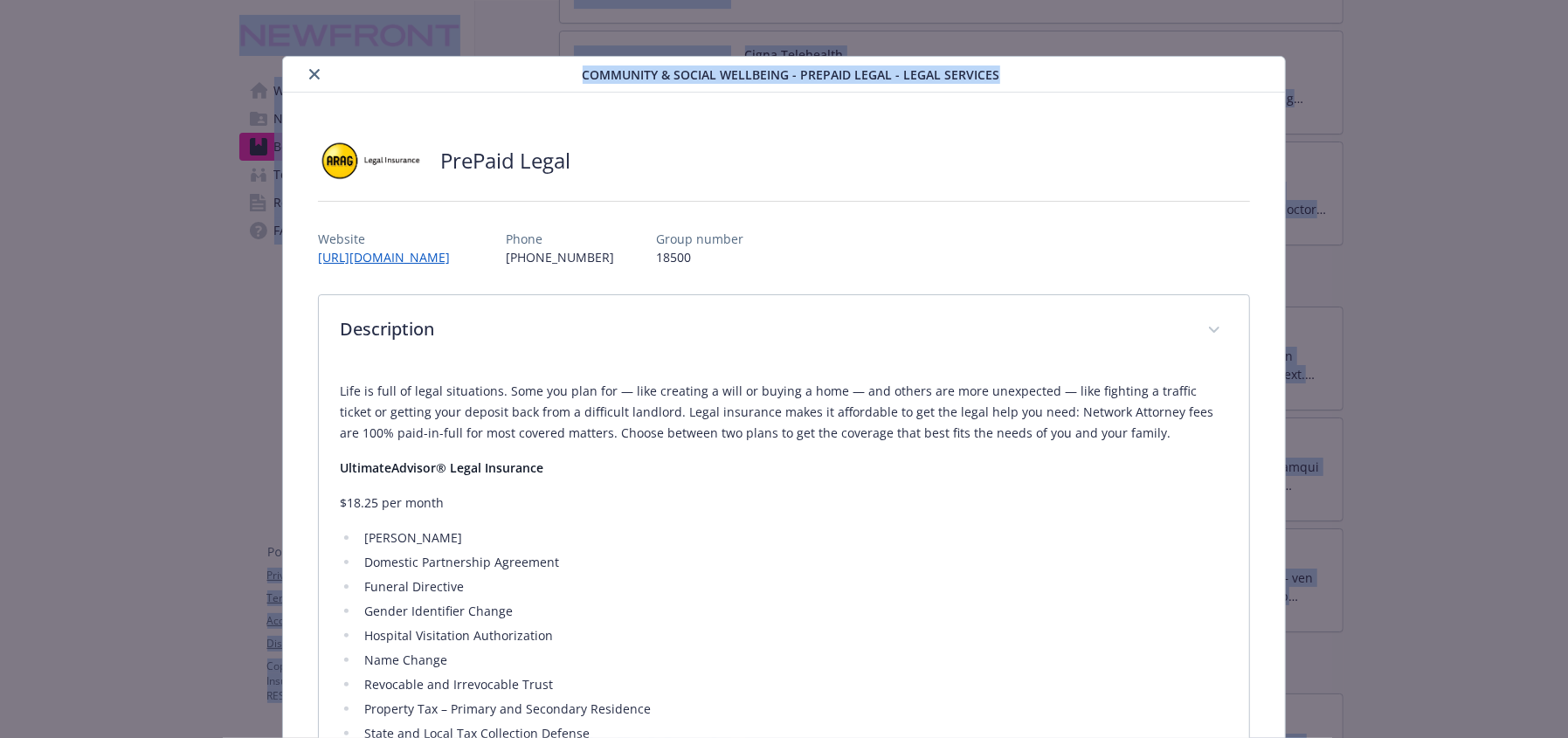
drag, startPoint x: 1073, startPoint y: 76, endPoint x: 1122, endPoint y: -20, distance: 107.8
click at [1122, 0] on html "Skip to main content Welcome New Hire and Life Events Benefits Team Support Res…" at bounding box center [784, 369] width 1568 height 738
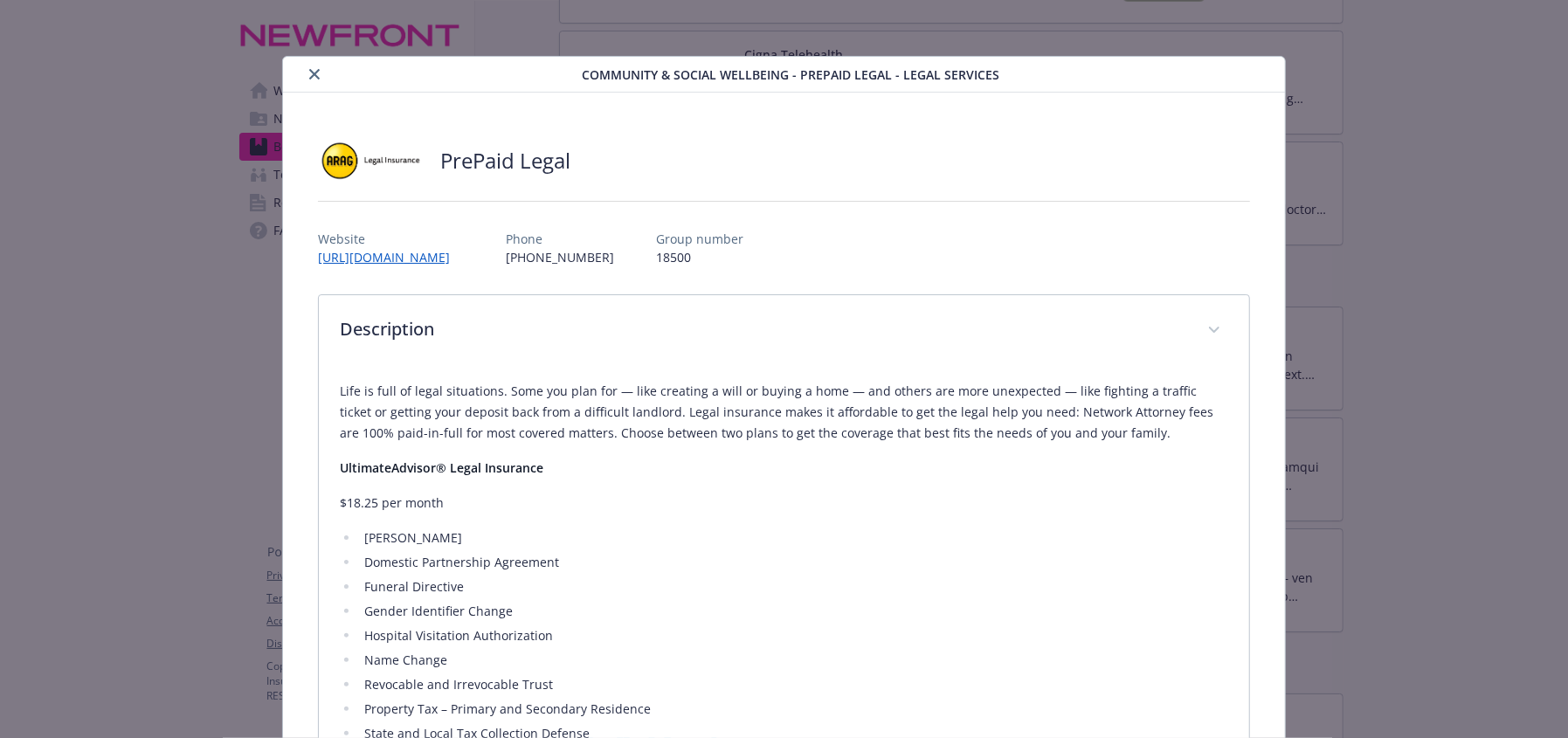
drag, startPoint x: 1243, startPoint y: 334, endPoint x: 1232, endPoint y: 338, distance: 11.7
click at [1241, 334] on div "PrePaid Legal Website [URL][DOMAIN_NAME] Phone [PHONE_NUMBER] Group number 1850…" at bounding box center [784, 736] width 1002 height 1288
drag, startPoint x: 936, startPoint y: 596, endPoint x: 929, endPoint y: 549, distance: 47.5
click at [936, 593] on li "Funeral Directive" at bounding box center [793, 587] width 869 height 21
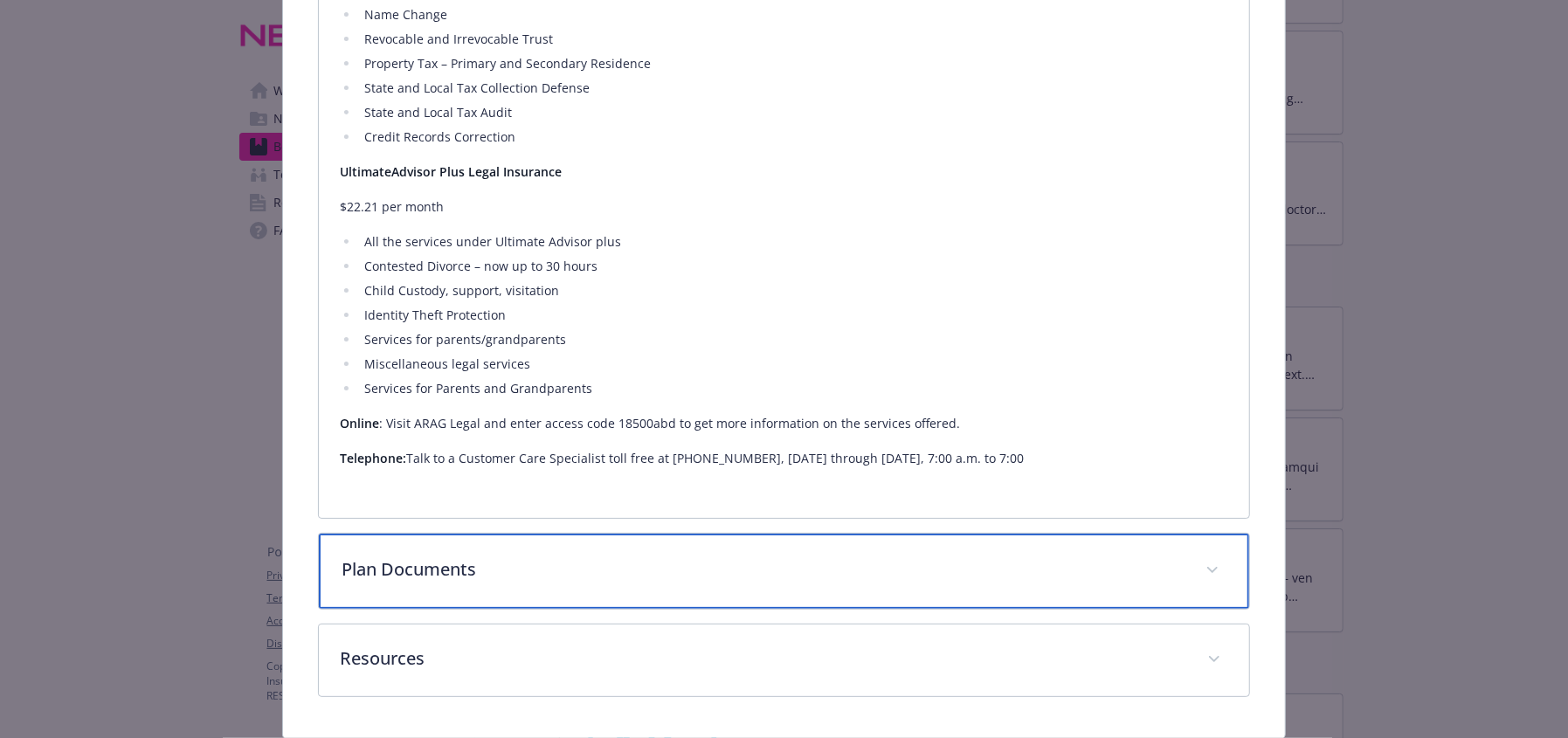
click at [424, 547] on div "Plan Documents" at bounding box center [784, 571] width 930 height 75
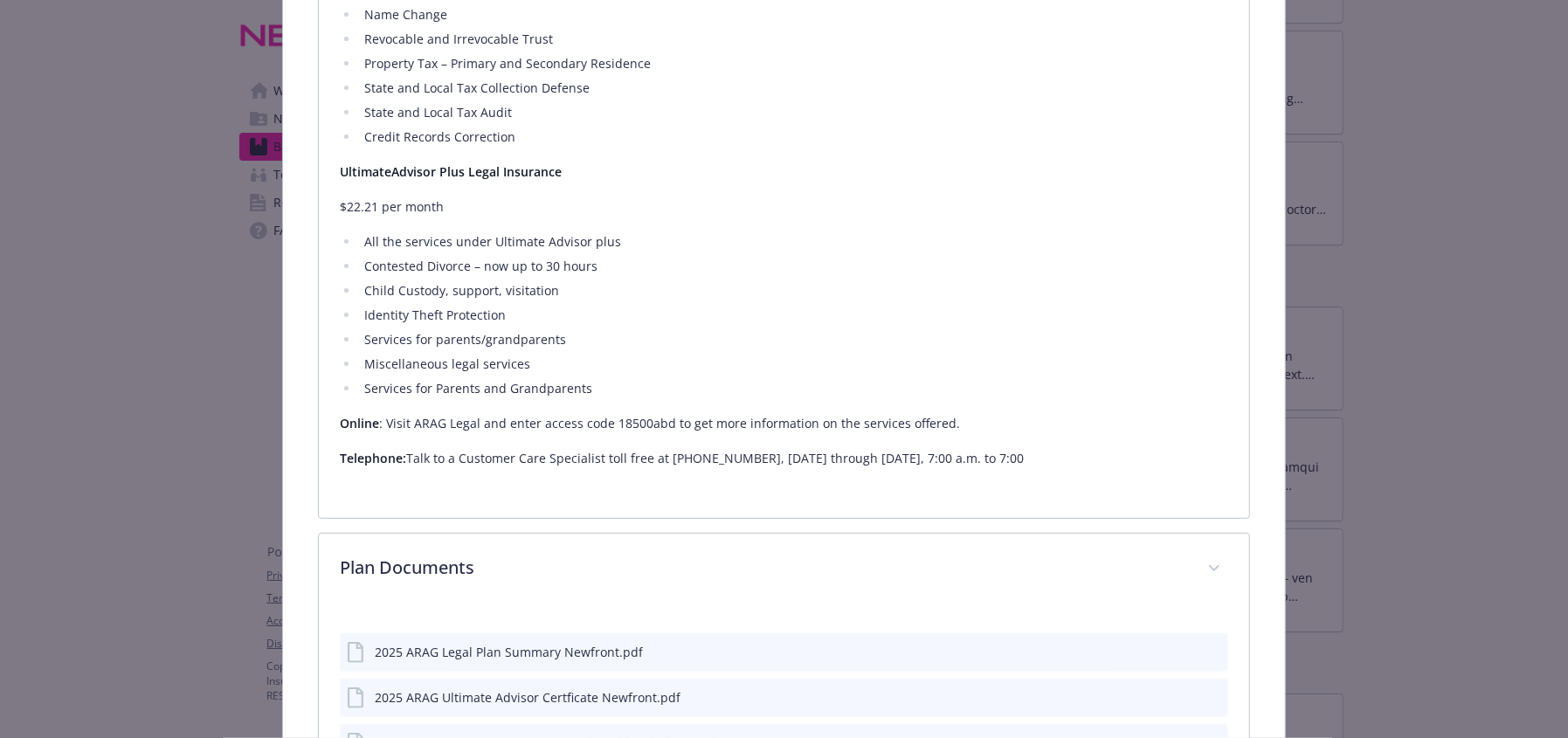
click at [486, 654] on div "2025 ARAG Legal Plan Summary Newfront.pdf" at bounding box center [509, 652] width 269 height 19
click at [486, 654] on div "2025 ARAG Legal Plan Summary Newfront.pdf" at bounding box center [509, 652] width 269 height 19
click at [1187, 363] on li "Miscellaneous legal services" at bounding box center [793, 365] width 869 height 21
click at [1262, 503] on div "PrePaid Legal Website [URL][DOMAIN_NAME] Phone [PHONE_NUMBER] Group number 1850…" at bounding box center [784, 187] width 1002 height 1480
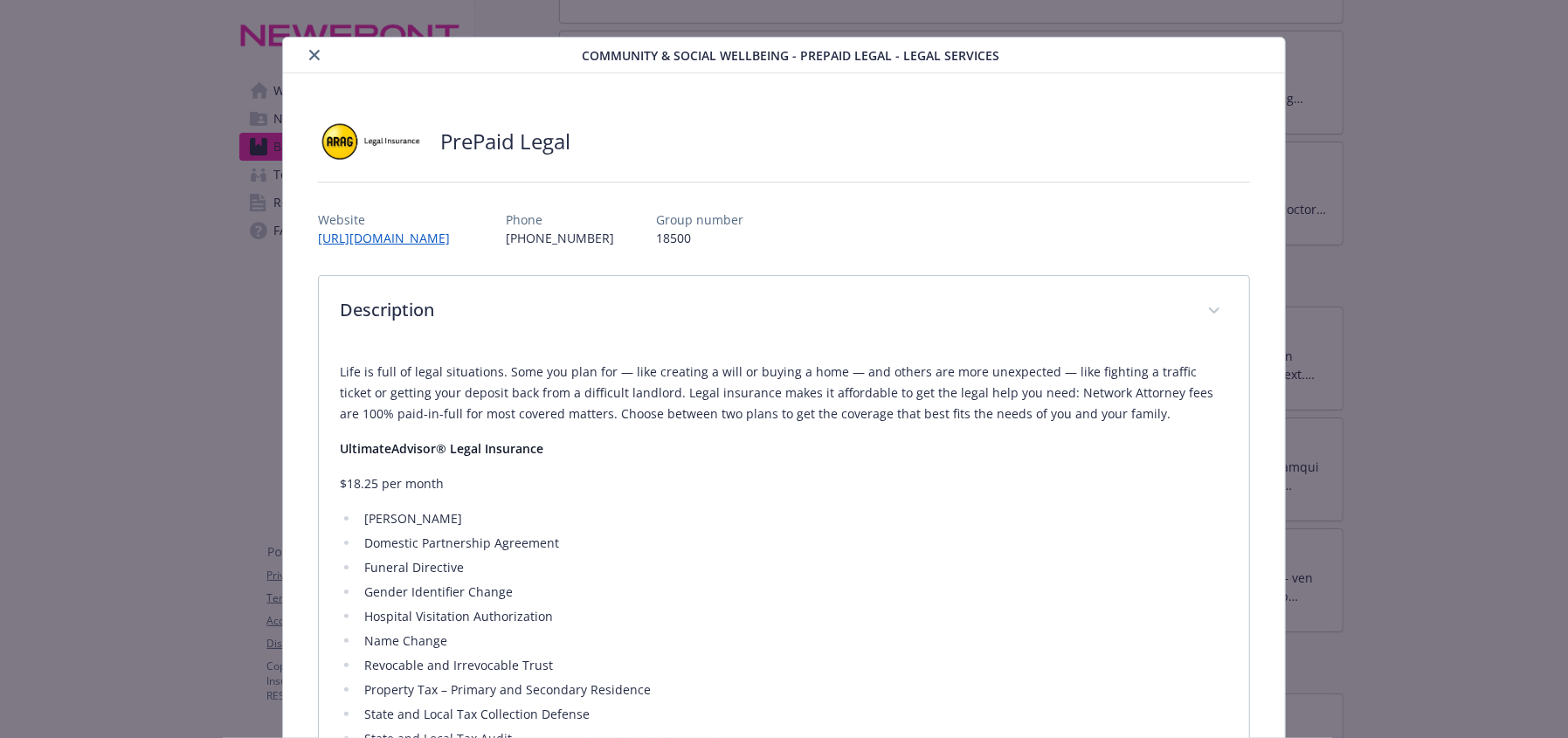
scroll to position [0, 0]
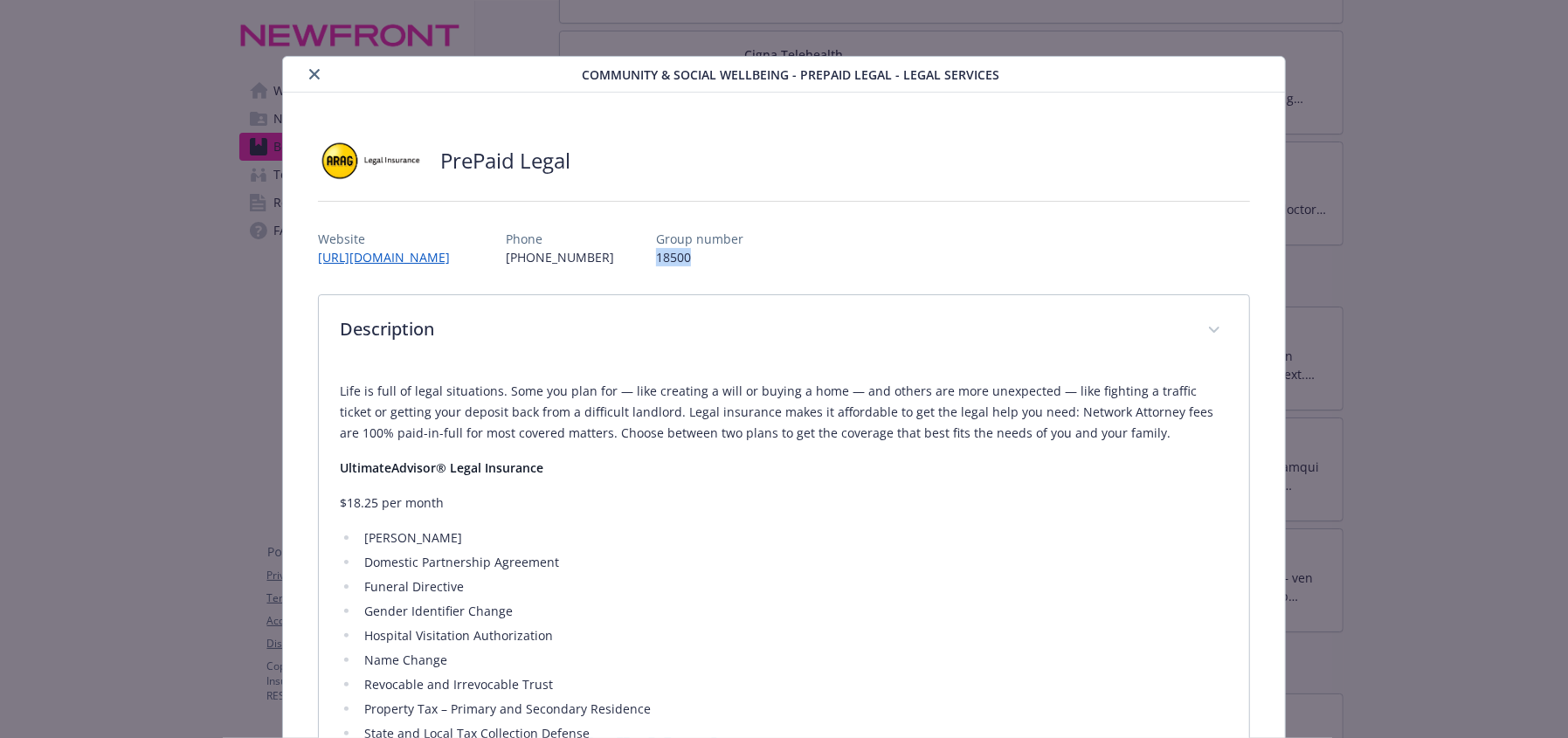
drag, startPoint x: 714, startPoint y: 253, endPoint x: 647, endPoint y: 256, distance: 67.1
click at [647, 256] on div "Website [URL][DOMAIN_NAME] Phone [PHONE_NUMBER] Group number 18500" at bounding box center [784, 241] width 932 height 51
click at [311, 76] on icon "close" at bounding box center [315, 75] width 11 height 11
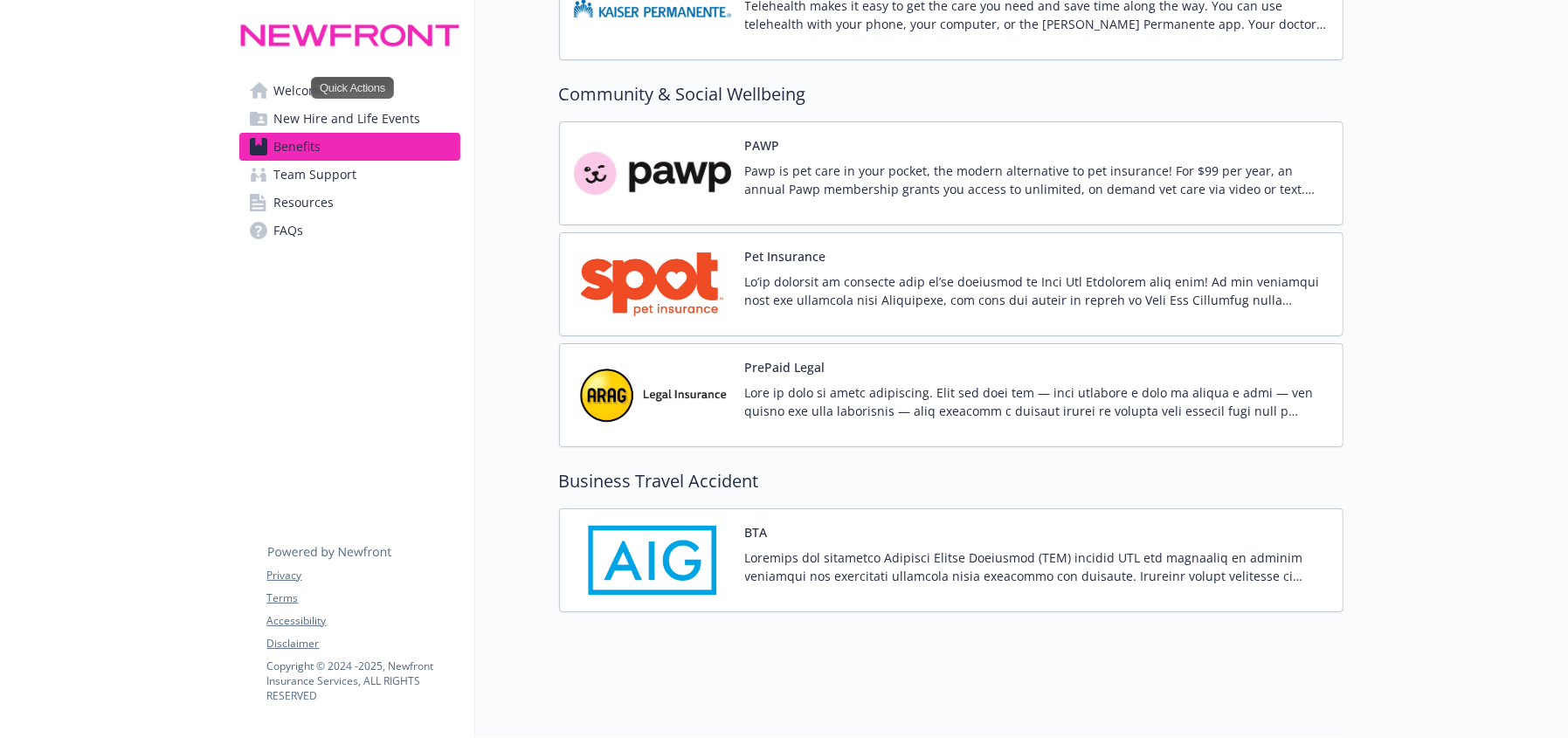
scroll to position [4531, 0]
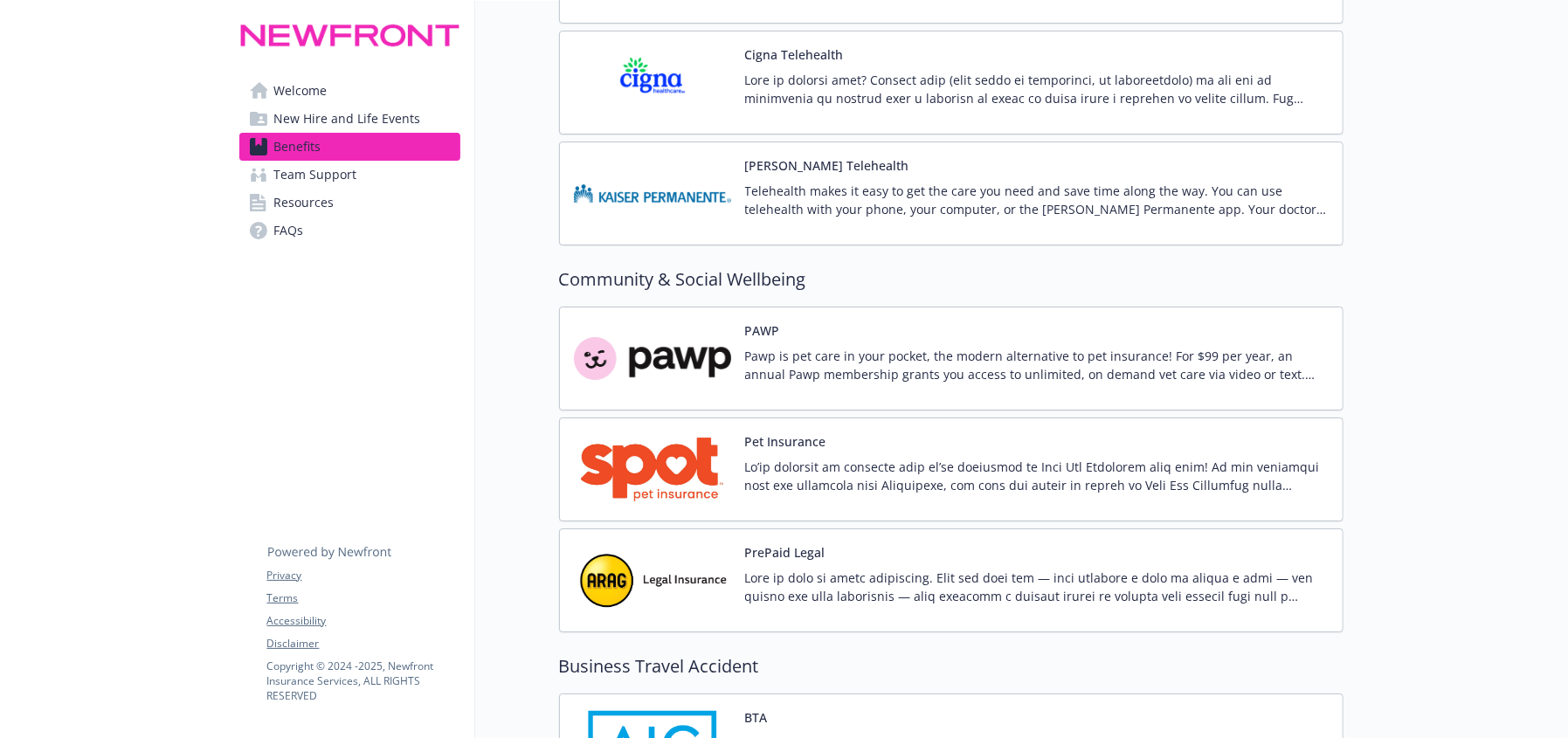
drag, startPoint x: 1554, startPoint y: 646, endPoint x: 1541, endPoint y: 630, distance: 20.6
click at [1554, 737] on html "Skip to main content Welcome New Hire and Life Events Benefits Team Support Res…" at bounding box center [784, 369] width 1568 height 738
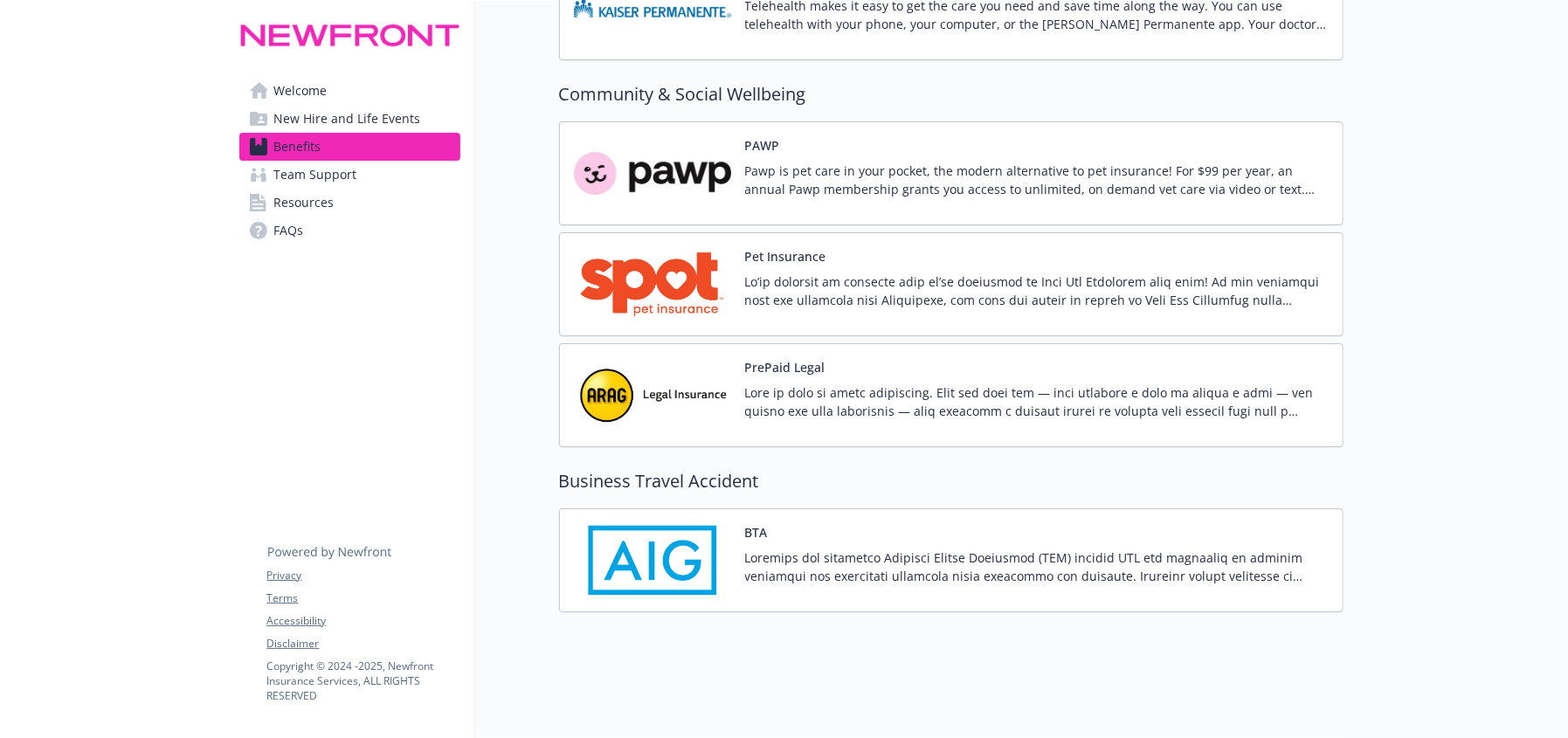
scroll to position [0, 0]
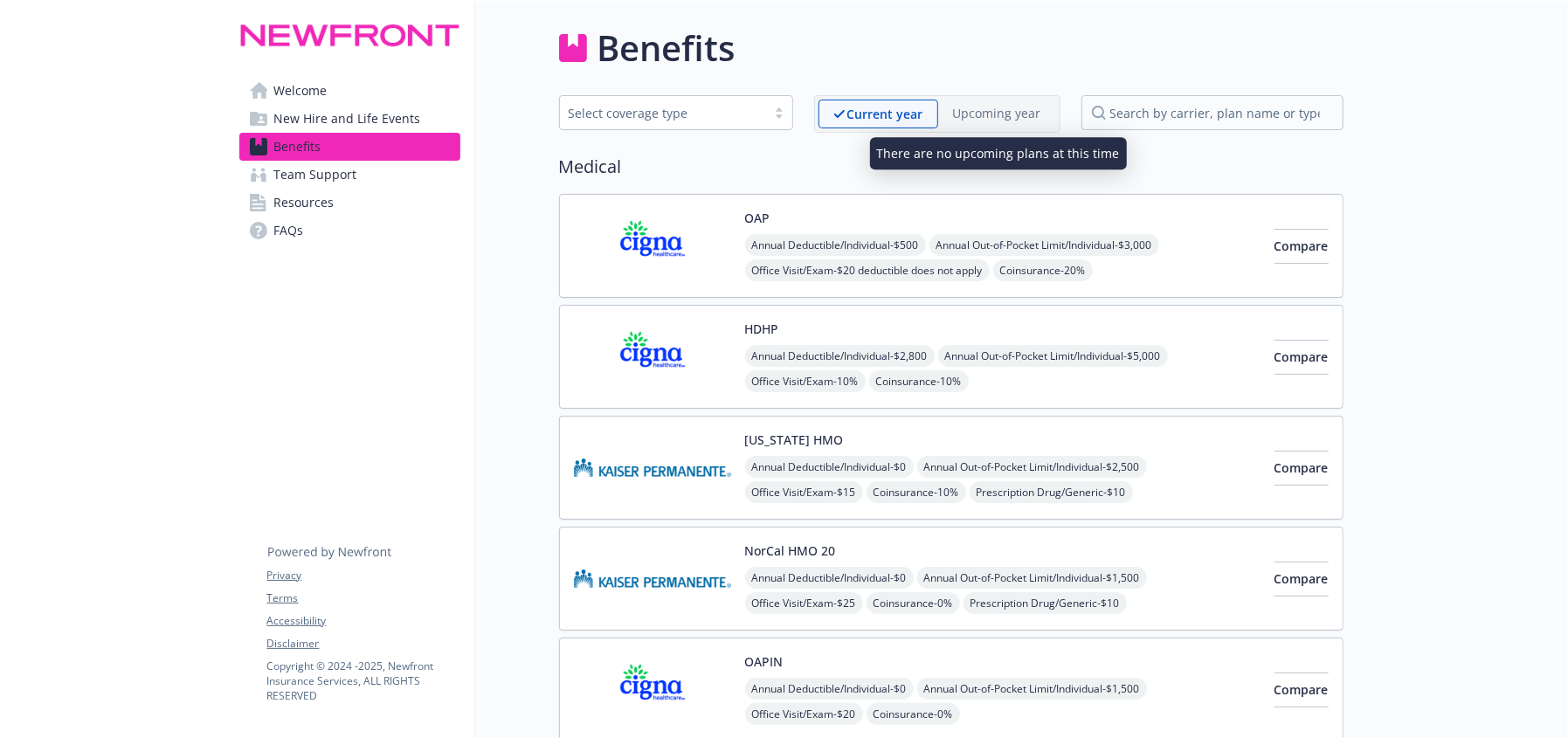
click at [1023, 122] on p "Upcoming year" at bounding box center [997, 113] width 88 height 19
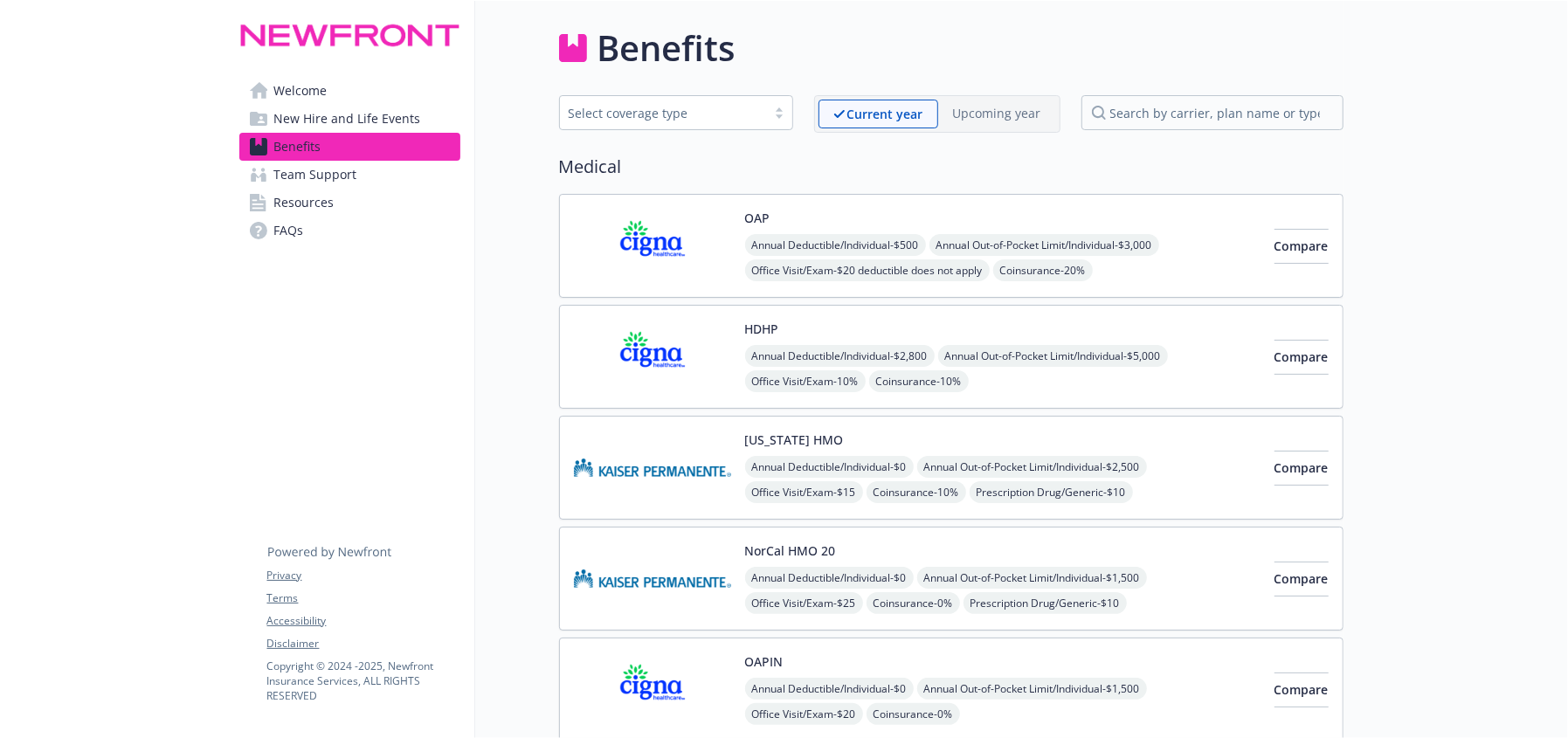
click at [290, 235] on span "FAQs" at bounding box center [288, 230] width 29 height 28
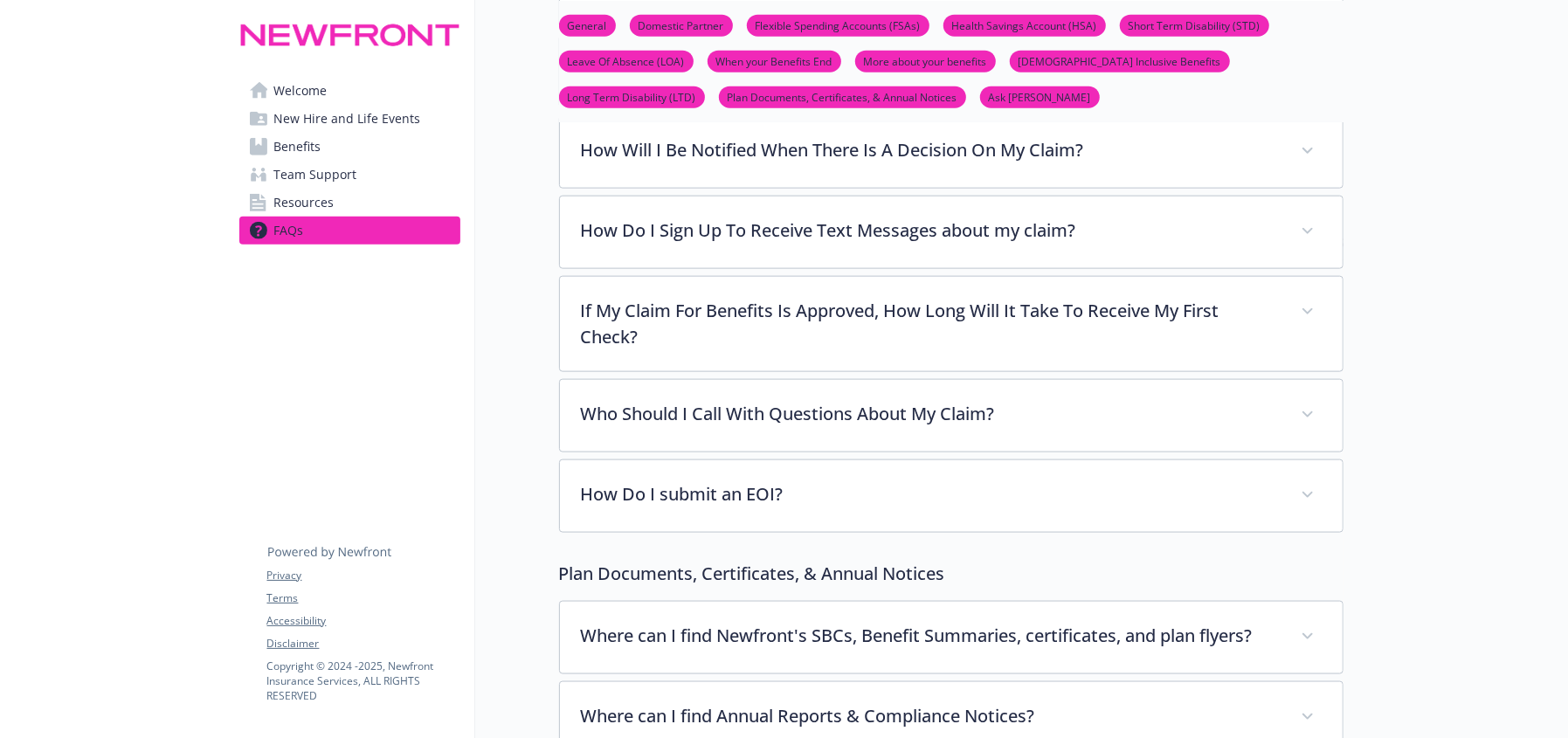
scroll to position [6165, 0]
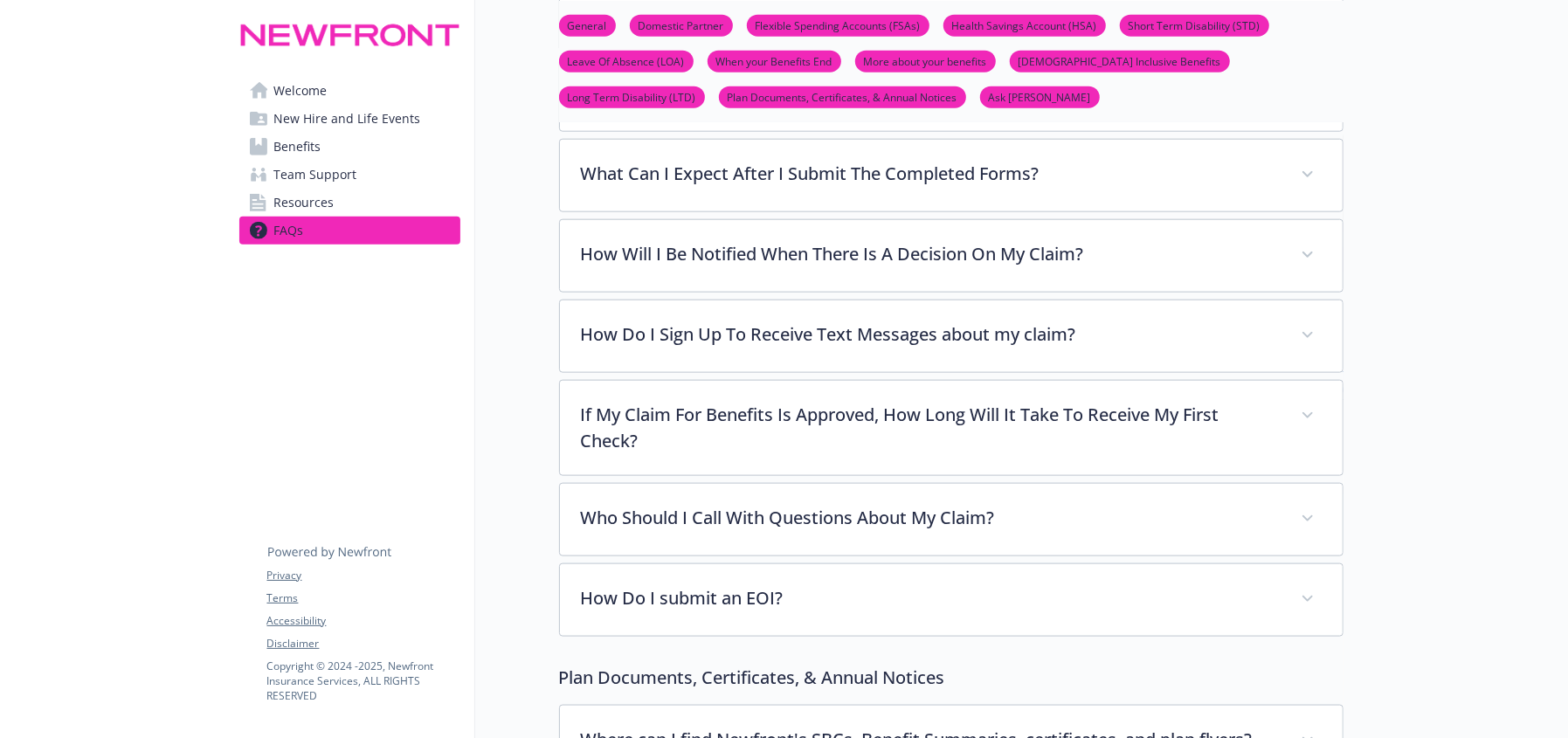
drag, startPoint x: 340, startPoint y: 421, endPoint x: 112, endPoint y: 251, distance: 284.4
